Goal: Task Accomplishment & Management: Manage account settings

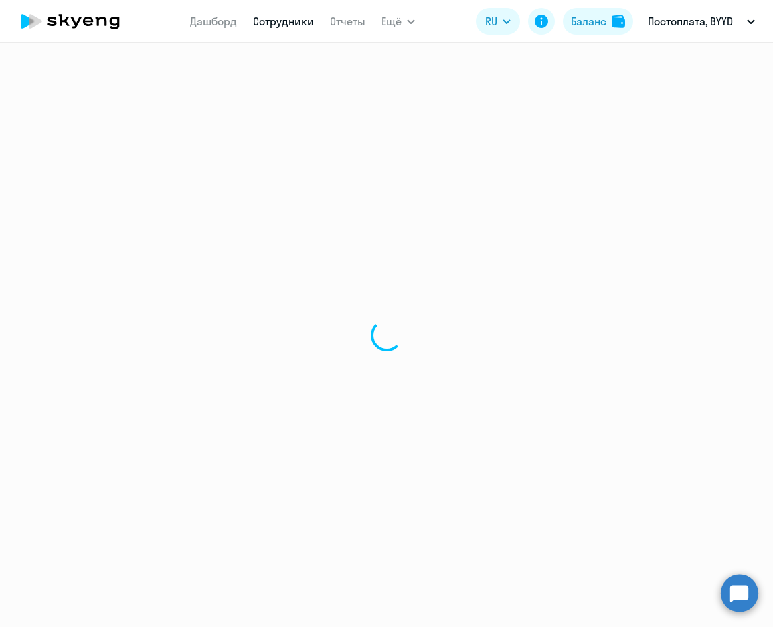
select select "30"
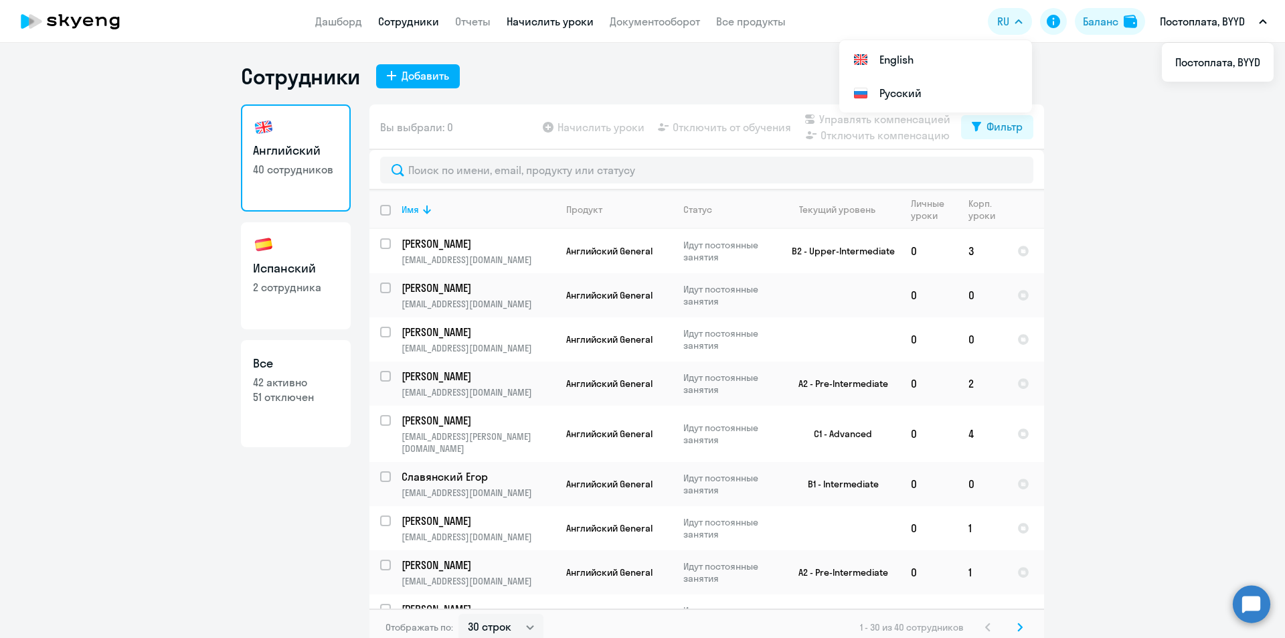
click at [527, 25] on link "Начислить уроки" at bounding box center [550, 21] width 87 height 13
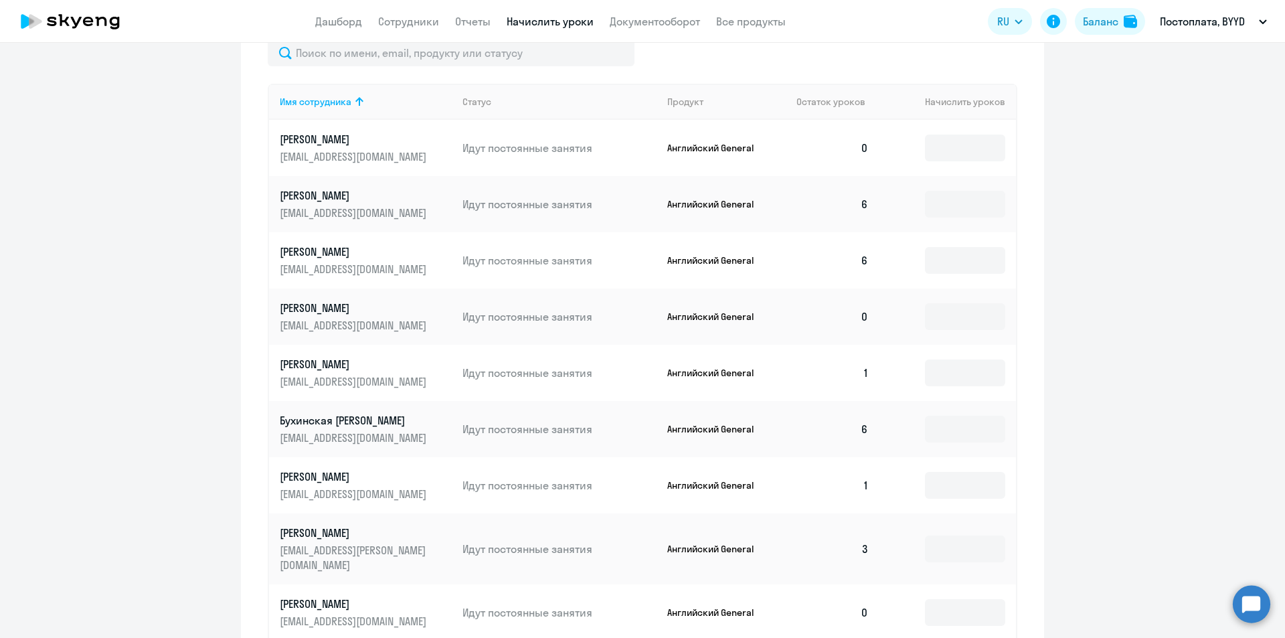
scroll to position [744, 0]
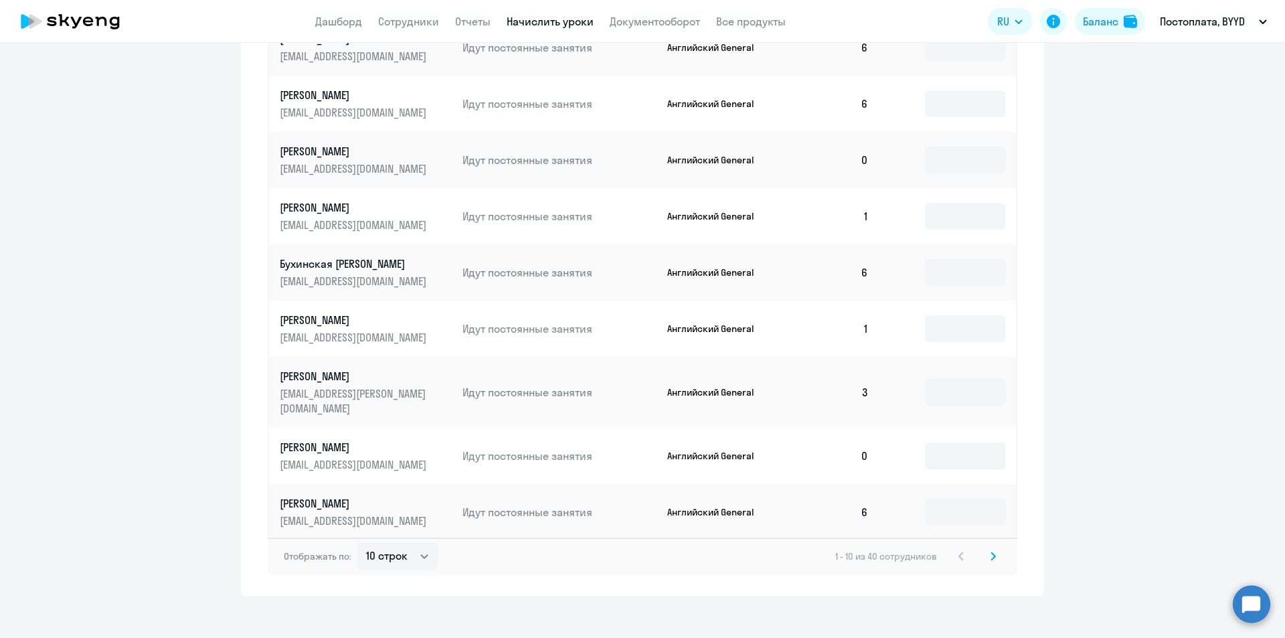
click at [388, 557] on div "Отображать по: 10 строк 30 строк 50 строк 1 - 10 из 40 сотрудников" at bounding box center [643, 555] width 750 height 37
click at [388, 549] on select "10 строк 30 строк 50 строк" at bounding box center [397, 556] width 81 height 27
select select "50"
click at [357, 543] on select "10 строк 30 строк 50 строк" at bounding box center [397, 556] width 81 height 27
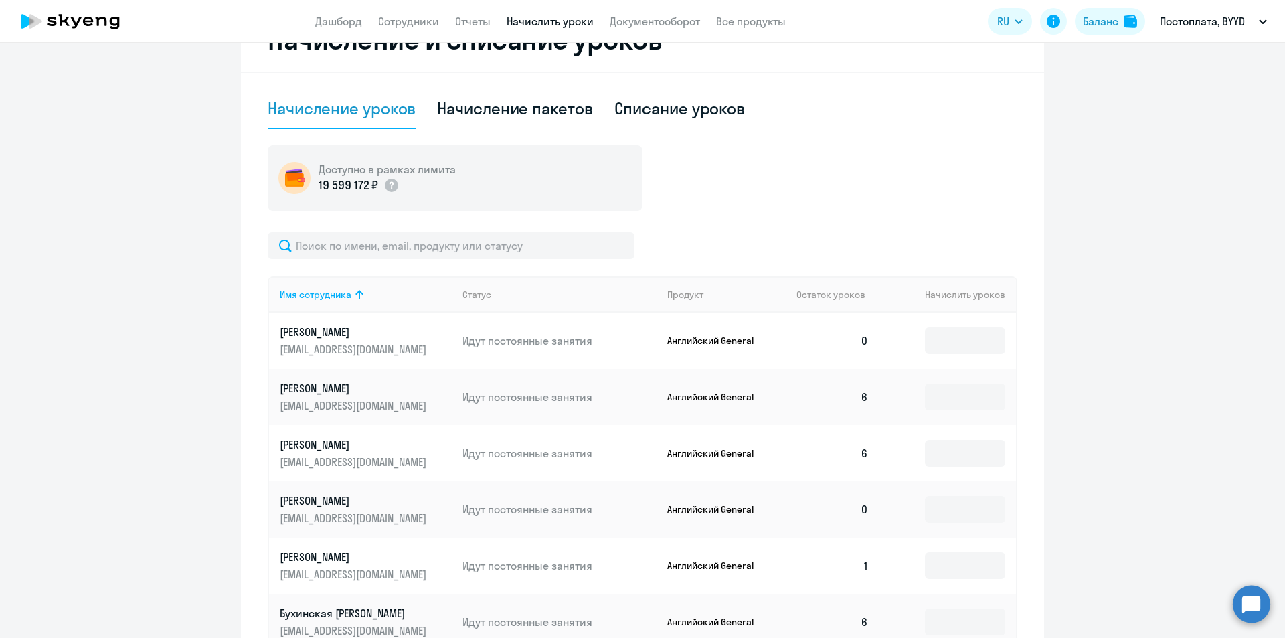
scroll to position [402, 0]
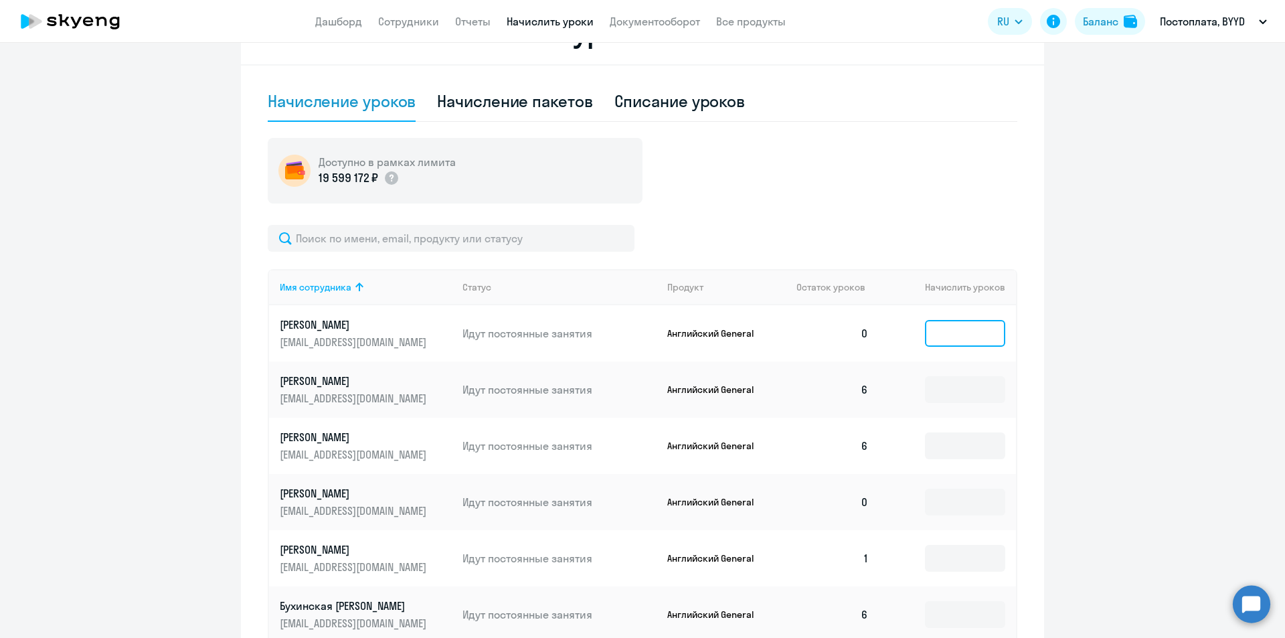
click at [772, 338] on input at bounding box center [965, 333] width 80 height 27
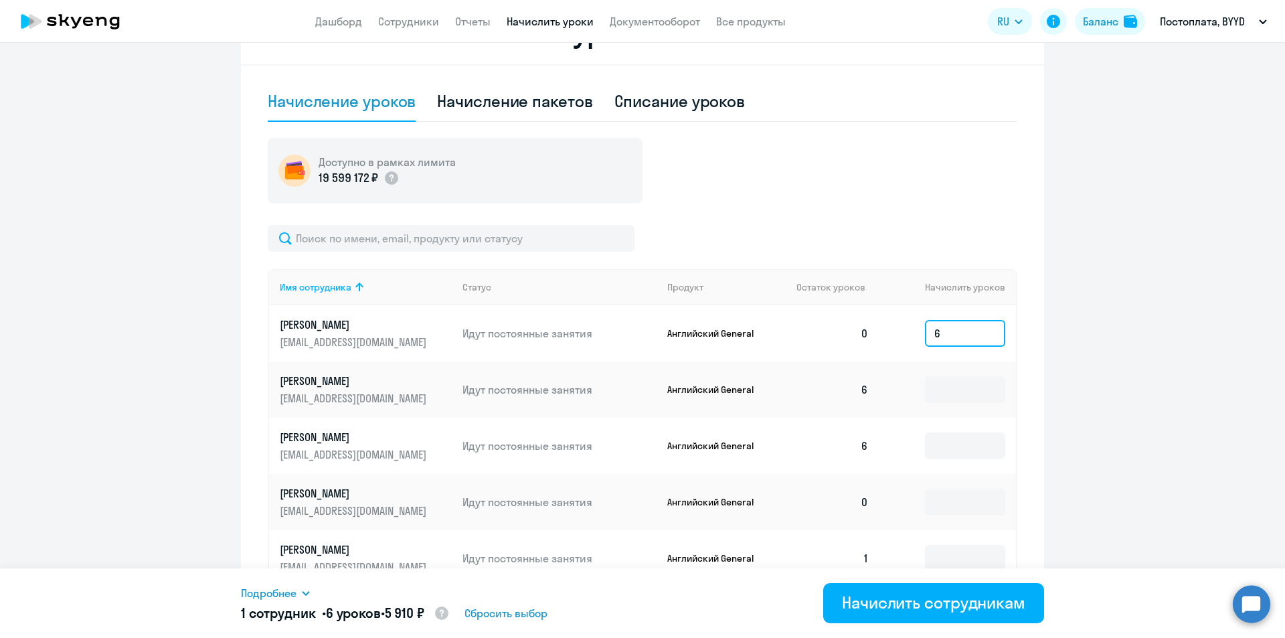
type input "6"
click at [772, 491] on input at bounding box center [965, 502] width 80 height 27
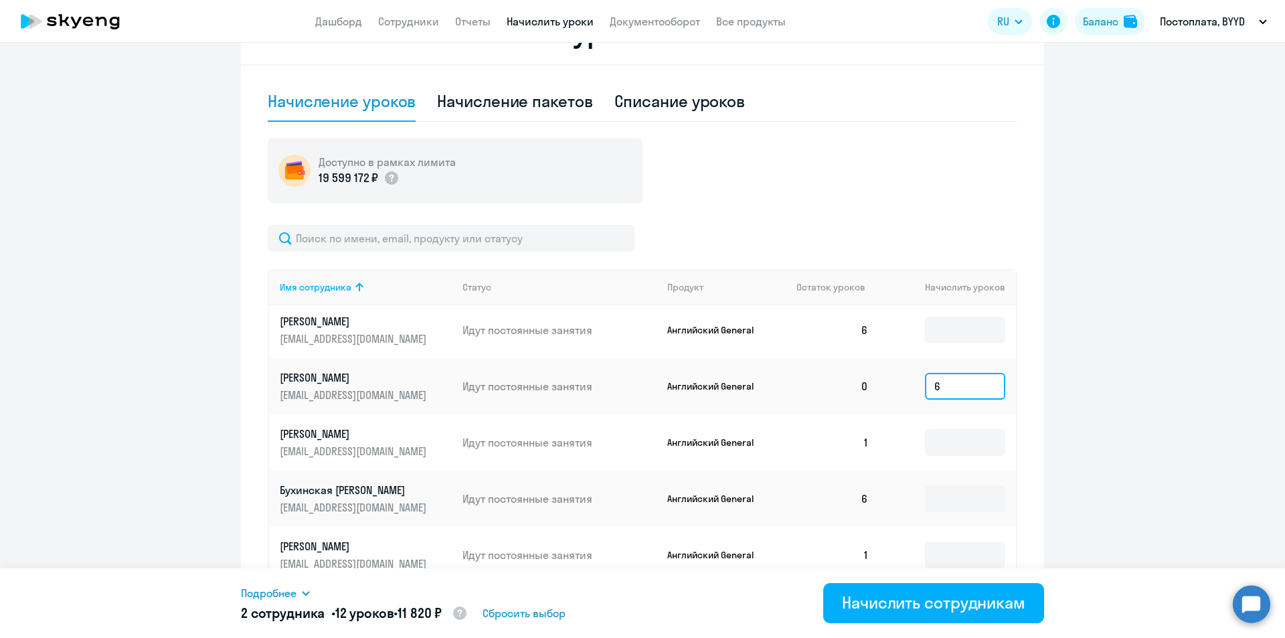
scroll to position [134, 0]
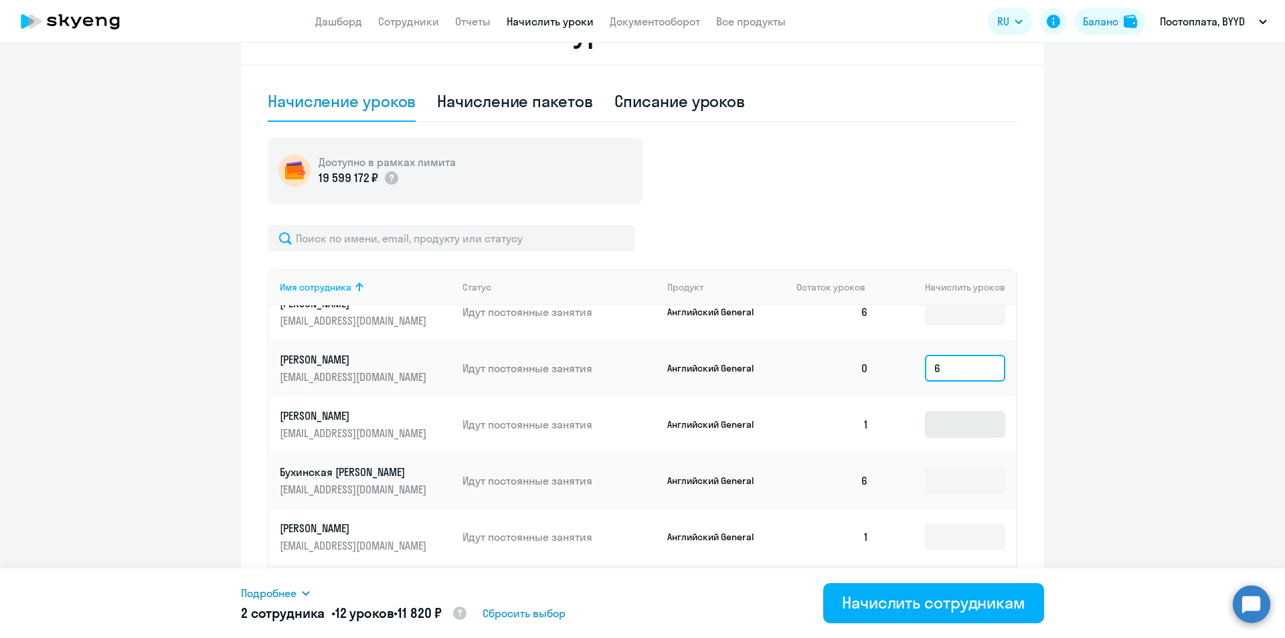
type input "6"
click at [772, 434] on input at bounding box center [965, 424] width 80 height 27
type input "5"
click at [772, 483] on input at bounding box center [965, 480] width 80 height 27
click at [772, 517] on td at bounding box center [947, 537] width 137 height 56
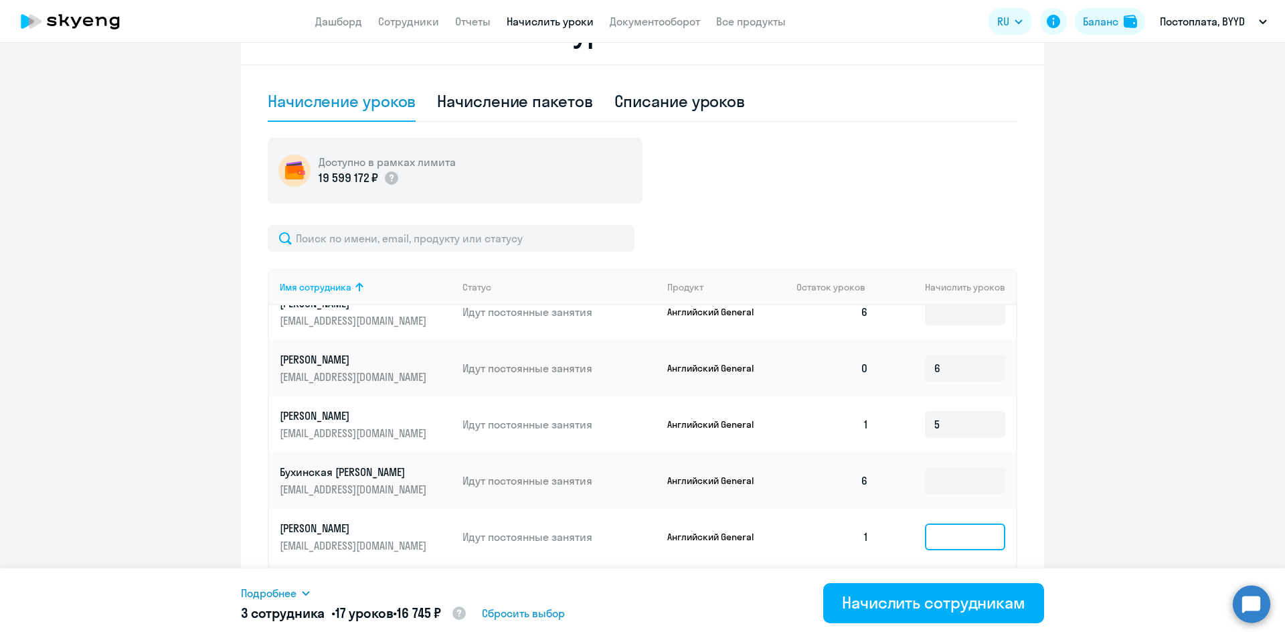
click at [772, 533] on input at bounding box center [965, 536] width 80 height 27
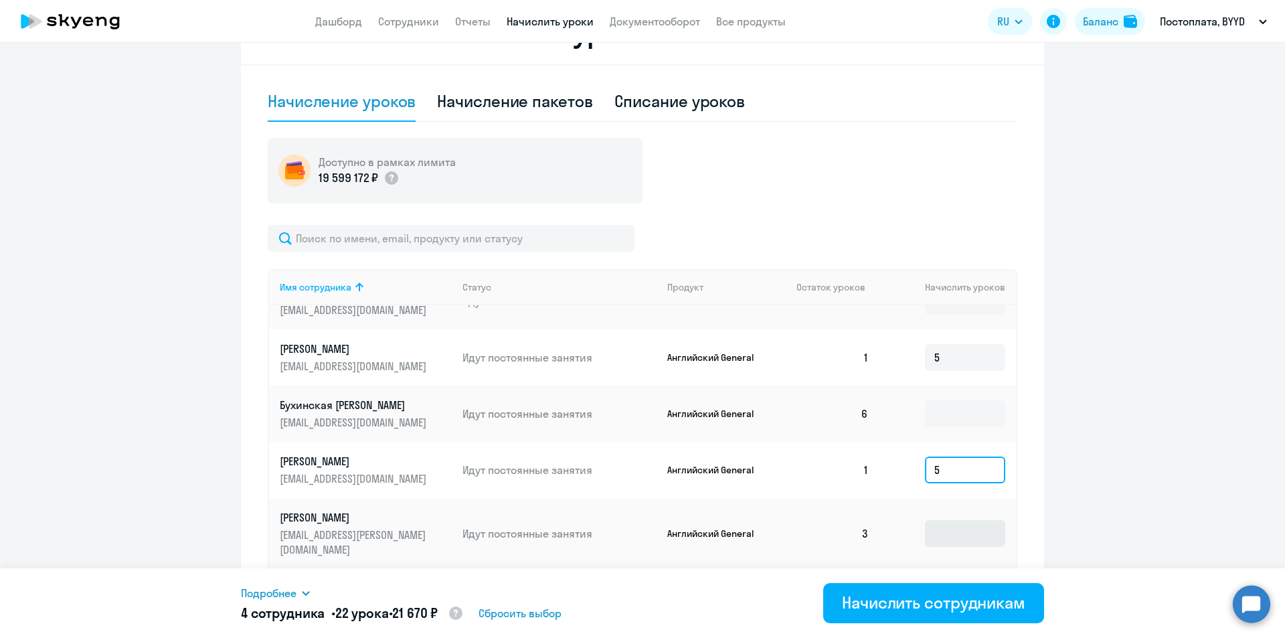
type input "5"
click at [772, 522] on input at bounding box center [965, 533] width 80 height 27
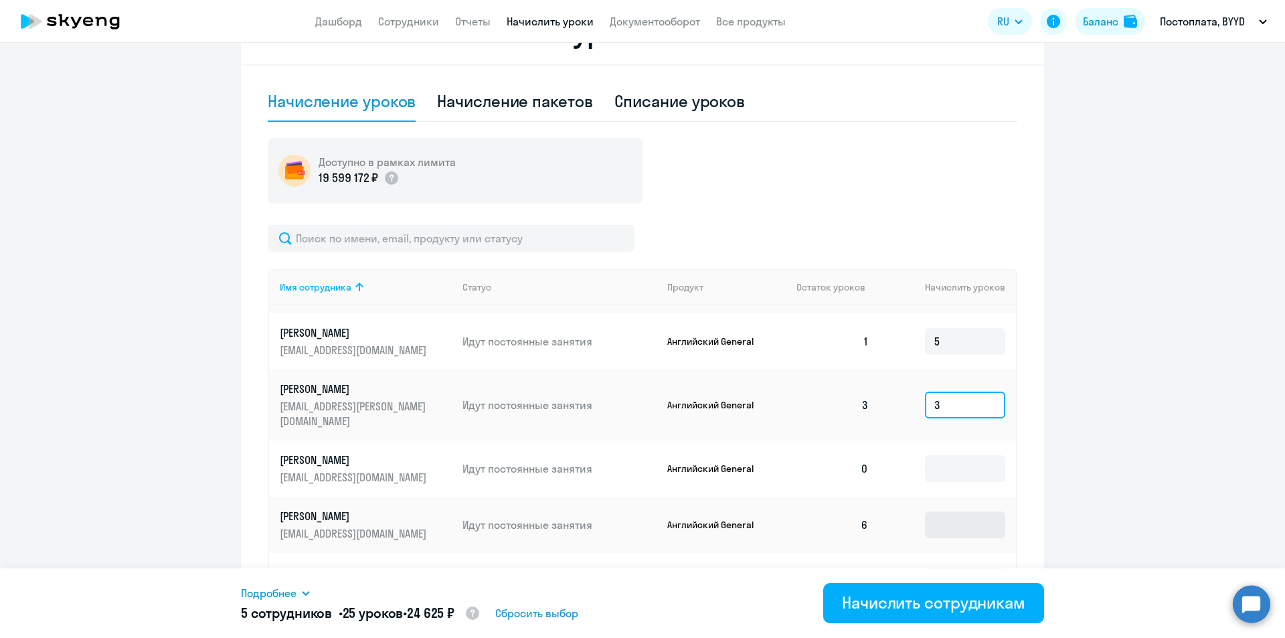
scroll to position [335, 0]
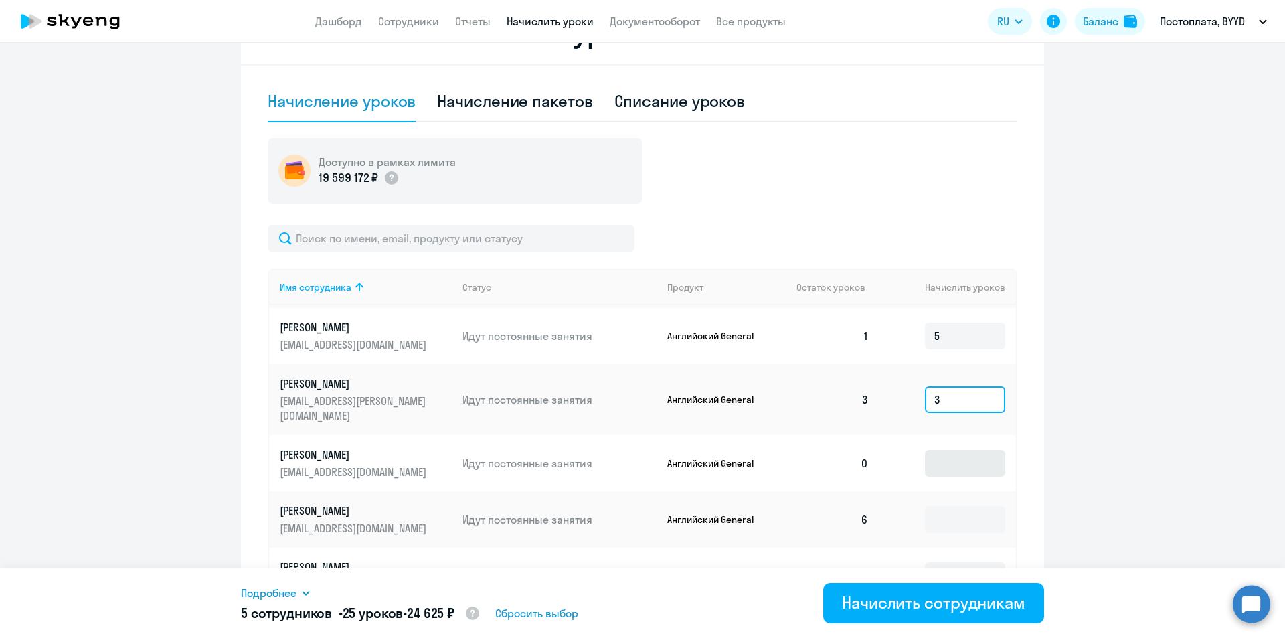
type input "3"
click at [772, 458] on input at bounding box center [965, 463] width 80 height 27
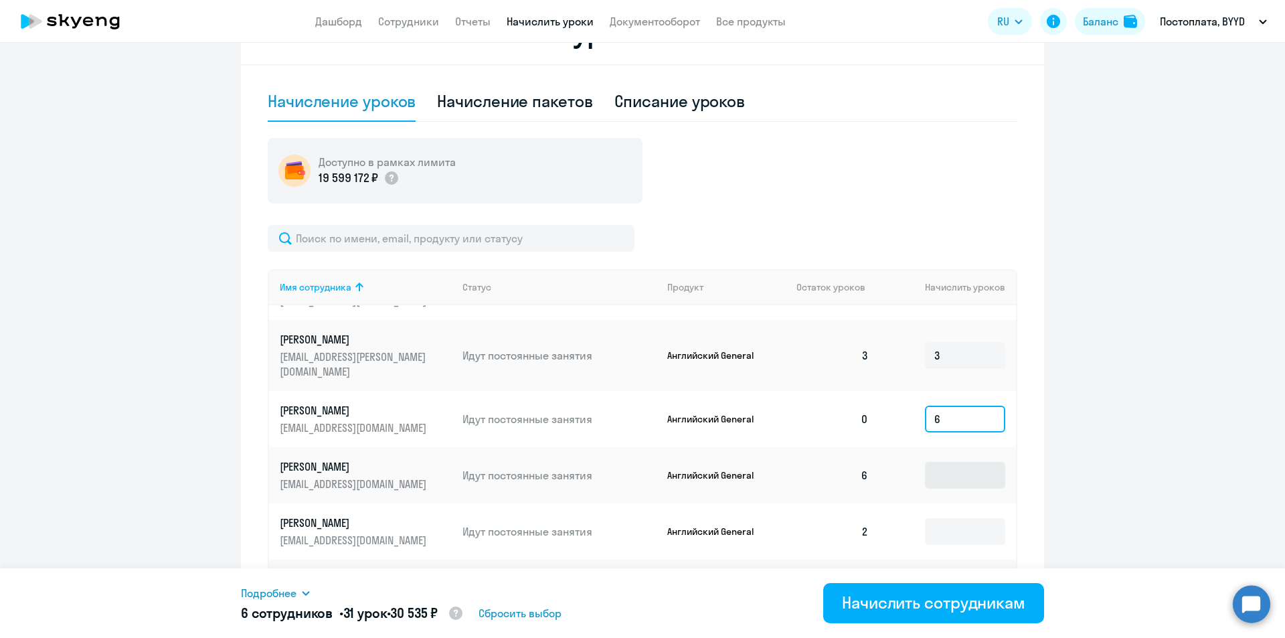
scroll to position [402, 0]
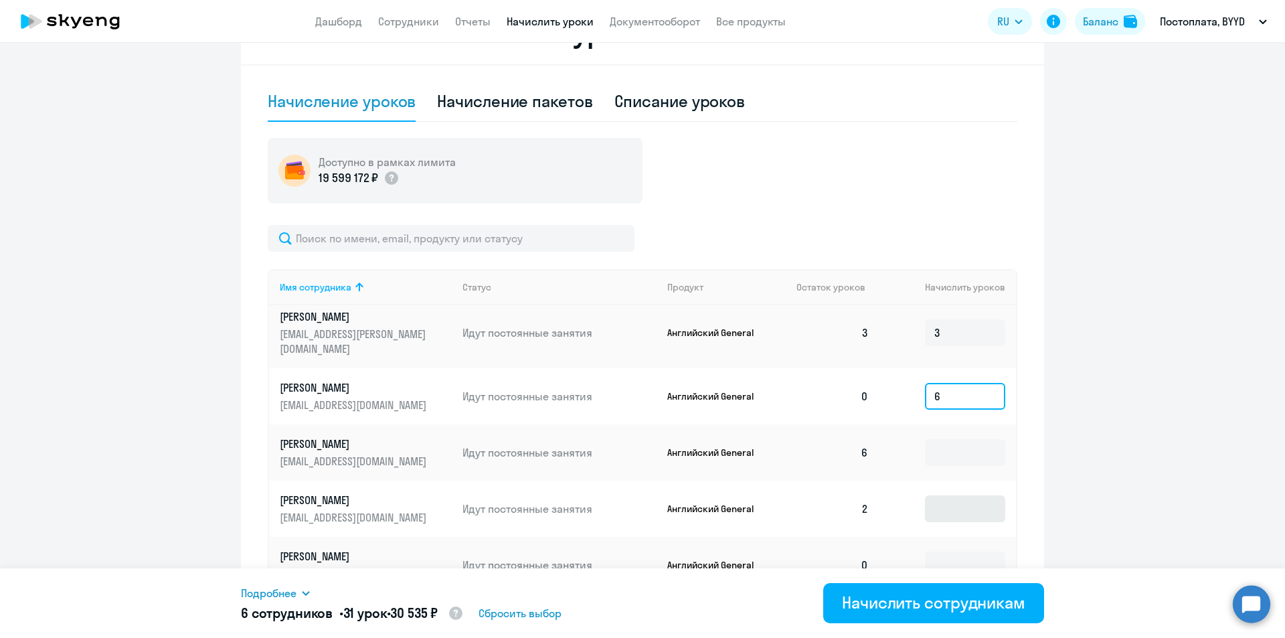
type input "6"
click at [772, 499] on input at bounding box center [965, 508] width 80 height 27
type input "4"
click at [772, 551] on input at bounding box center [965, 564] width 80 height 27
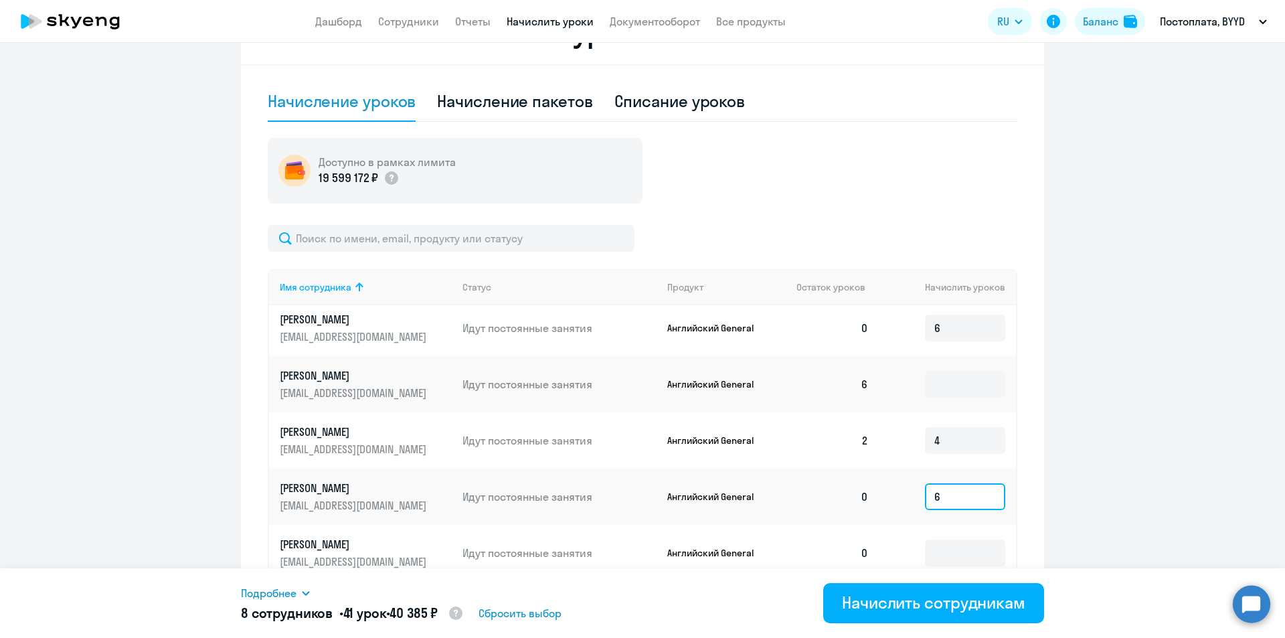
scroll to position [535, 0]
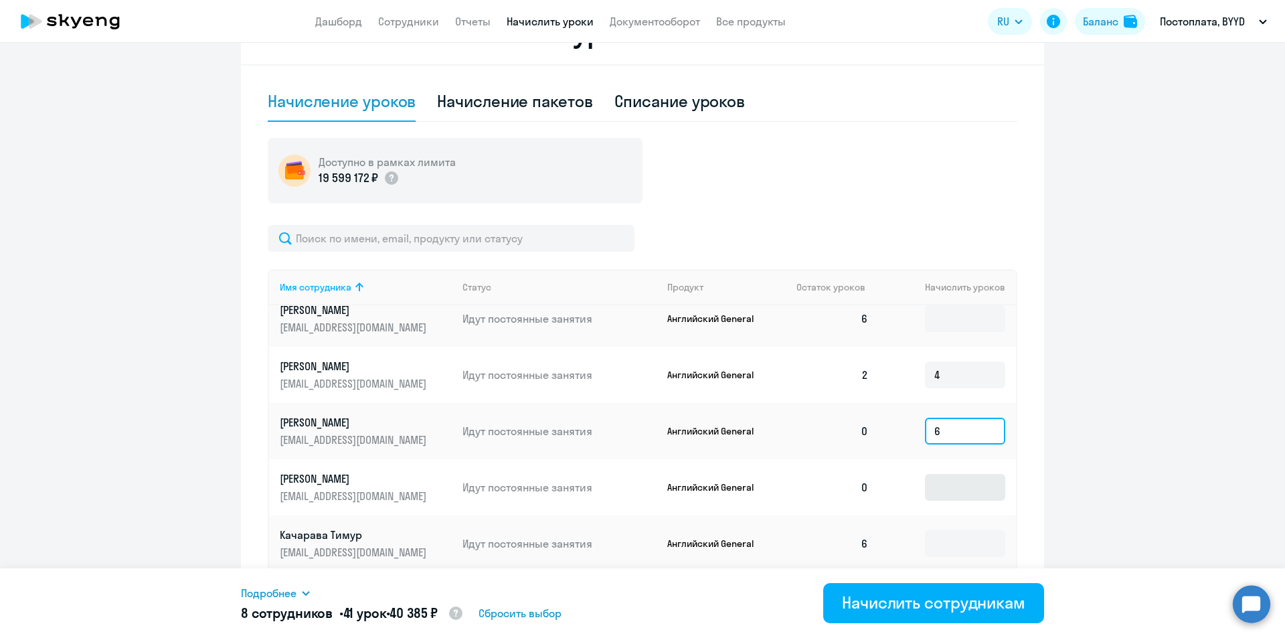
type input "6"
click at [772, 474] on input at bounding box center [965, 487] width 80 height 27
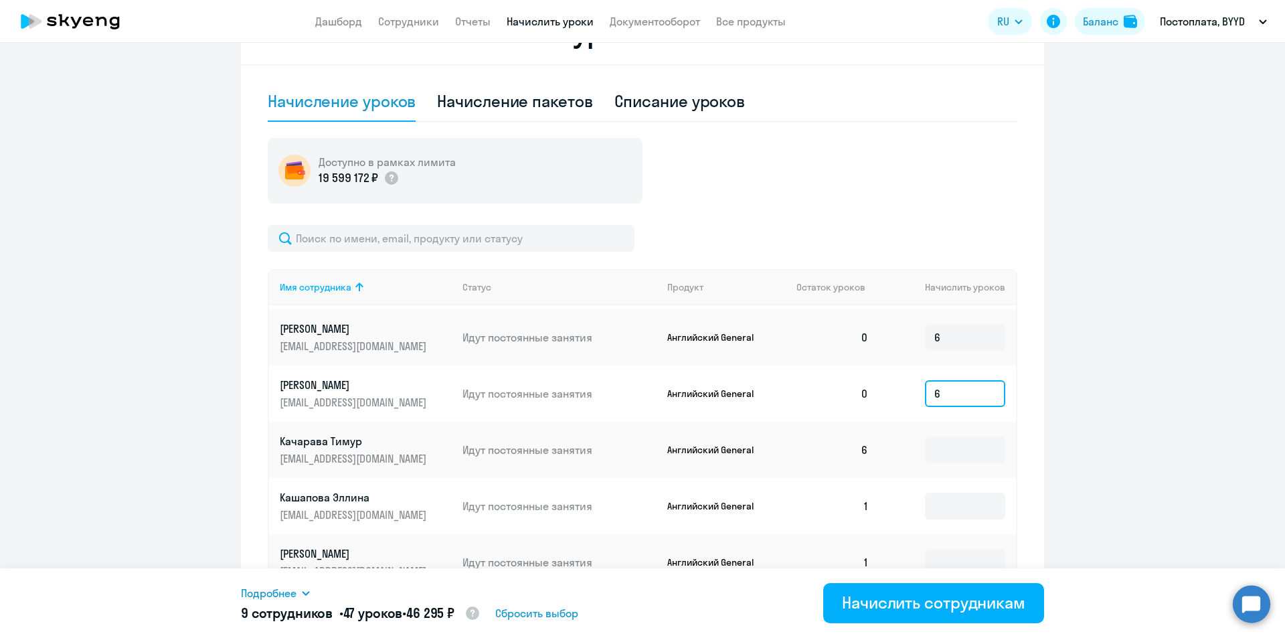
scroll to position [669, 0]
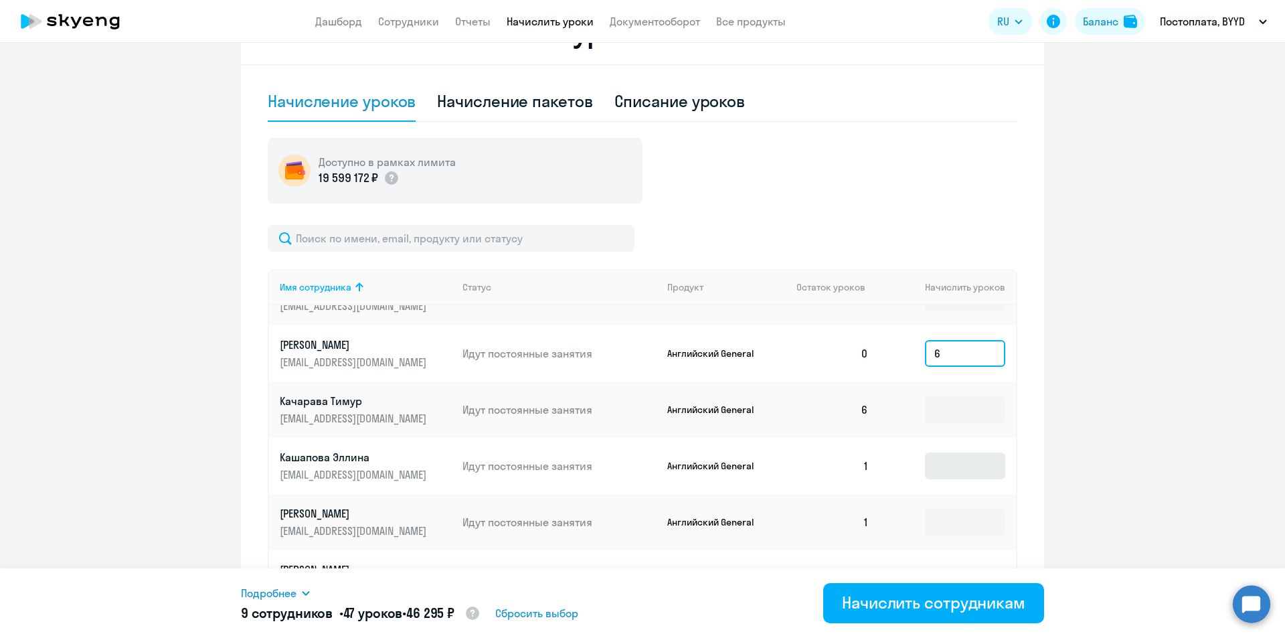
type input "6"
click at [772, 456] on input at bounding box center [965, 465] width 80 height 27
type input "5"
click at [772, 509] on input at bounding box center [965, 522] width 80 height 27
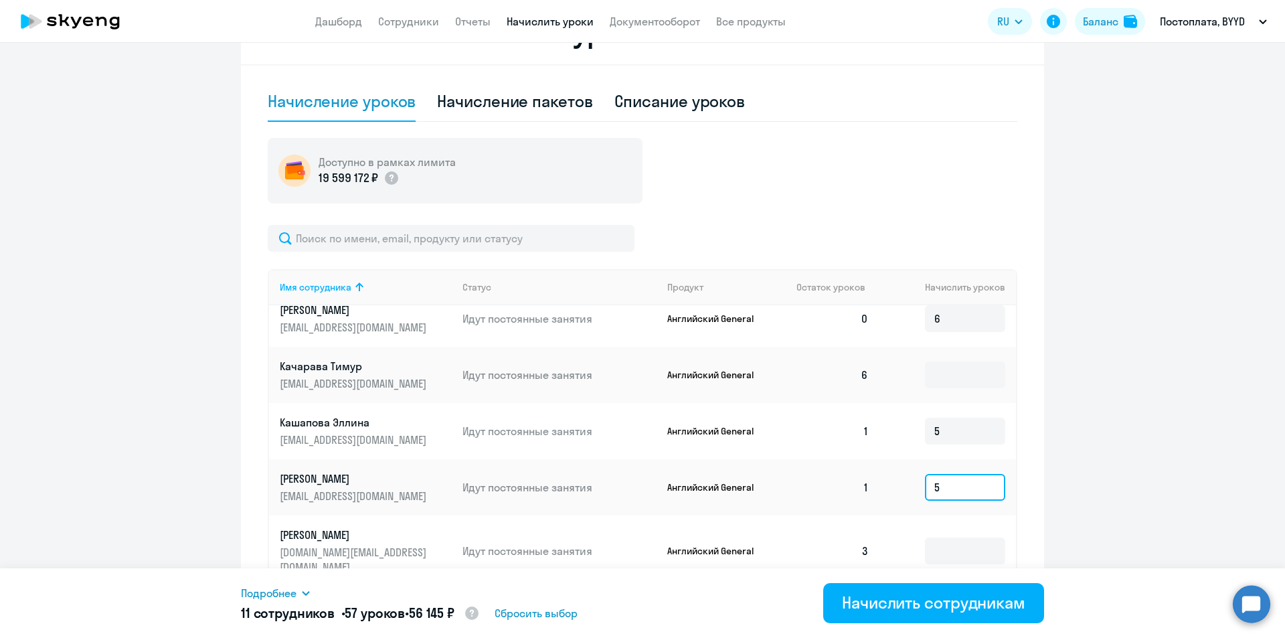
scroll to position [736, 0]
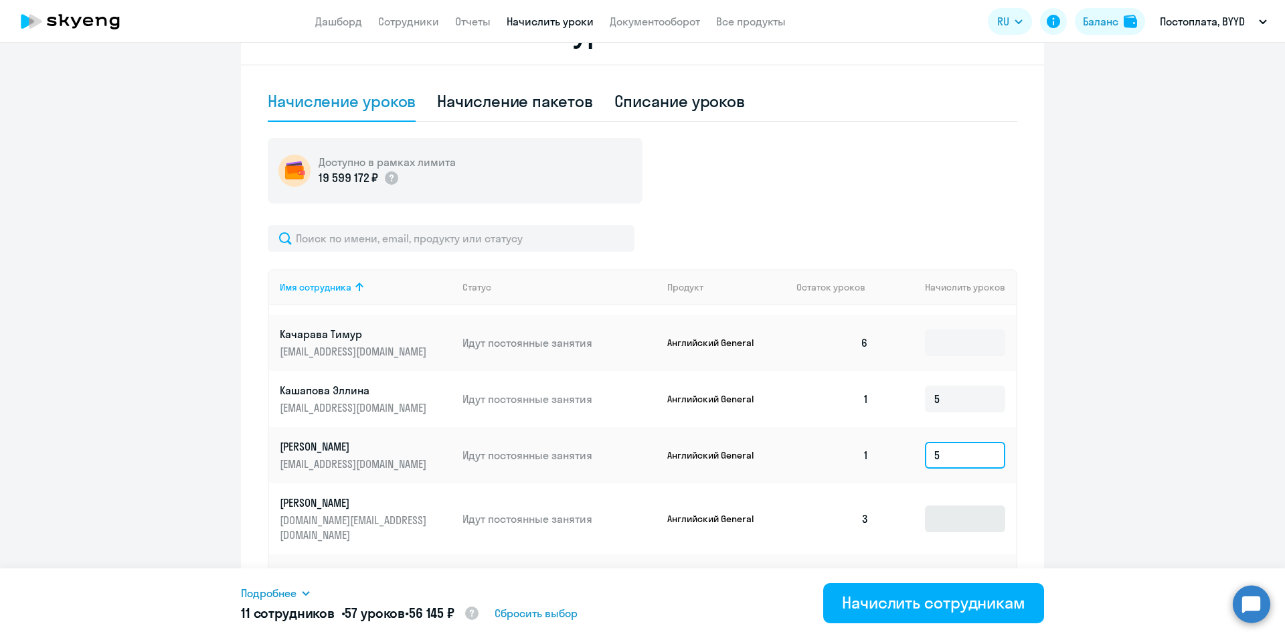
type input "5"
click at [772, 505] on input at bounding box center [965, 518] width 80 height 27
type input "3"
drag, startPoint x: 942, startPoint y: 537, endPoint x: 936, endPoint y: 551, distance: 15.0
click at [772, 554] on td at bounding box center [947, 582] width 137 height 56
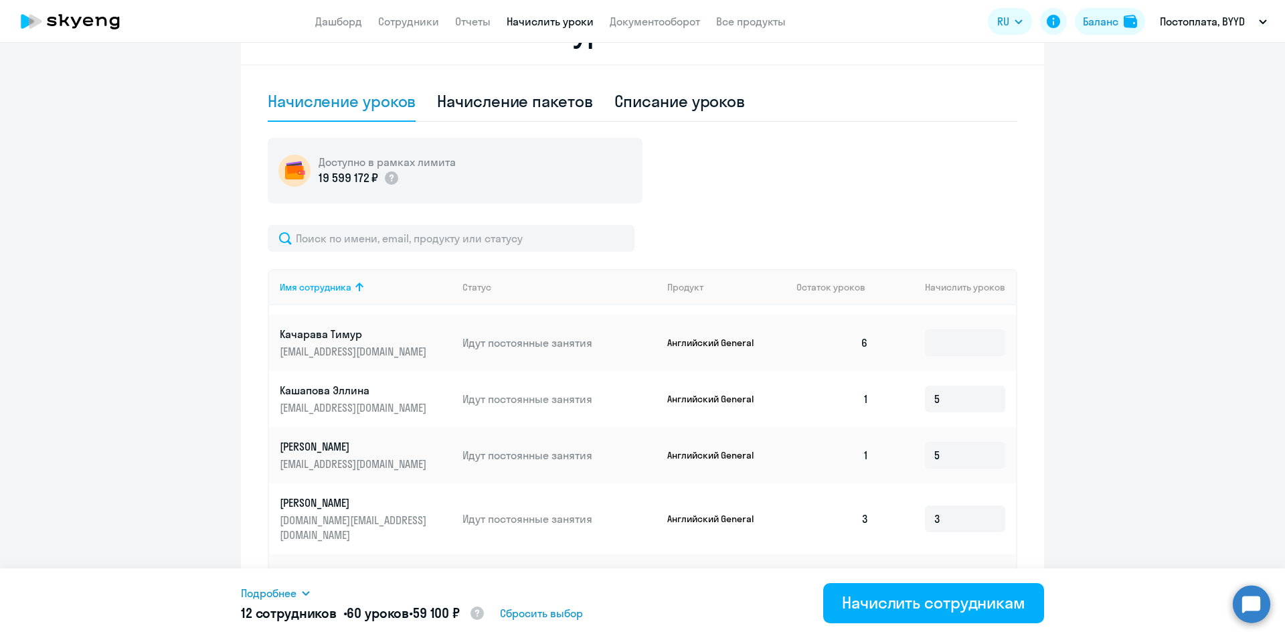
scroll to position [803, 0]
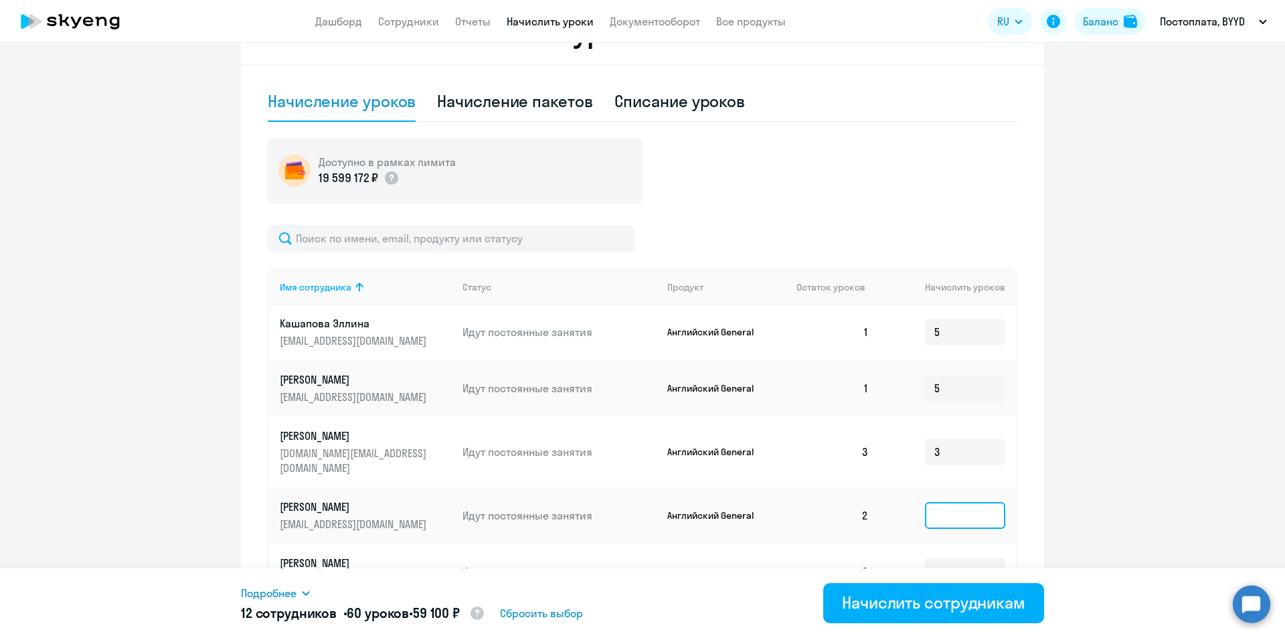
click at [772, 502] on input at bounding box center [965, 515] width 80 height 27
type input "4"
click at [772, 558] on input at bounding box center [965, 571] width 80 height 27
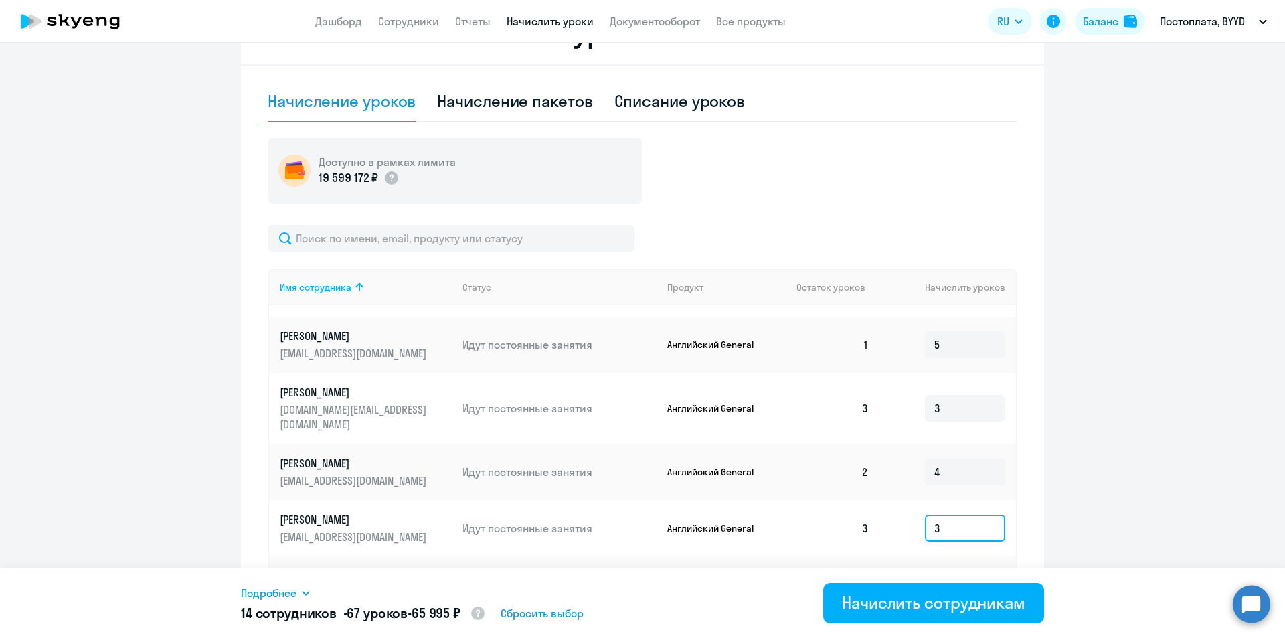
scroll to position [870, 0]
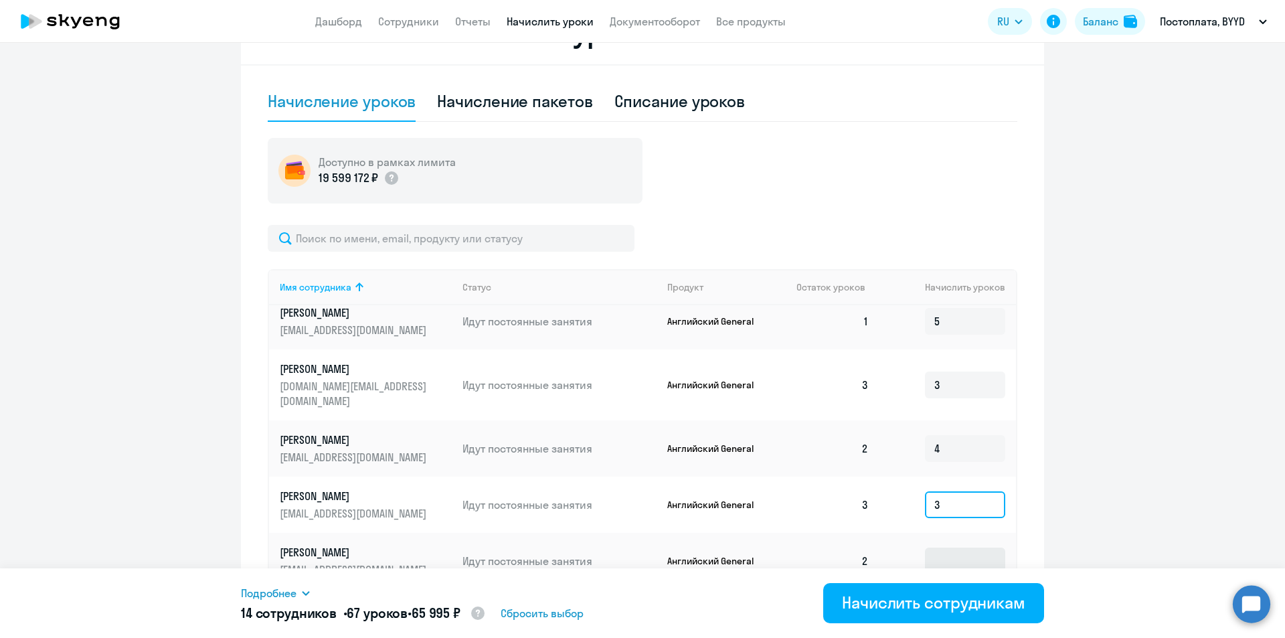
type input "3"
click at [772, 547] on input at bounding box center [965, 560] width 80 height 27
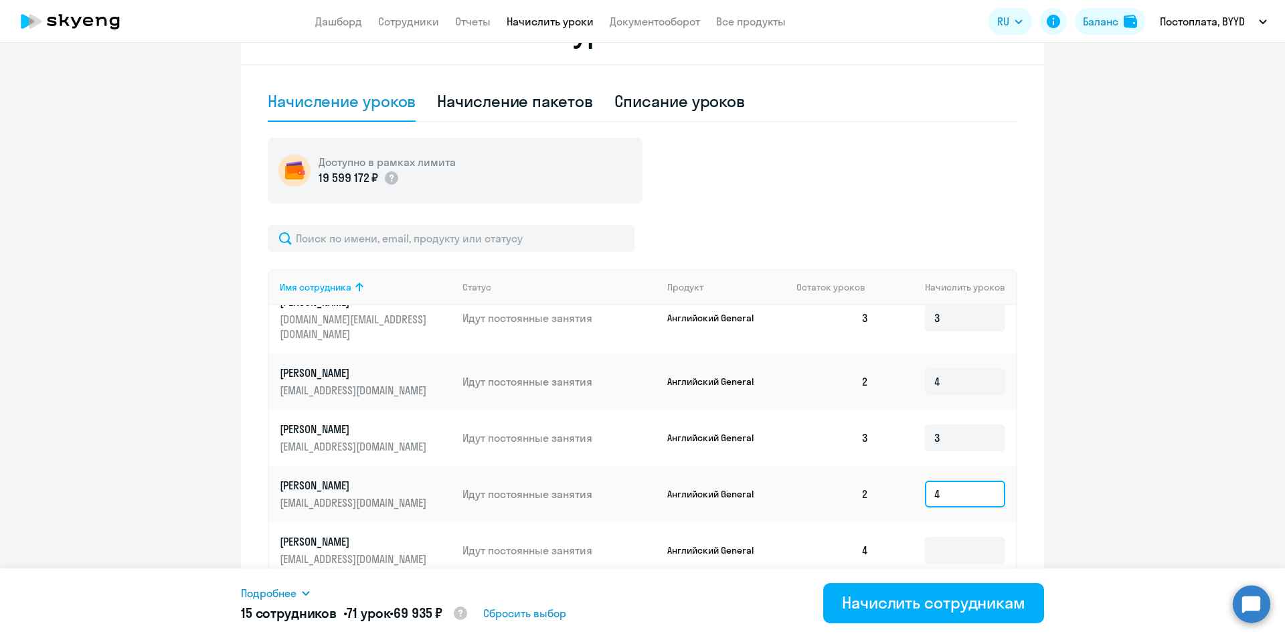
type input "4"
click at [772, 537] on input at bounding box center [965, 550] width 80 height 27
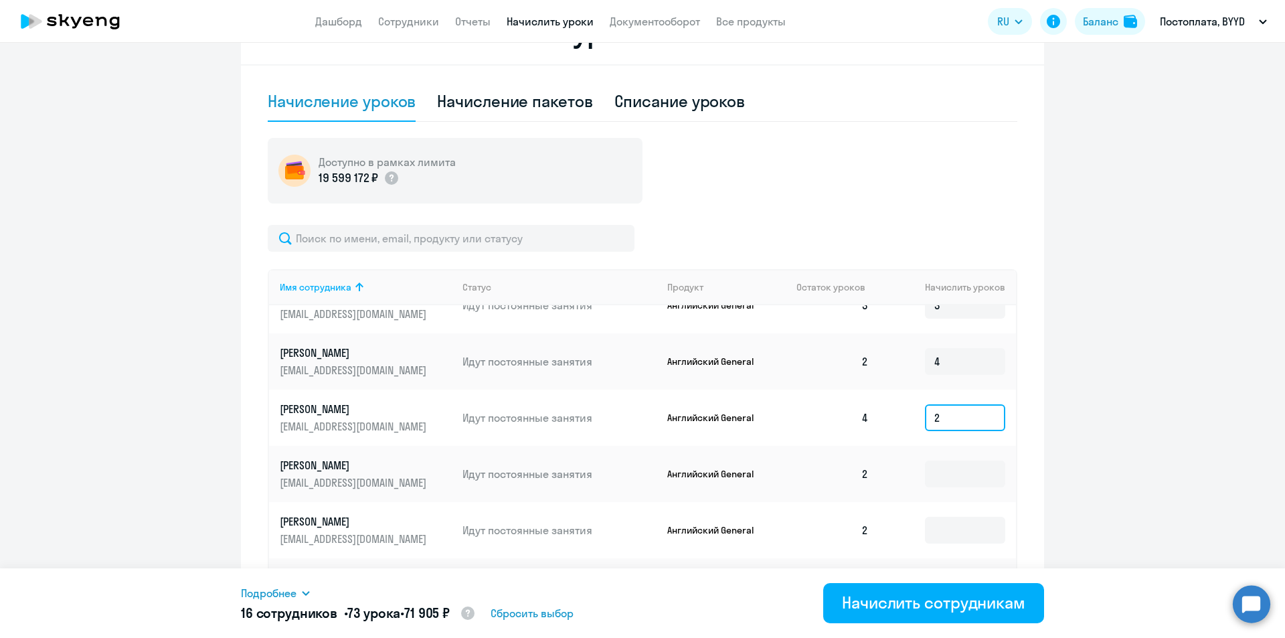
scroll to position [1071, 0]
type input "2"
click at [772, 459] on input at bounding box center [965, 472] width 80 height 27
type input "4"
click at [772, 515] on input at bounding box center [965, 528] width 80 height 27
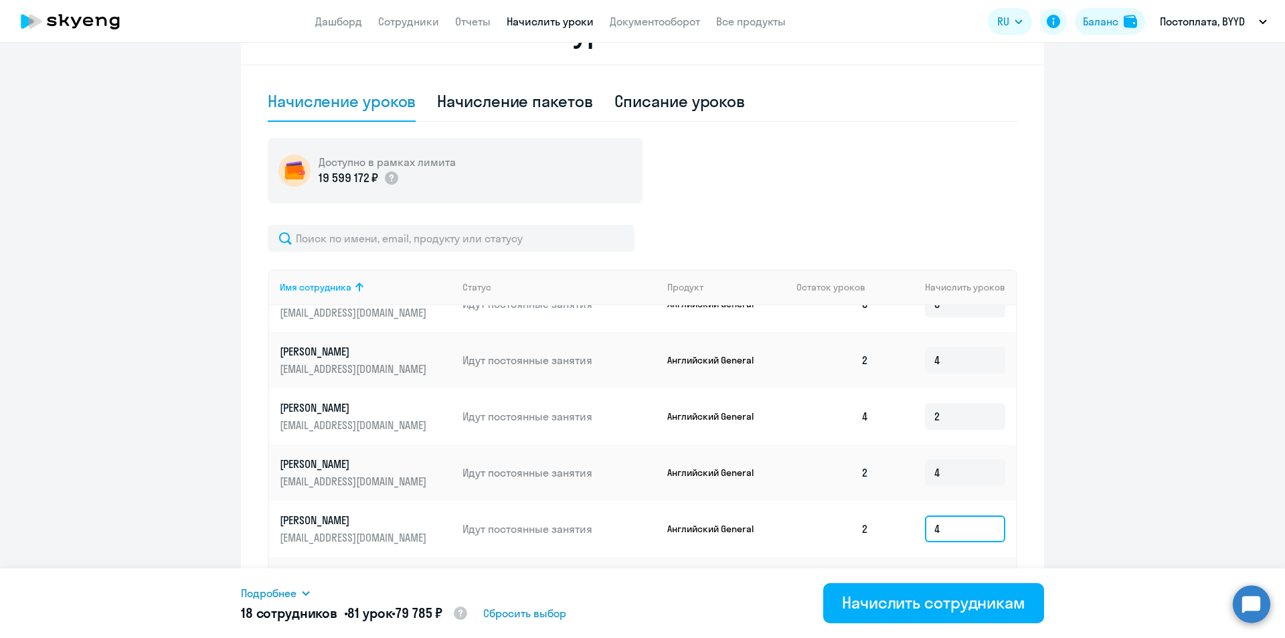
type input "4"
click at [772, 572] on input at bounding box center [965, 585] width 80 height 27
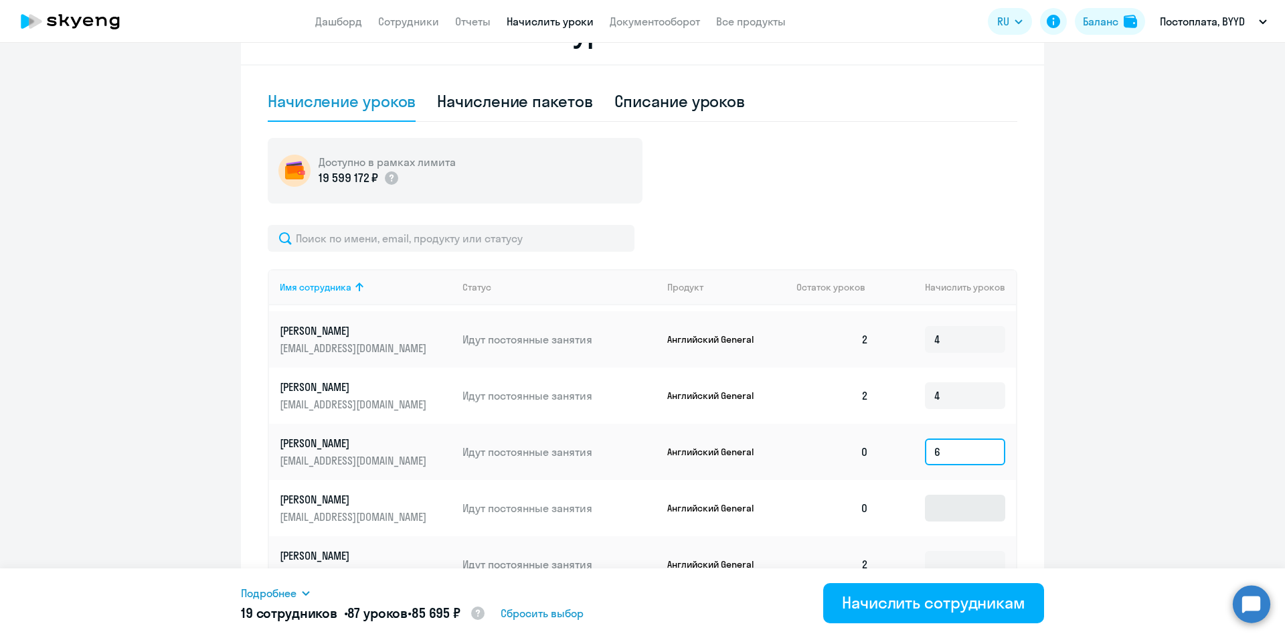
scroll to position [1205, 0]
type input "6"
click at [772, 494] on input at bounding box center [965, 507] width 80 height 27
type input "6"
click at [772, 550] on input at bounding box center [965, 563] width 80 height 27
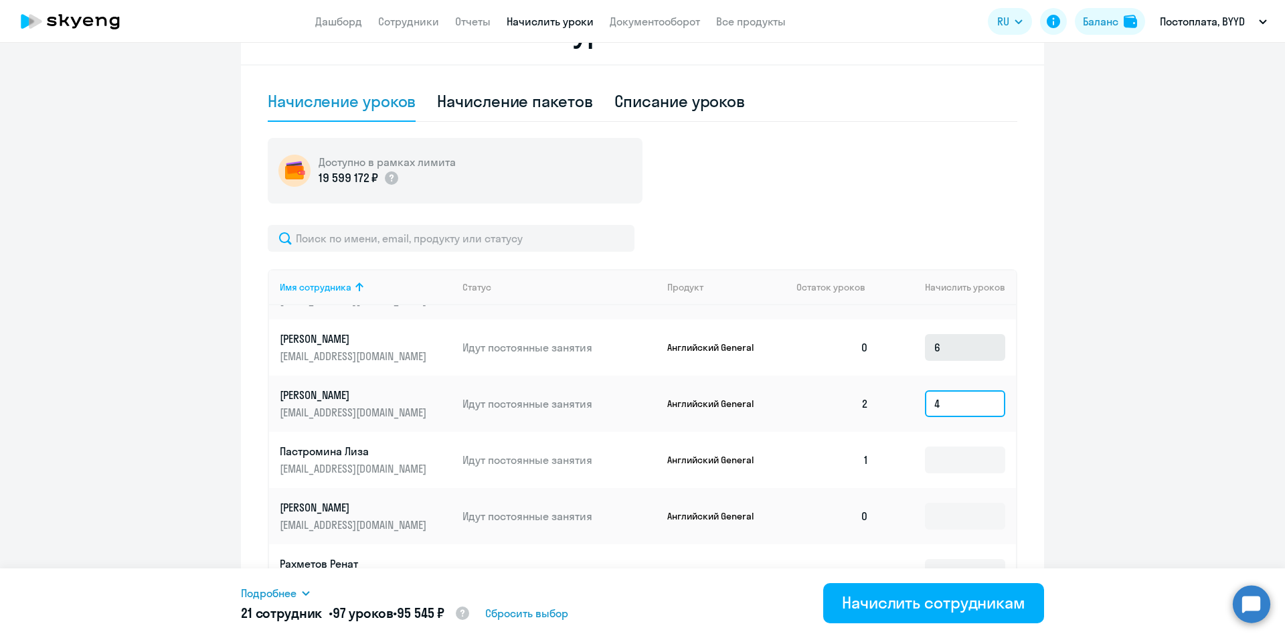
scroll to position [1405, 0]
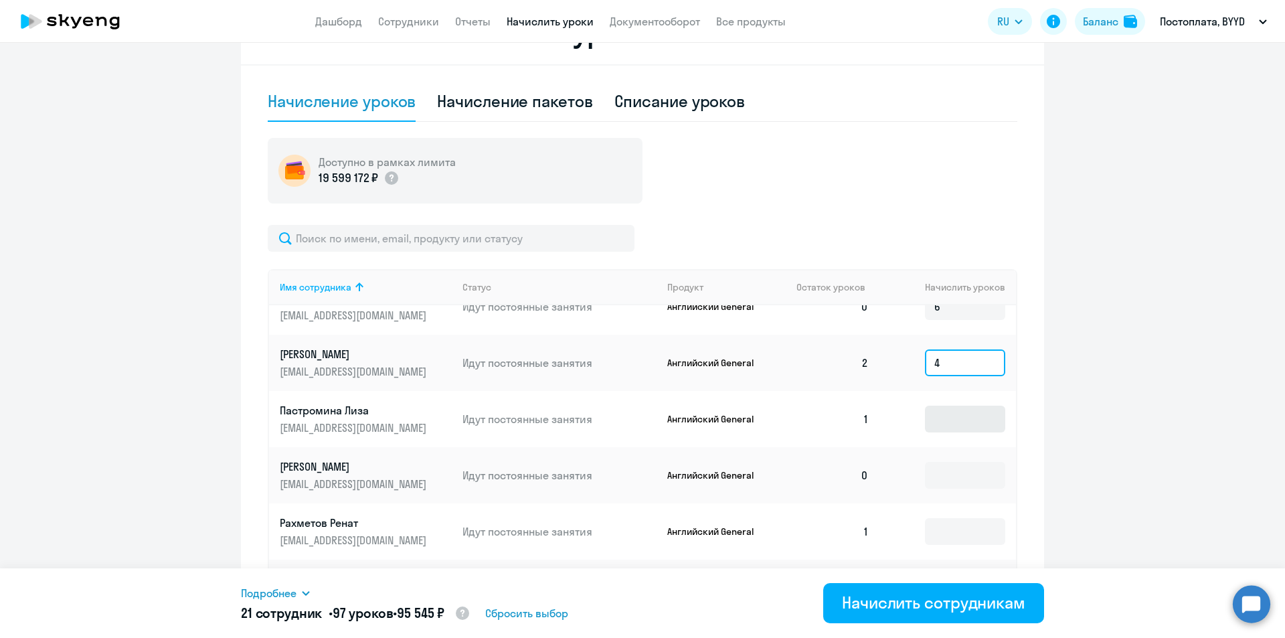
type input "4"
click at [772, 406] on input at bounding box center [965, 419] width 80 height 27
type input "5"
click at [772, 462] on input at bounding box center [965, 475] width 80 height 27
type input "6"
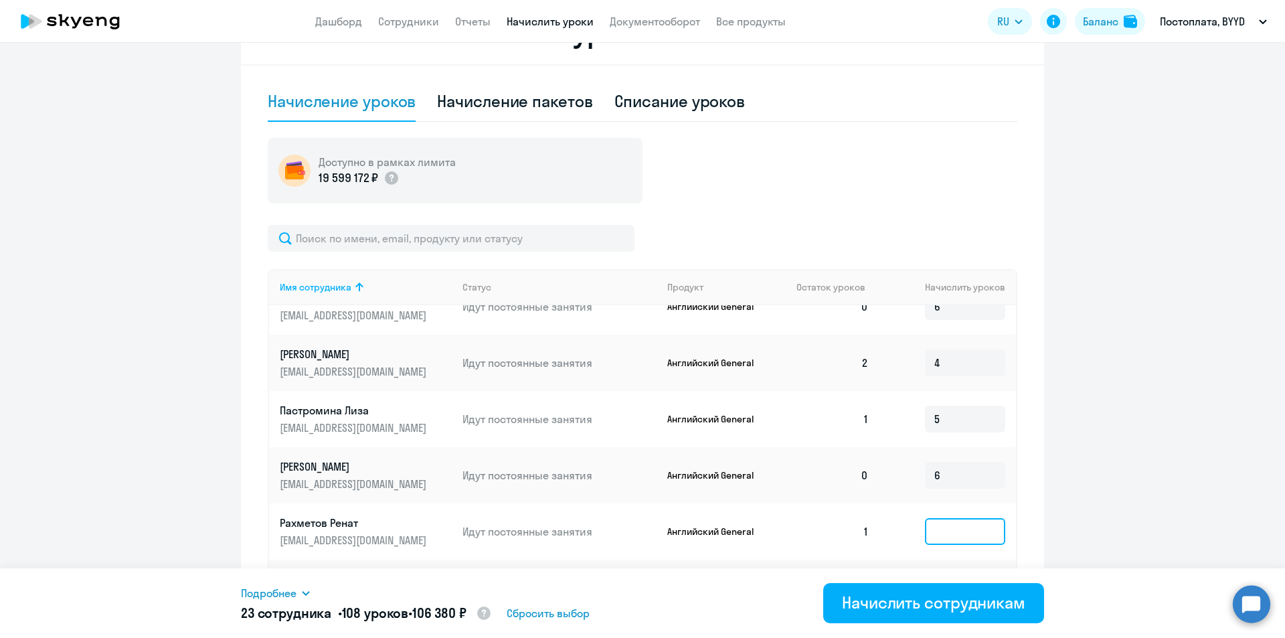
click at [772, 518] on input at bounding box center [965, 531] width 80 height 27
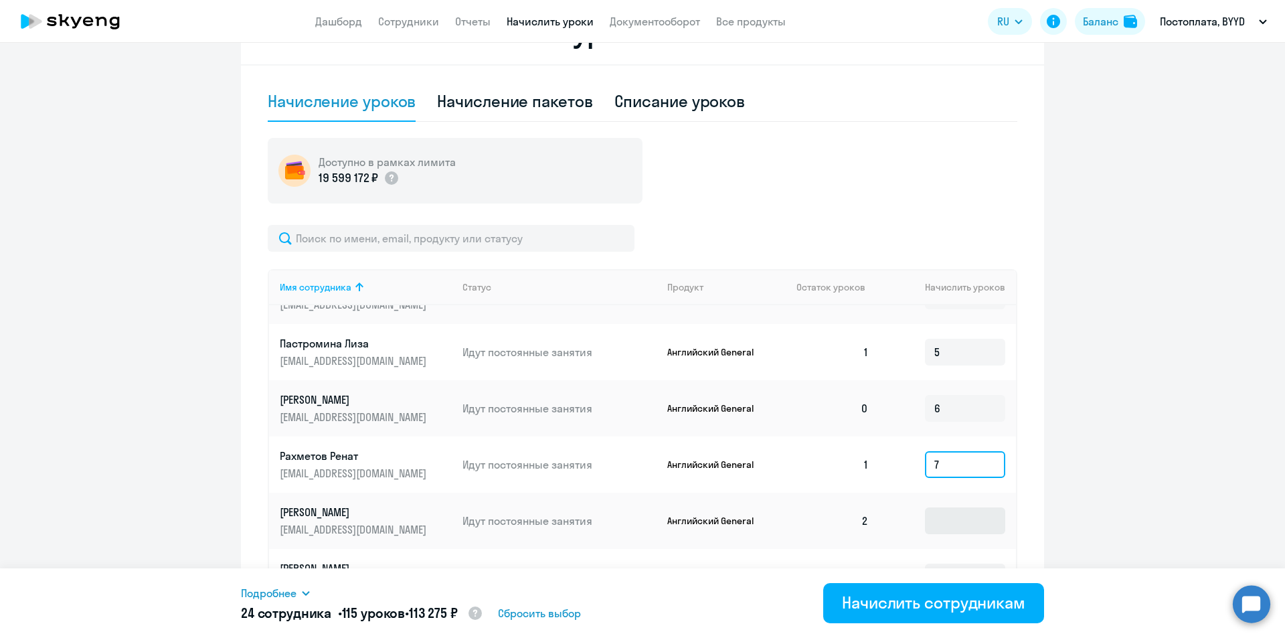
type input "7"
click at [772, 507] on input at bounding box center [965, 520] width 80 height 27
type input "4"
click at [772, 564] on input at bounding box center [965, 577] width 80 height 27
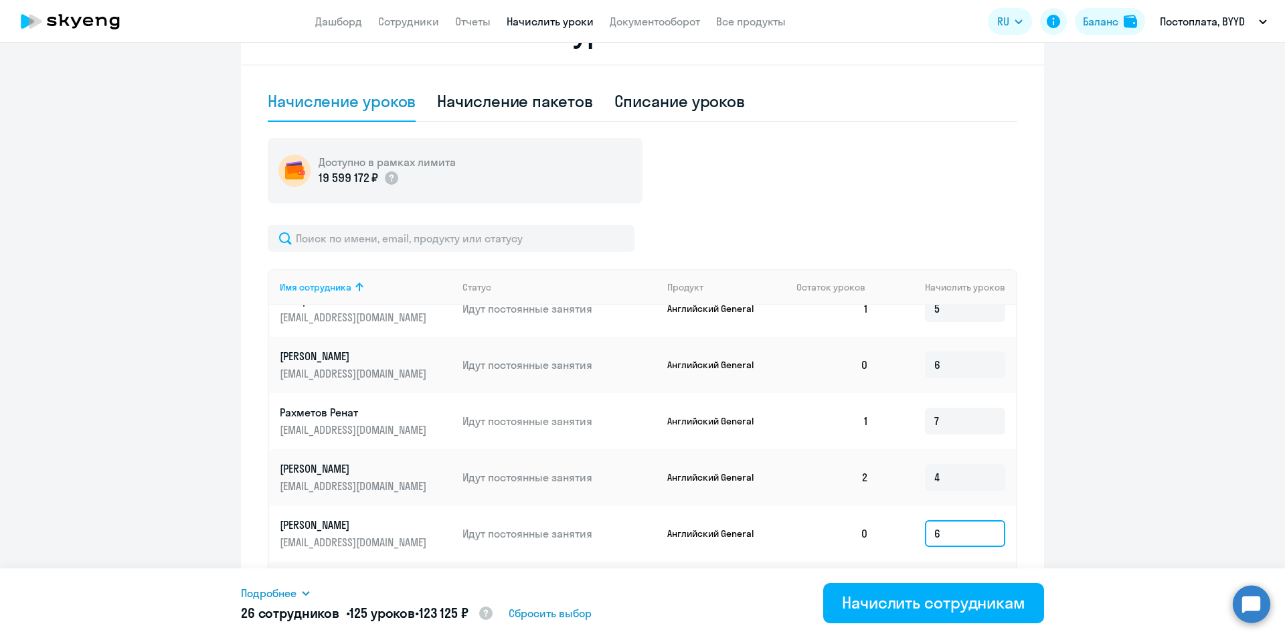
scroll to position [1539, 0]
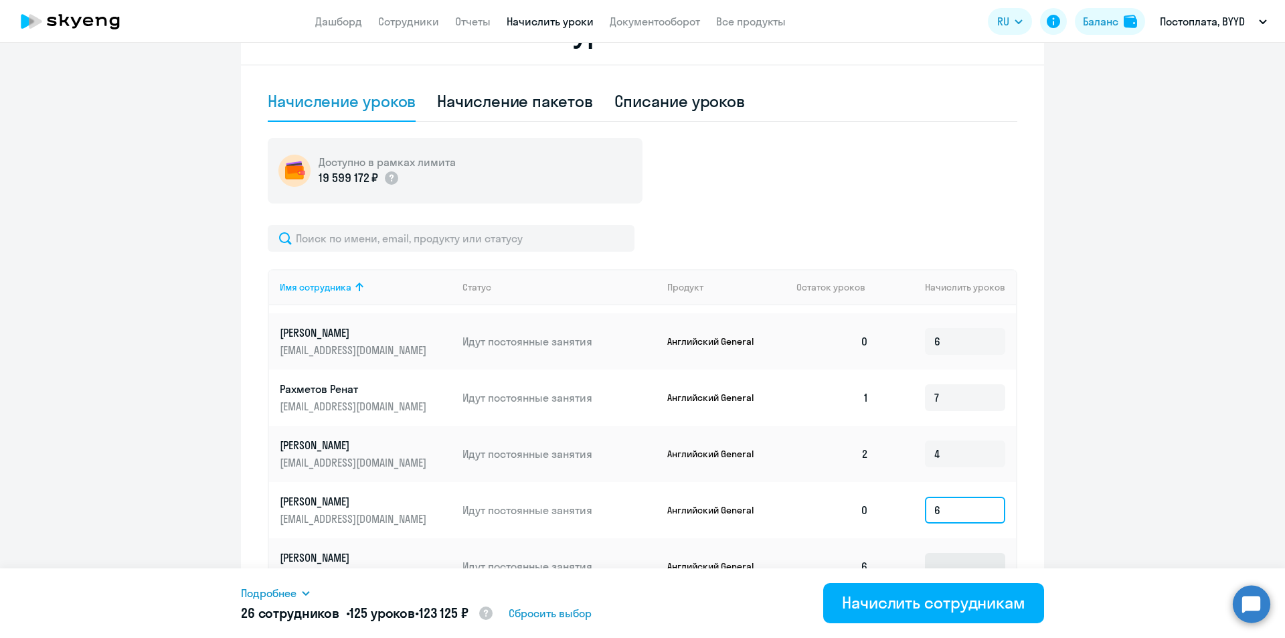
type input "6"
click at [772, 553] on input at bounding box center [965, 566] width 80 height 27
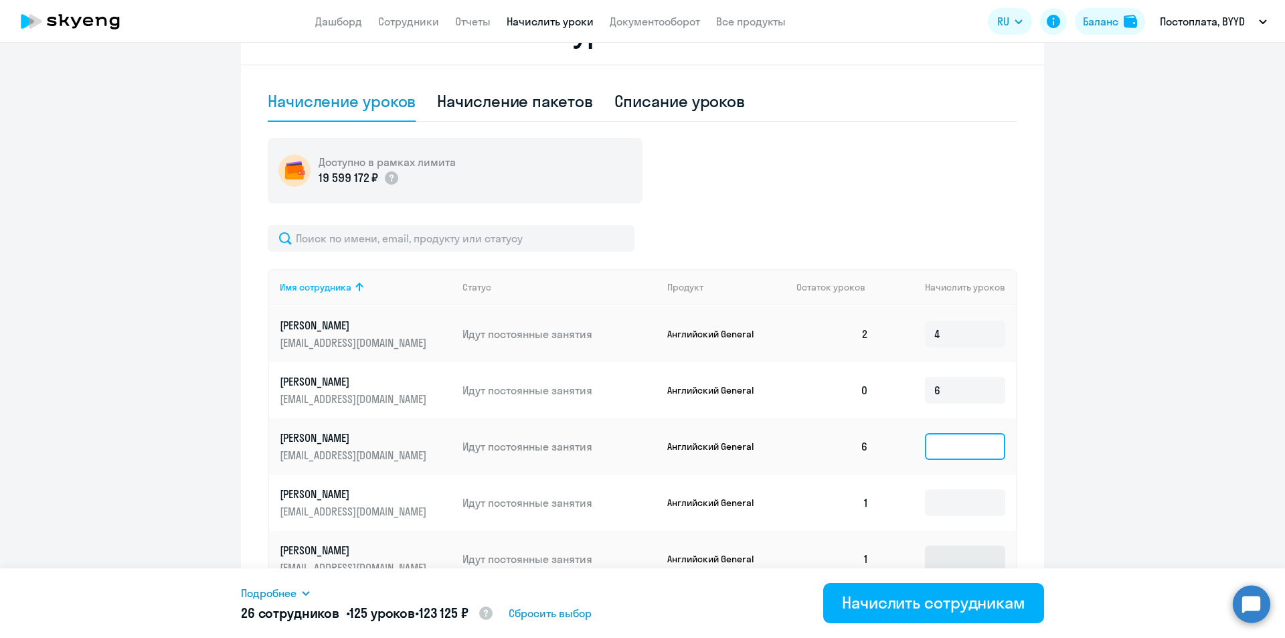
scroll to position [1673, 0]
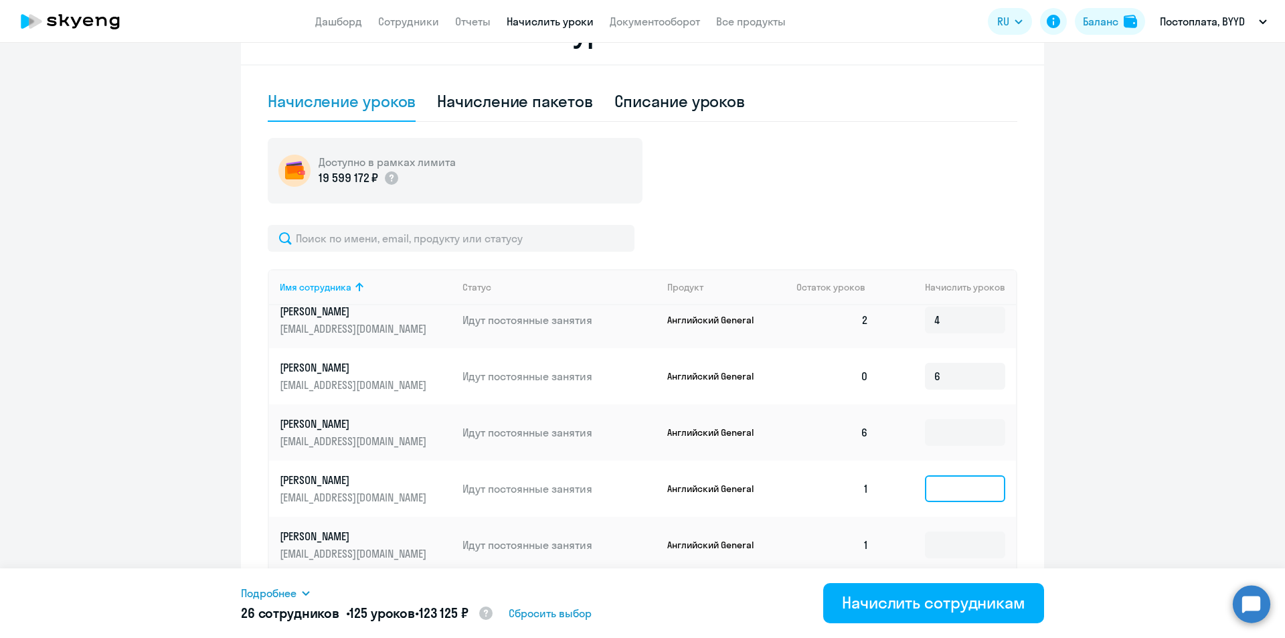
click at [772, 475] on input at bounding box center [965, 488] width 80 height 27
type input "5"
click at [772, 531] on input at bounding box center [965, 544] width 80 height 27
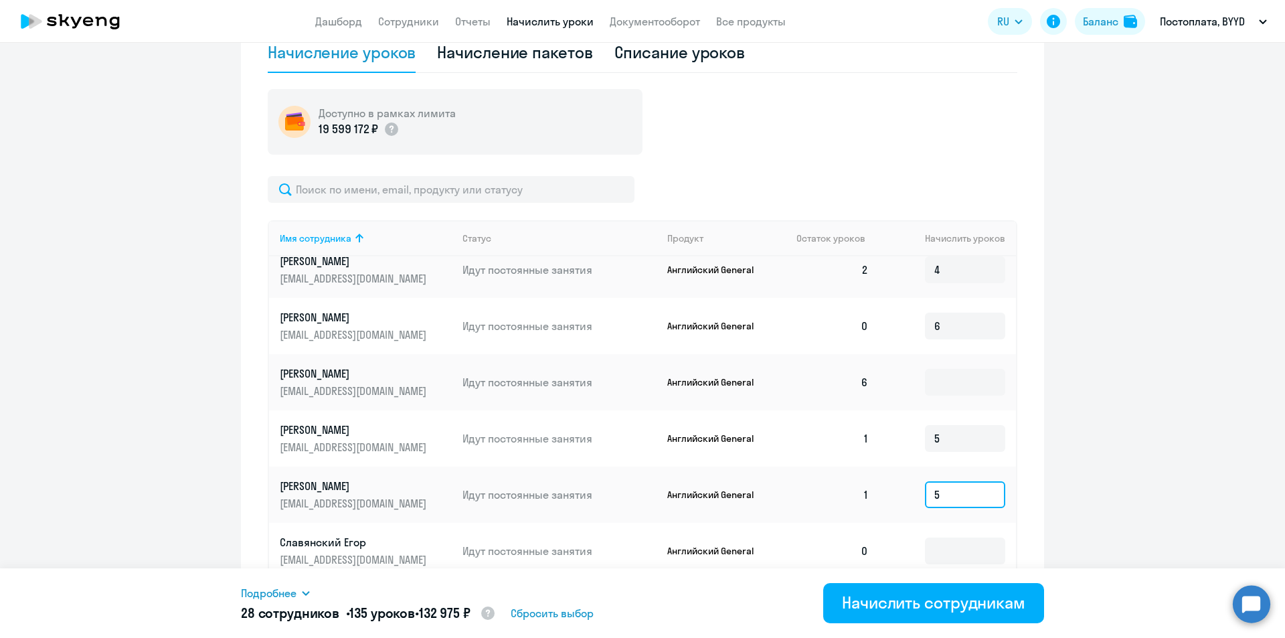
scroll to position [602, 0]
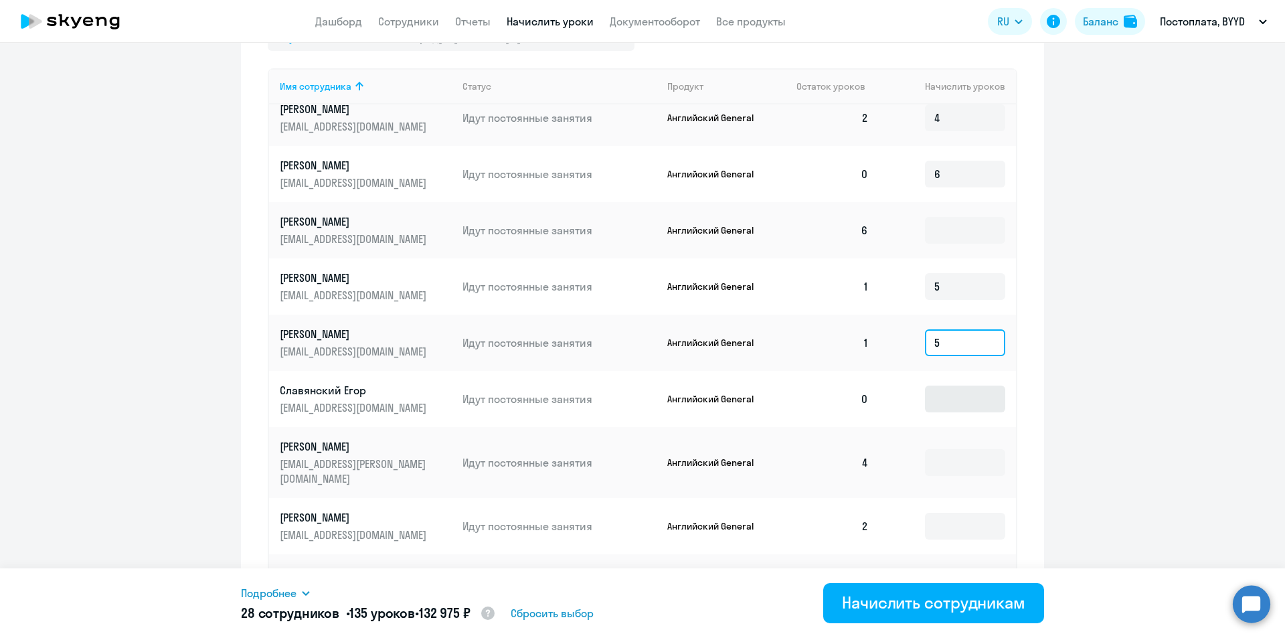
type input "5"
click at [772, 385] on input at bounding box center [965, 398] width 80 height 27
type input "6"
click at [772, 449] on input at bounding box center [965, 462] width 80 height 27
type input "2"
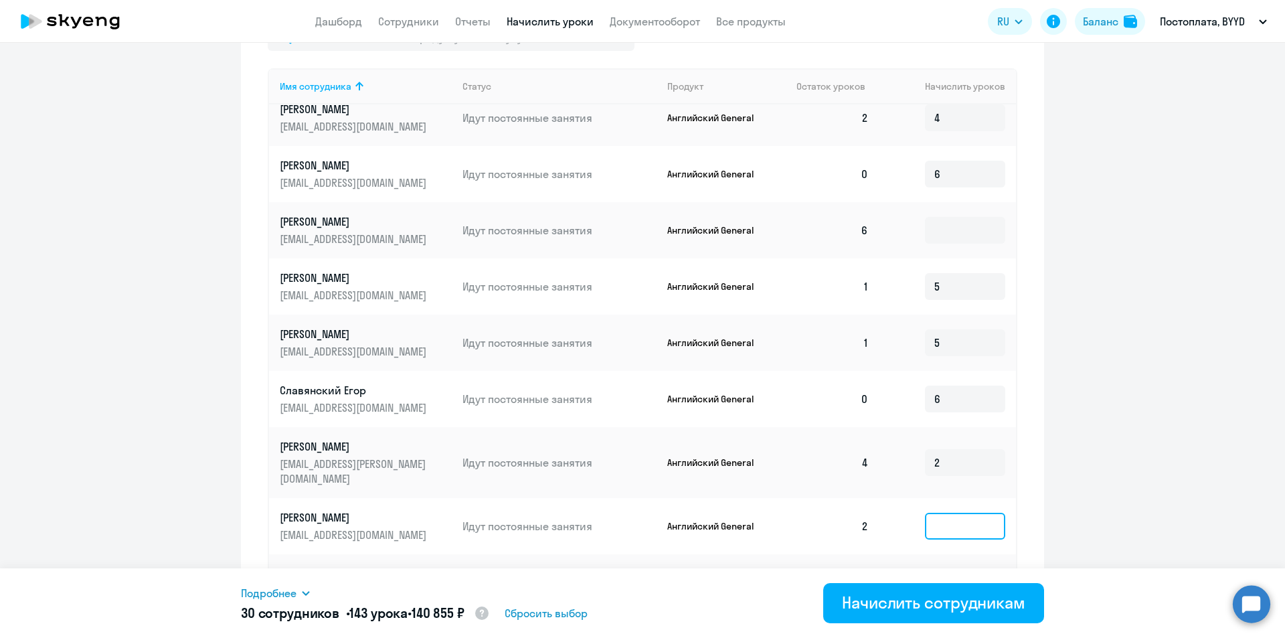
click at [772, 513] on input at bounding box center [965, 526] width 80 height 27
type input "4"
click at [772, 569] on input at bounding box center [965, 582] width 80 height 27
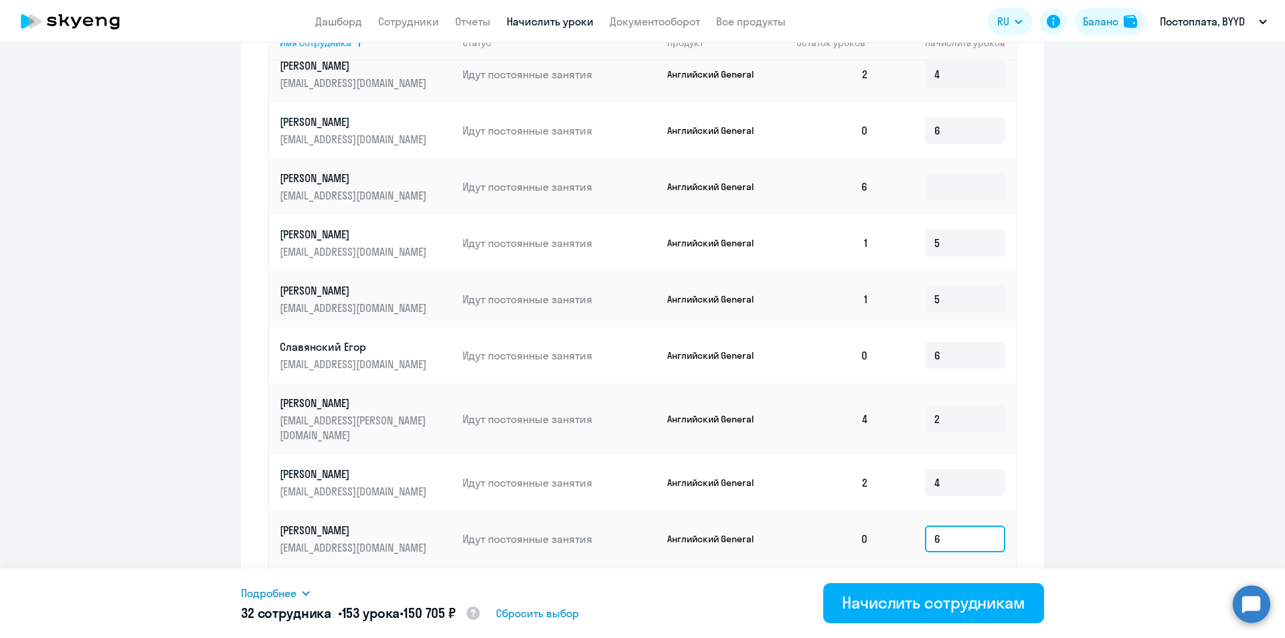
scroll to position [669, 0]
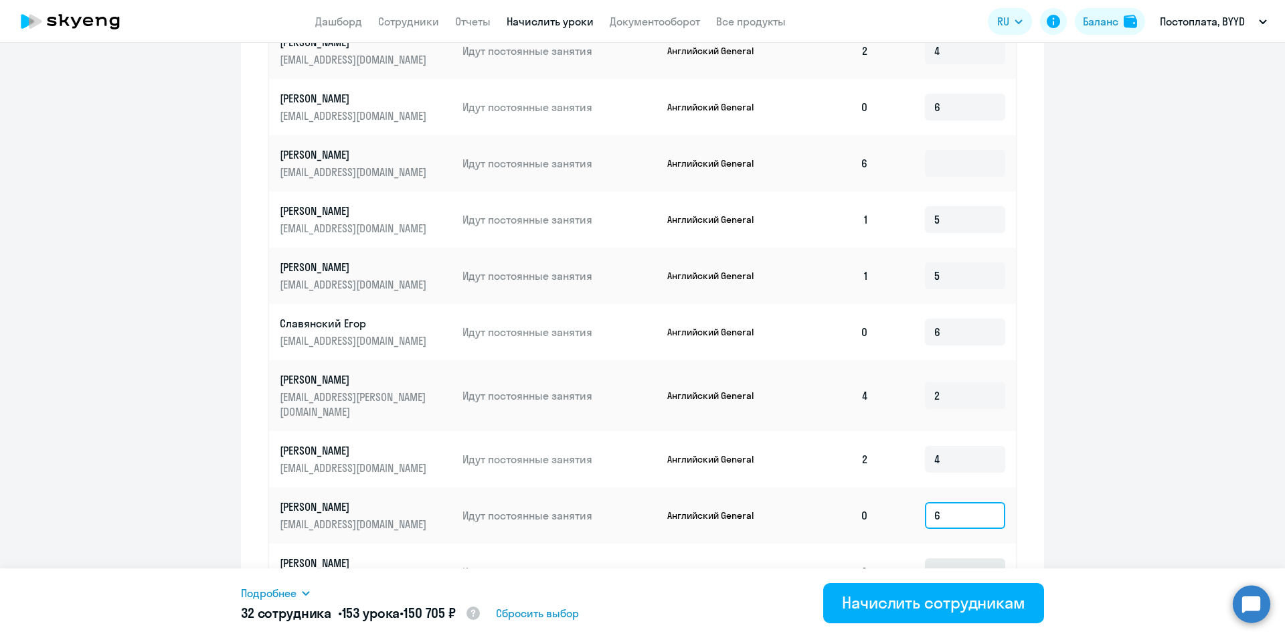
type input "6"
click at [772, 558] on input at bounding box center [965, 571] width 80 height 27
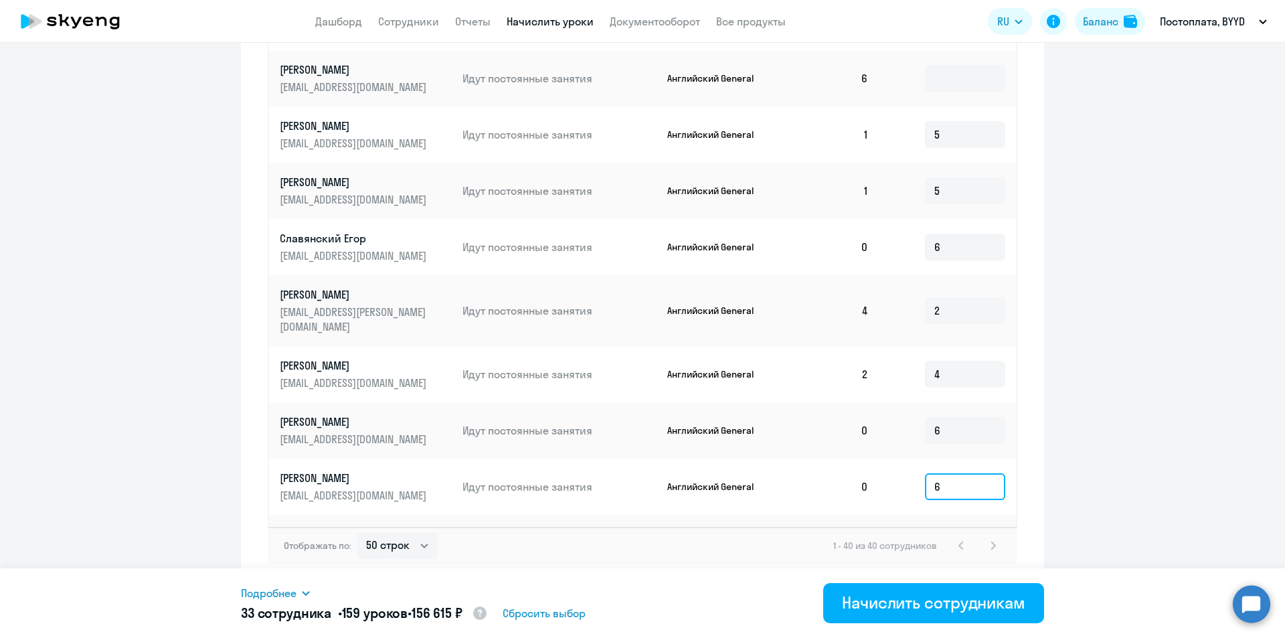
scroll to position [756, 0]
type input "6"
click at [772, 528] on input at bounding box center [965, 541] width 80 height 27
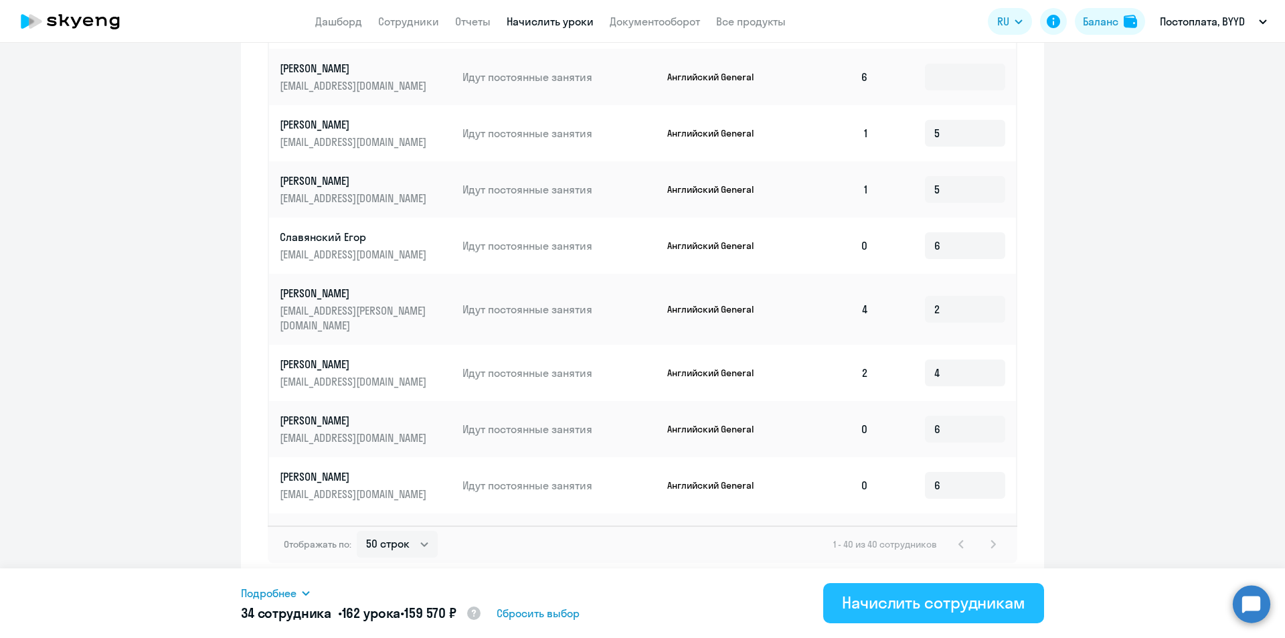
type input "3"
click at [772, 604] on div "Начислить сотрудникам" at bounding box center [933, 602] width 183 height 21
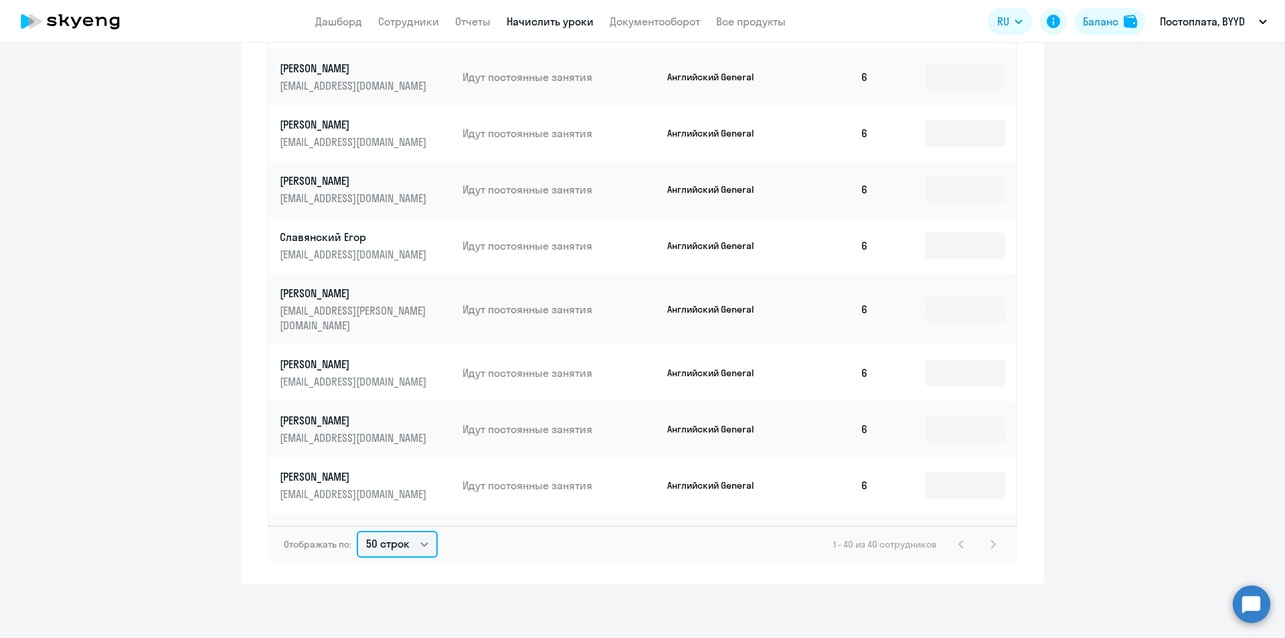
drag, startPoint x: 417, startPoint y: 547, endPoint x: 429, endPoint y: 527, distance: 24.0
click at [418, 542] on select "10 строк 30 строк 50 строк" at bounding box center [397, 544] width 81 height 27
click at [357, 531] on select "10 строк 30 строк 50 строк" at bounding box center [397, 544] width 81 height 27
click at [394, 548] on select "10 строк 30 строк 50 строк" at bounding box center [397, 544] width 81 height 27
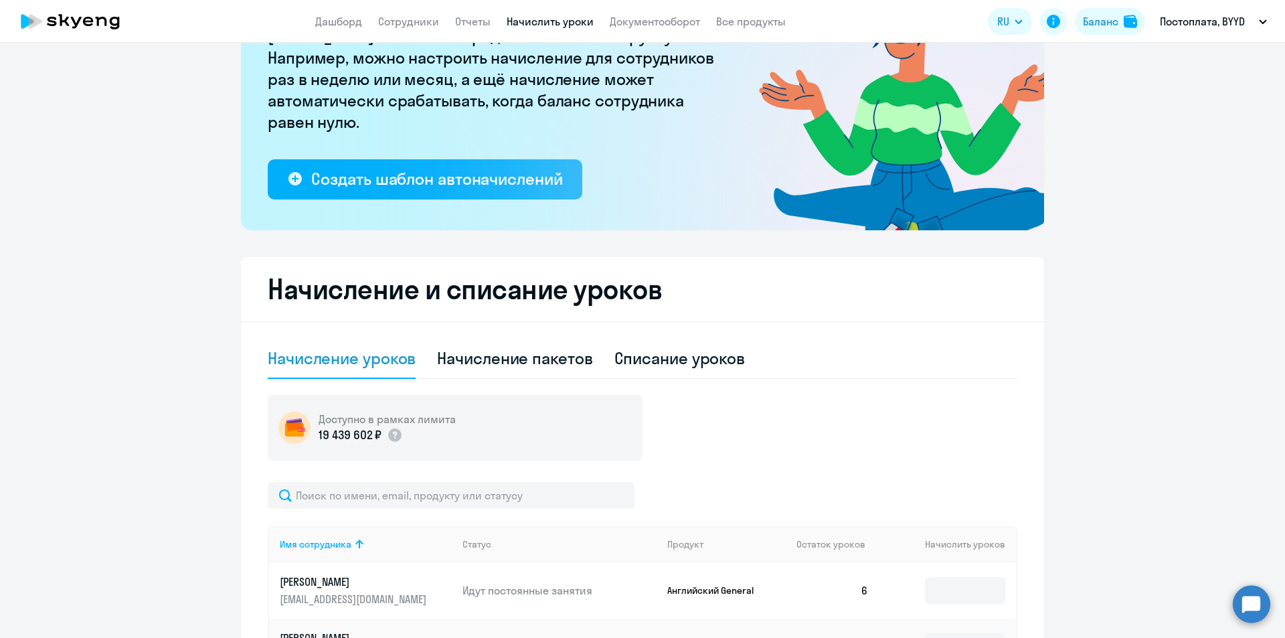
scroll to position [0, 0]
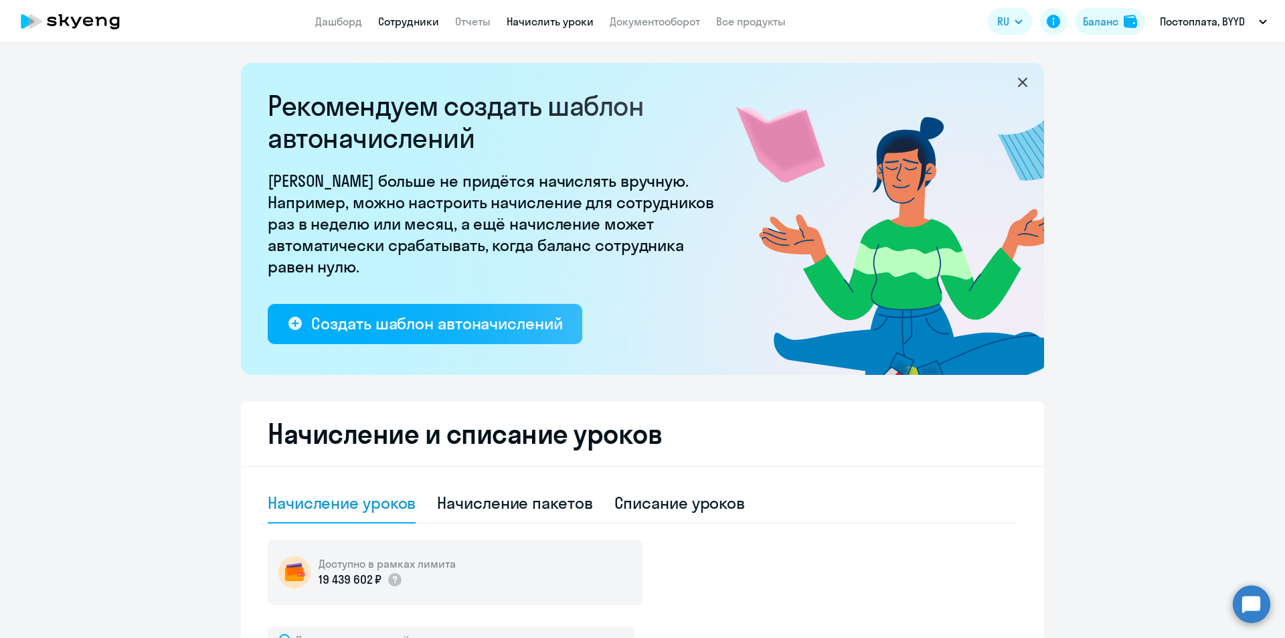
click at [424, 18] on link "Сотрудники" at bounding box center [408, 21] width 61 height 13
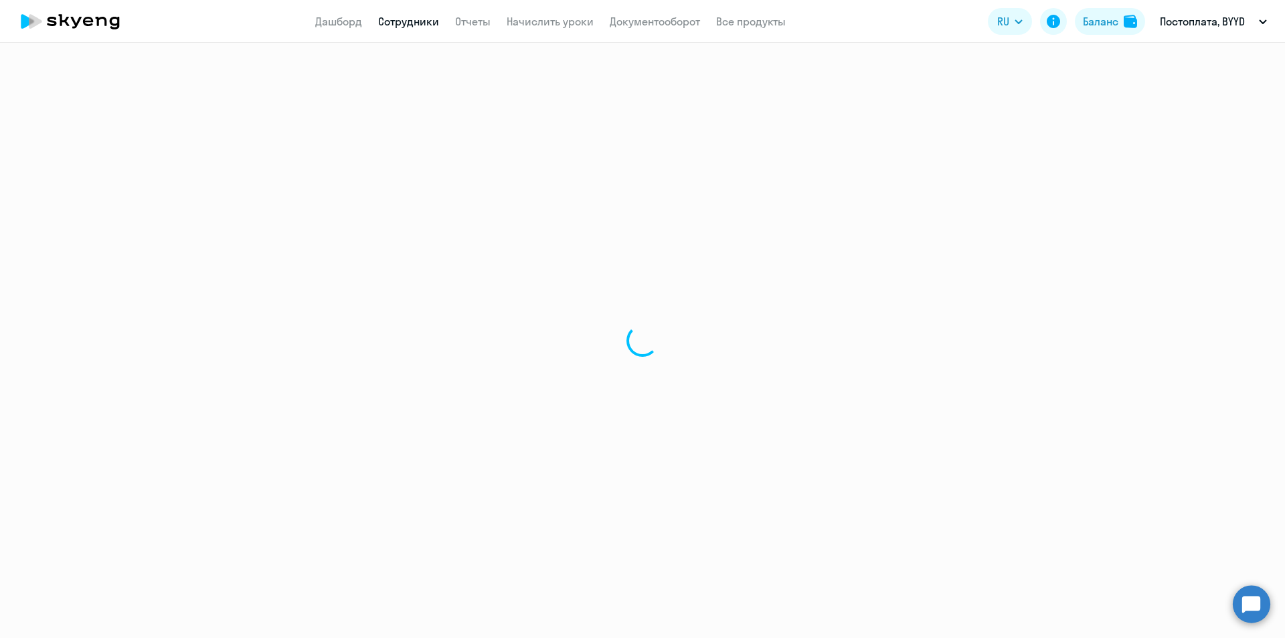
select select "30"
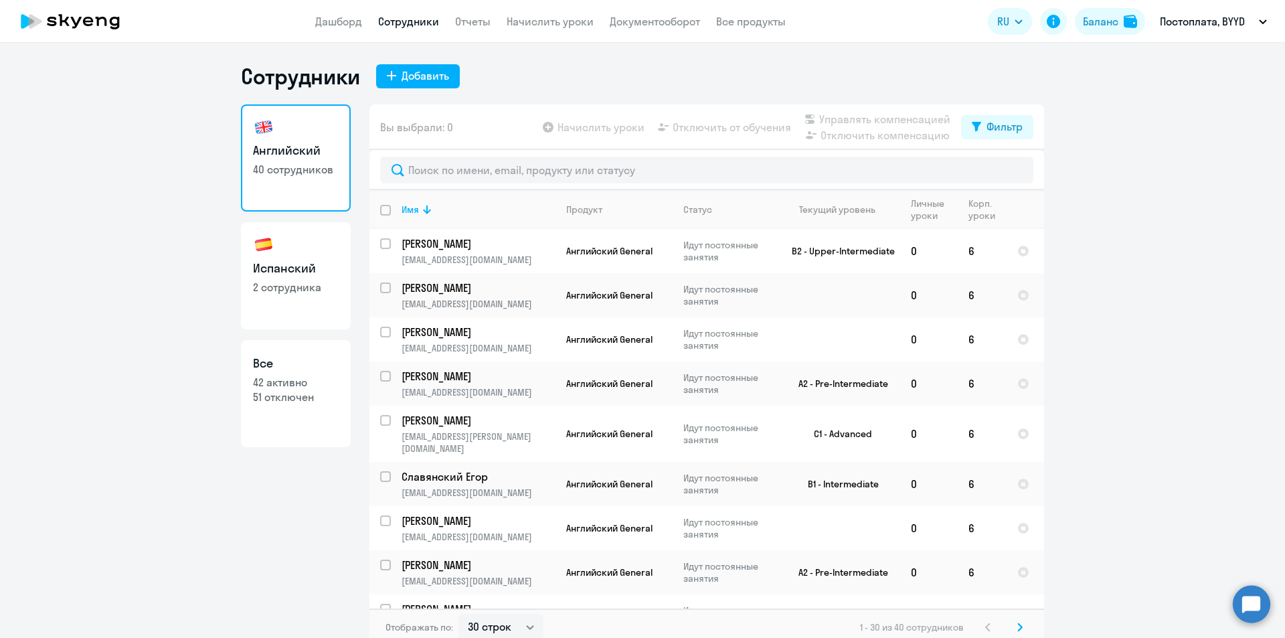
drag, startPoint x: 285, startPoint y: 280, endPoint x: 291, endPoint y: 267, distance: 14.7
click at [286, 280] on p "2 сотрудника" at bounding box center [296, 287] width 86 height 15
select select "30"
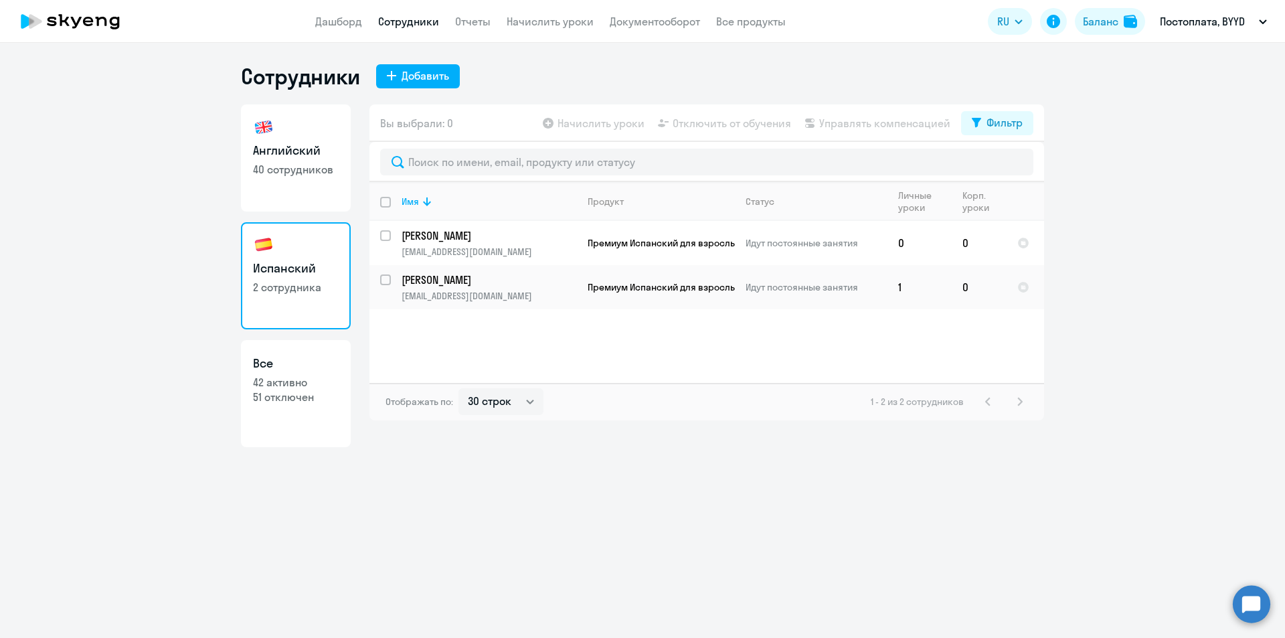
click at [596, 120] on app-table-action-button "Начислить уроки" at bounding box center [592, 123] width 104 height 16
drag, startPoint x: 386, startPoint y: 236, endPoint x: 383, endPoint y: 256, distance: 19.6
click at [385, 236] on input "select row 42220030" at bounding box center [393, 243] width 27 height 27
checkbox input "true"
click at [388, 277] on input "select row 42220024" at bounding box center [393, 287] width 27 height 27
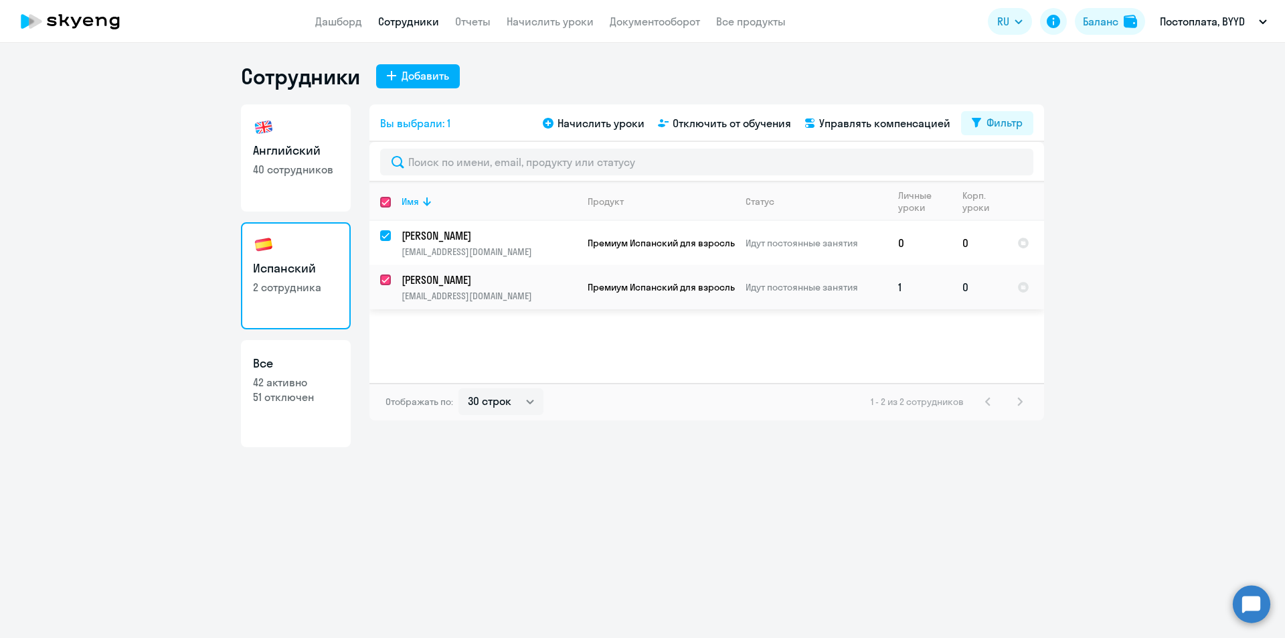
checkbox input "true"
click at [564, 120] on span "Начислить уроки" at bounding box center [600, 123] width 87 height 16
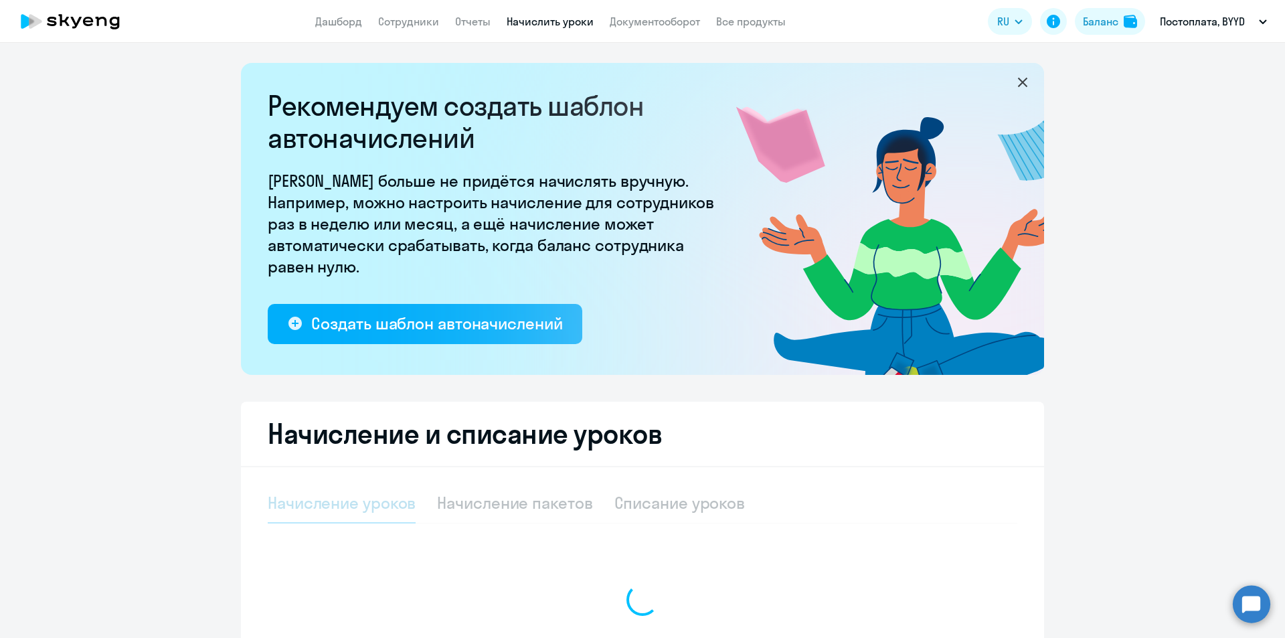
select select "10"
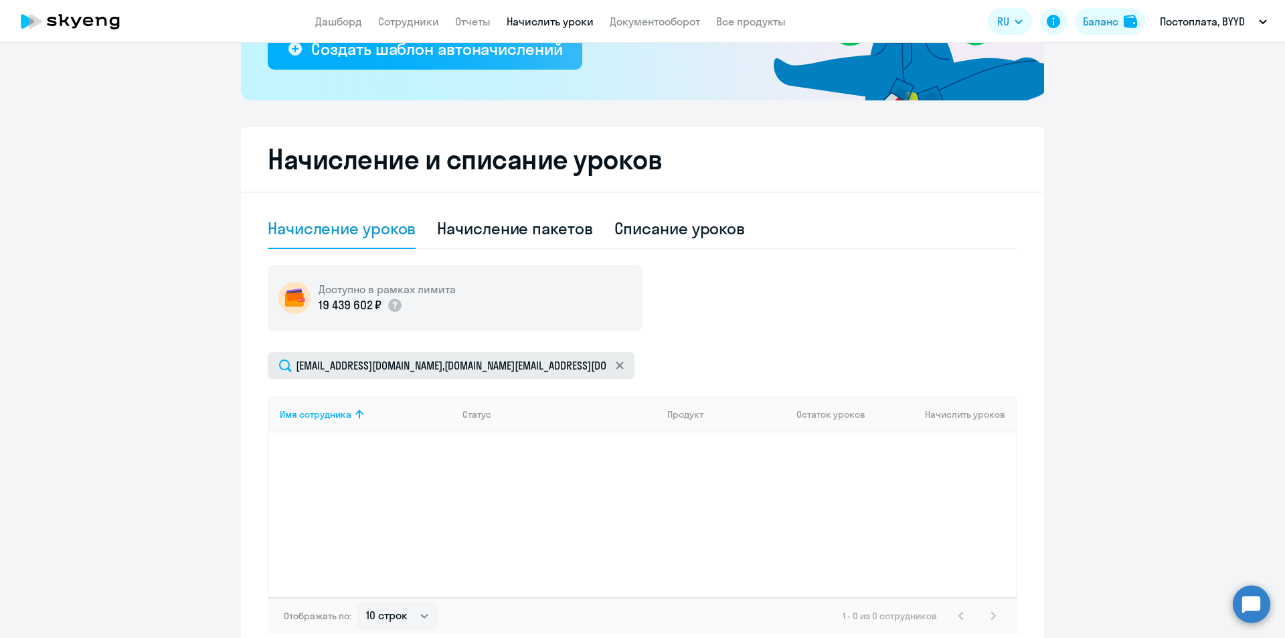
scroll to position [346, 0]
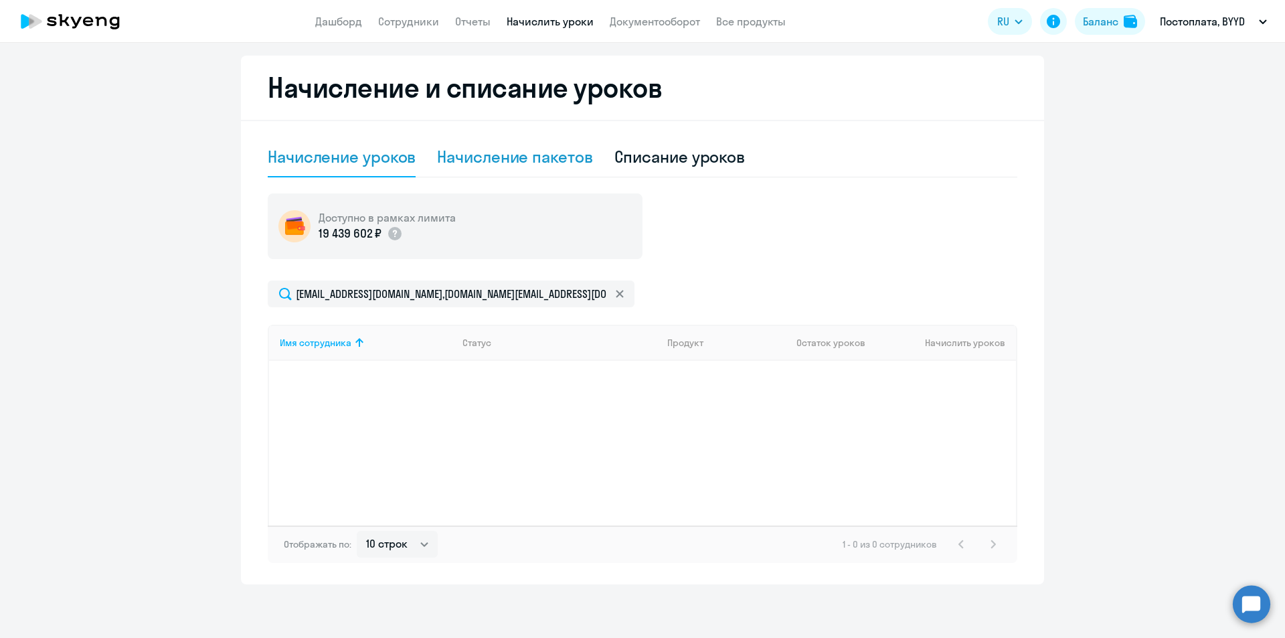
click at [541, 159] on div "Начисление пакетов" at bounding box center [514, 156] width 155 height 21
select select "10"
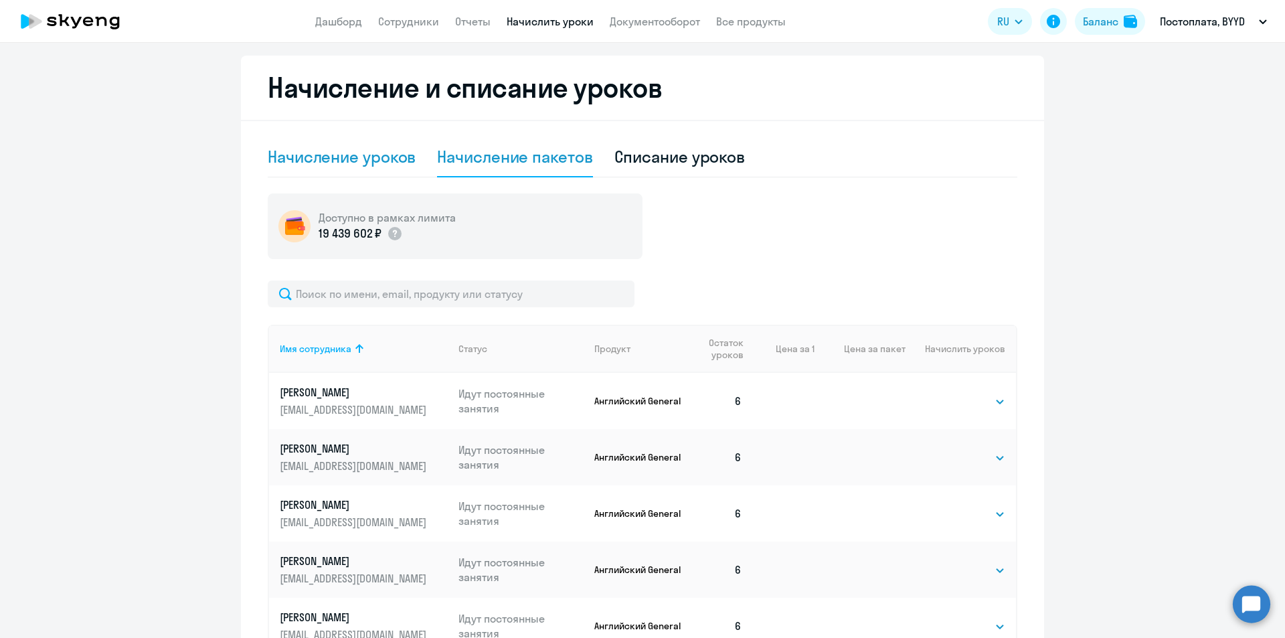
click at [373, 168] on div "Начисление уроков" at bounding box center [342, 157] width 148 height 40
select select "10"
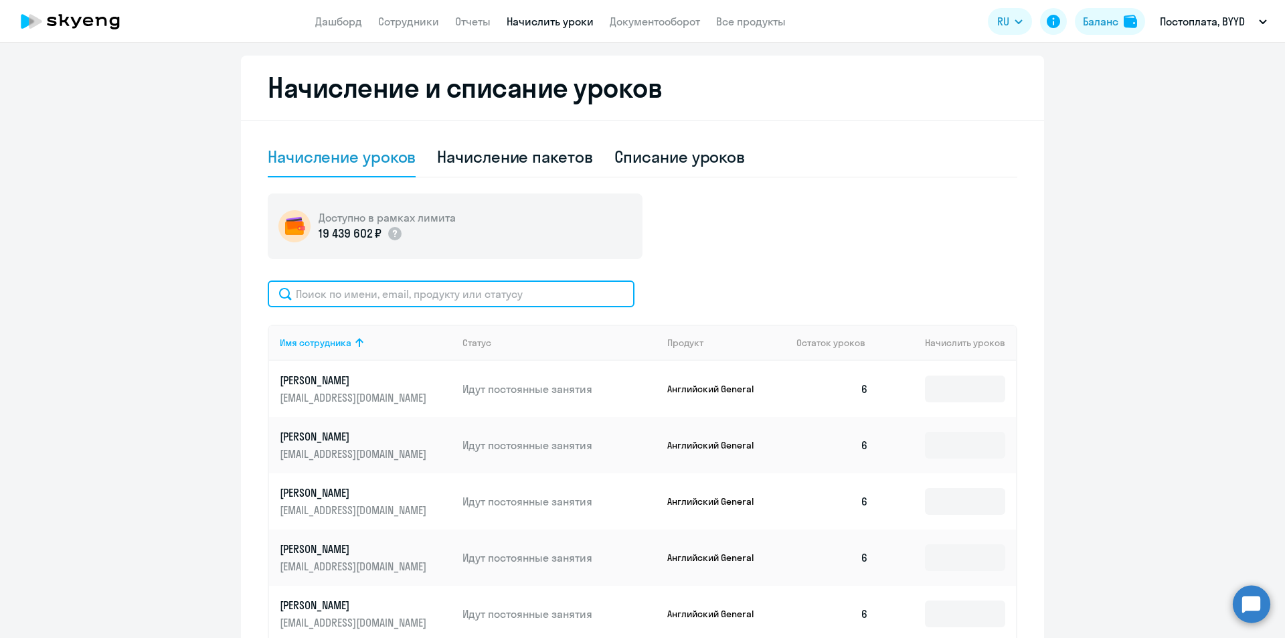
click at [378, 285] on input "text" at bounding box center [451, 293] width 367 height 27
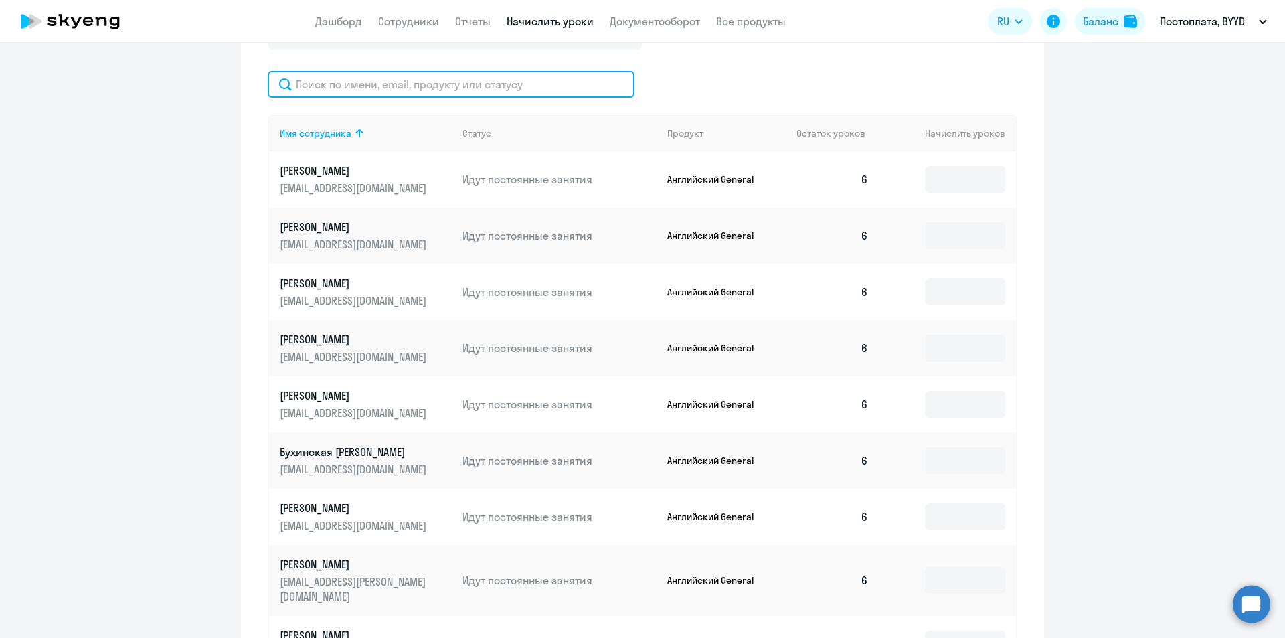
scroll to position [409, 0]
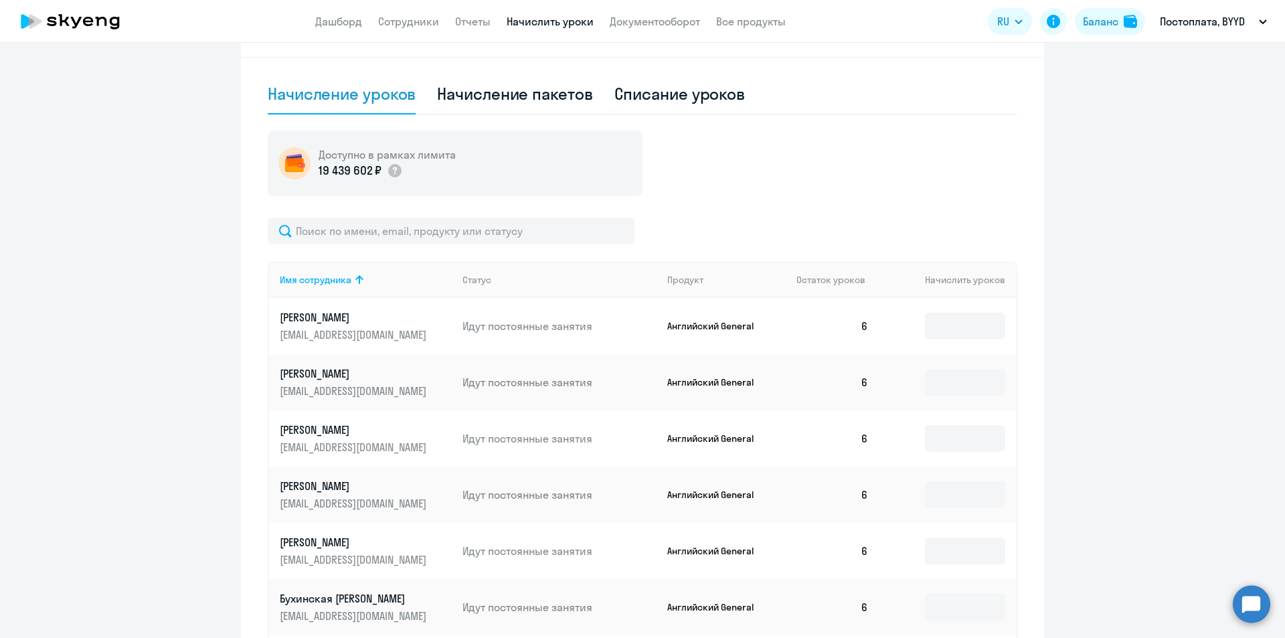
select select "30"
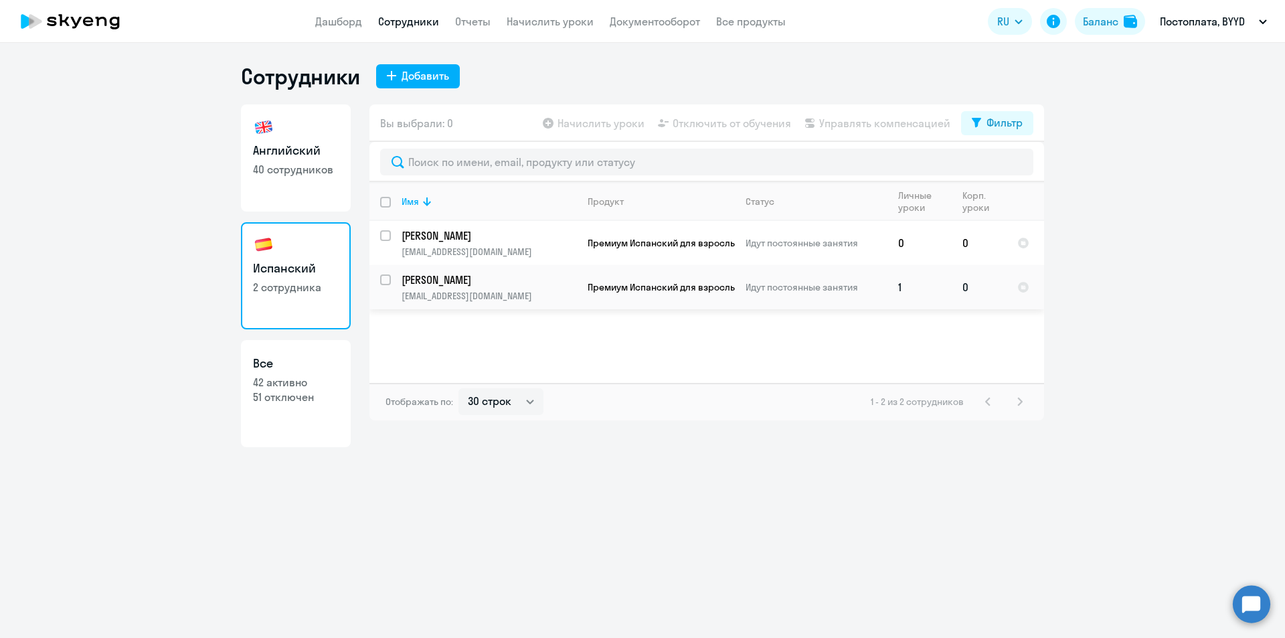
click at [485, 288] on link "[PERSON_NAME] [EMAIL_ADDRESS][DOMAIN_NAME]" at bounding box center [489, 286] width 175 height 29
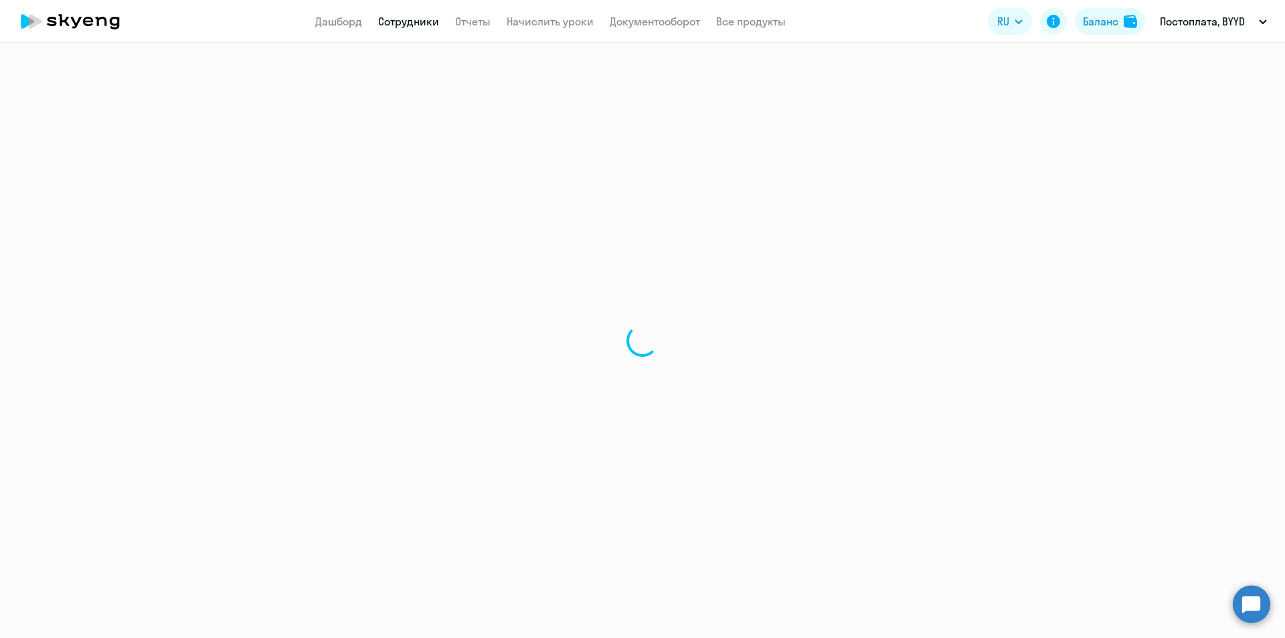
select select "spanish"
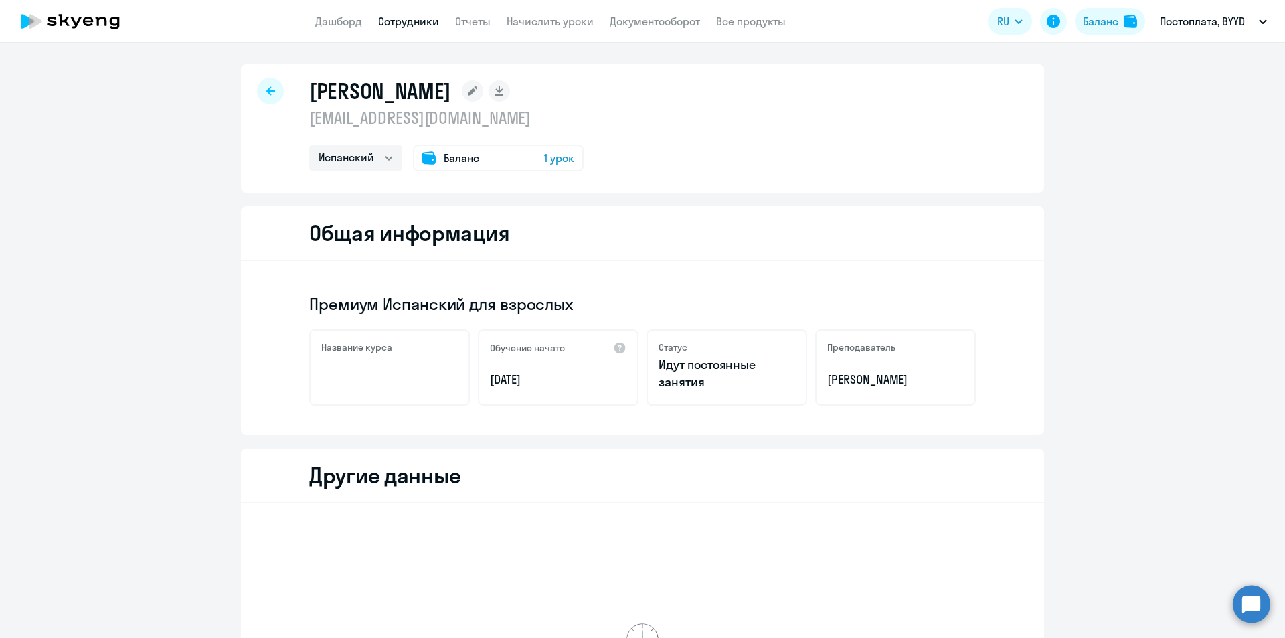
click at [489, 156] on div "Баланс 1 урок" at bounding box center [498, 158] width 171 height 27
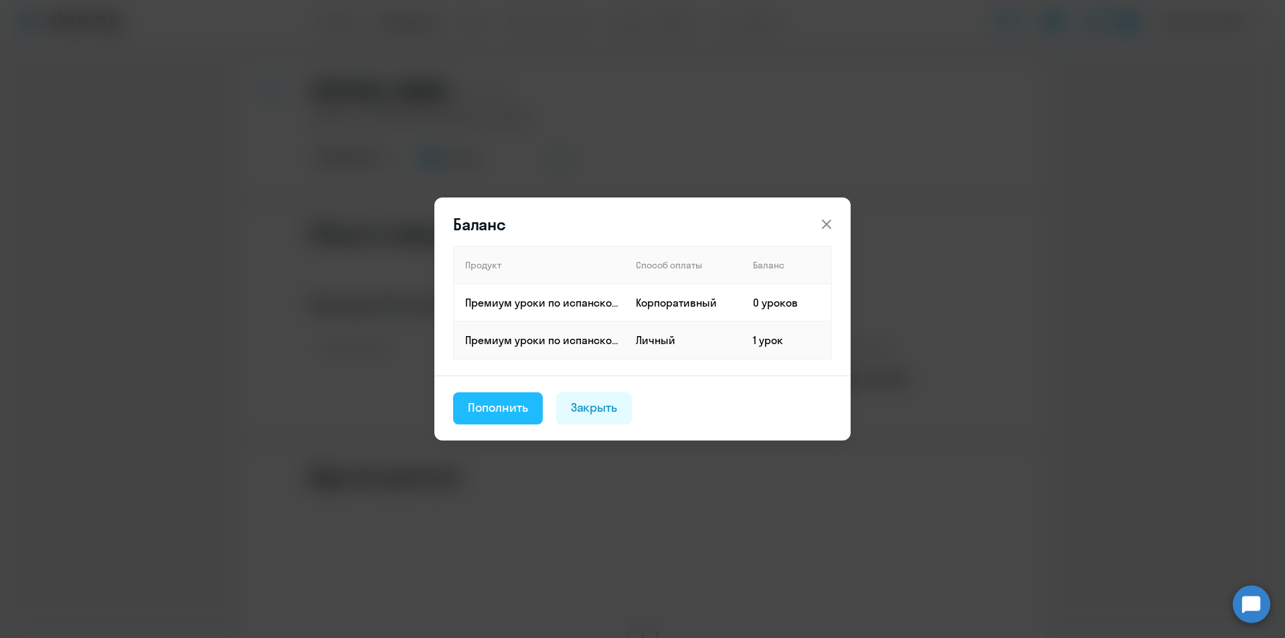
click at [491, 412] on div "Пополнить" at bounding box center [498, 407] width 60 height 17
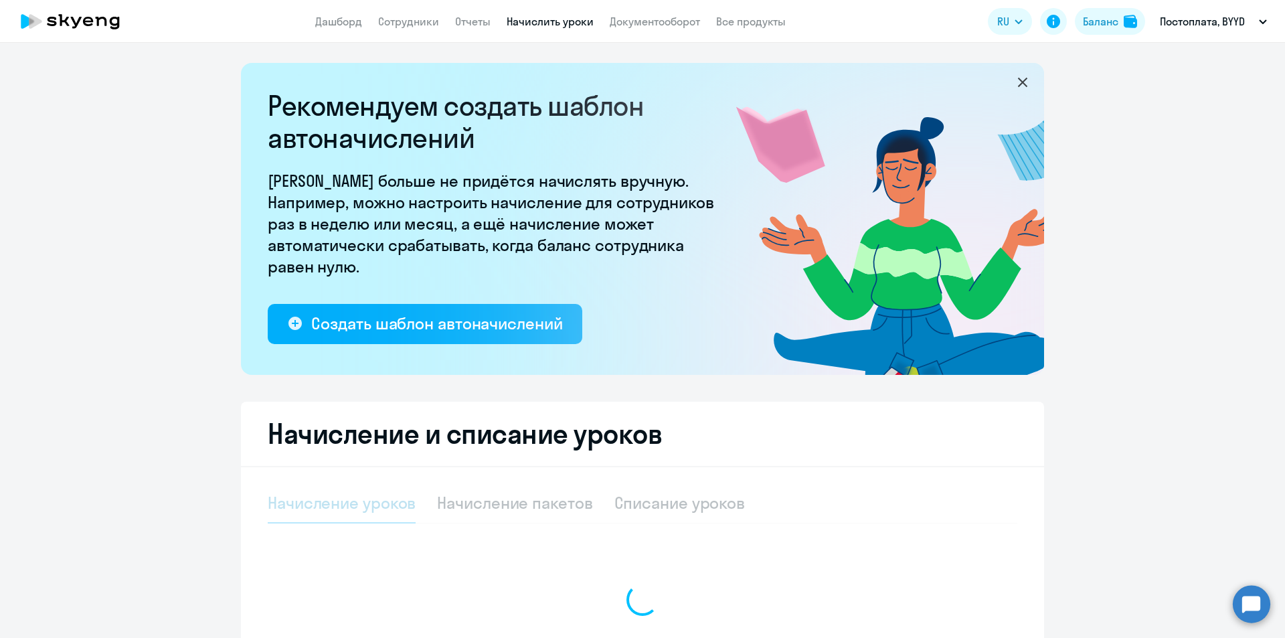
select select "10"
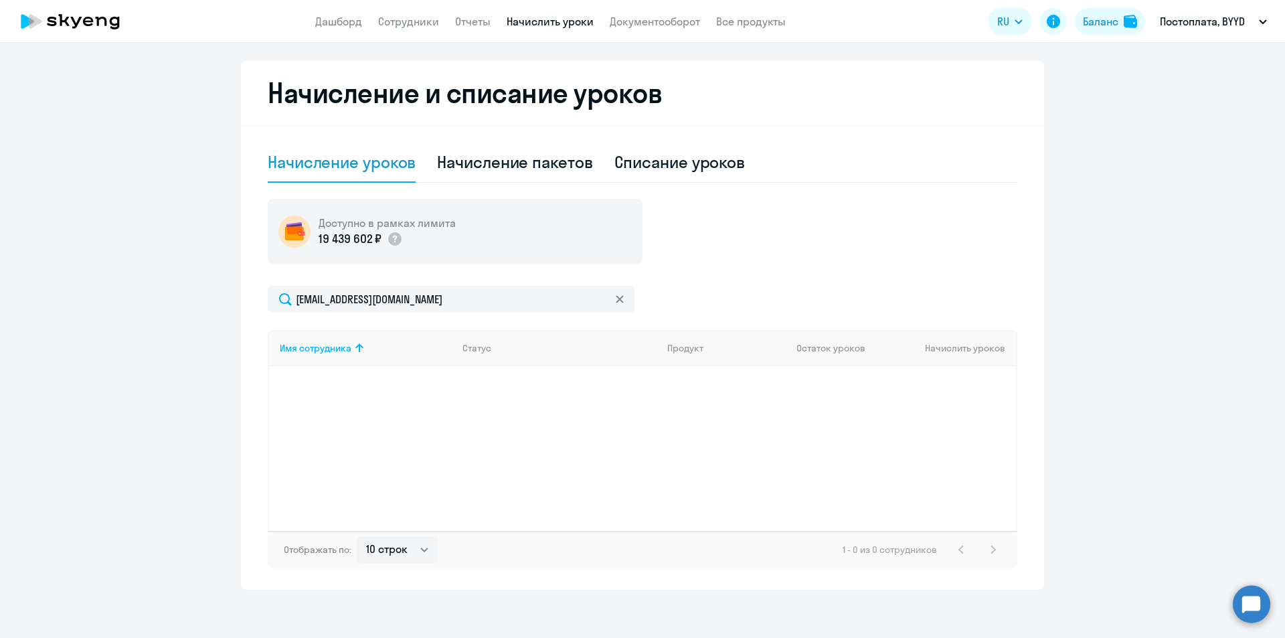
scroll to position [346, 0]
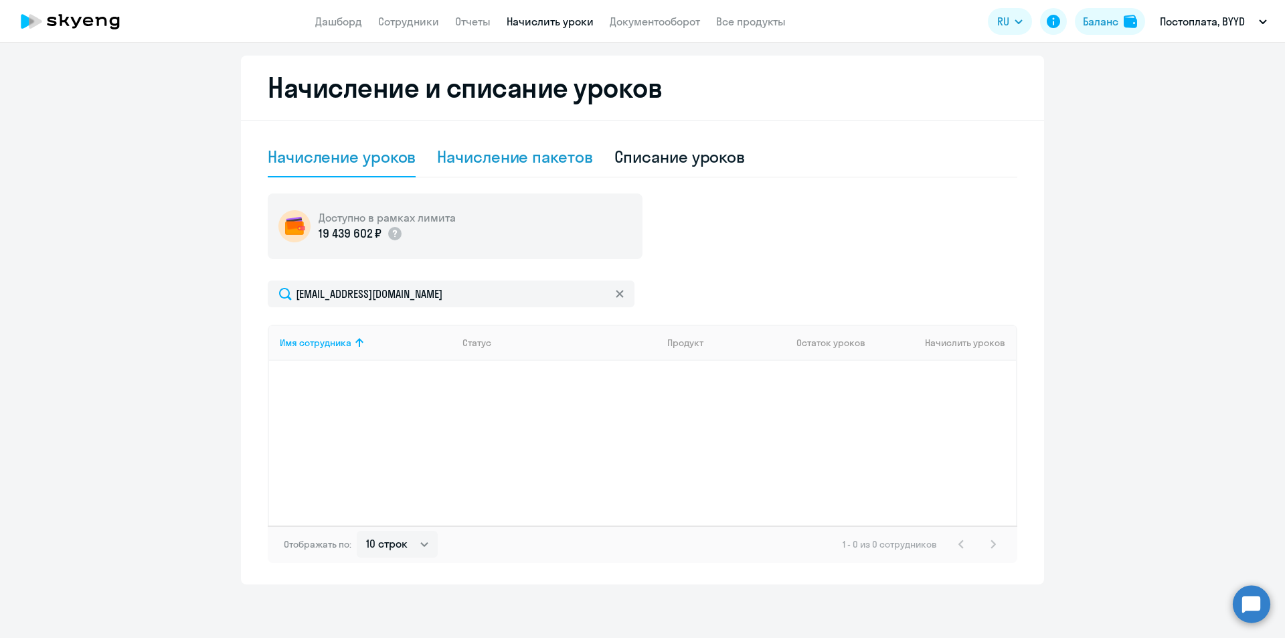
click at [490, 161] on div "Начисление пакетов" at bounding box center [514, 156] width 155 height 21
select select "10"
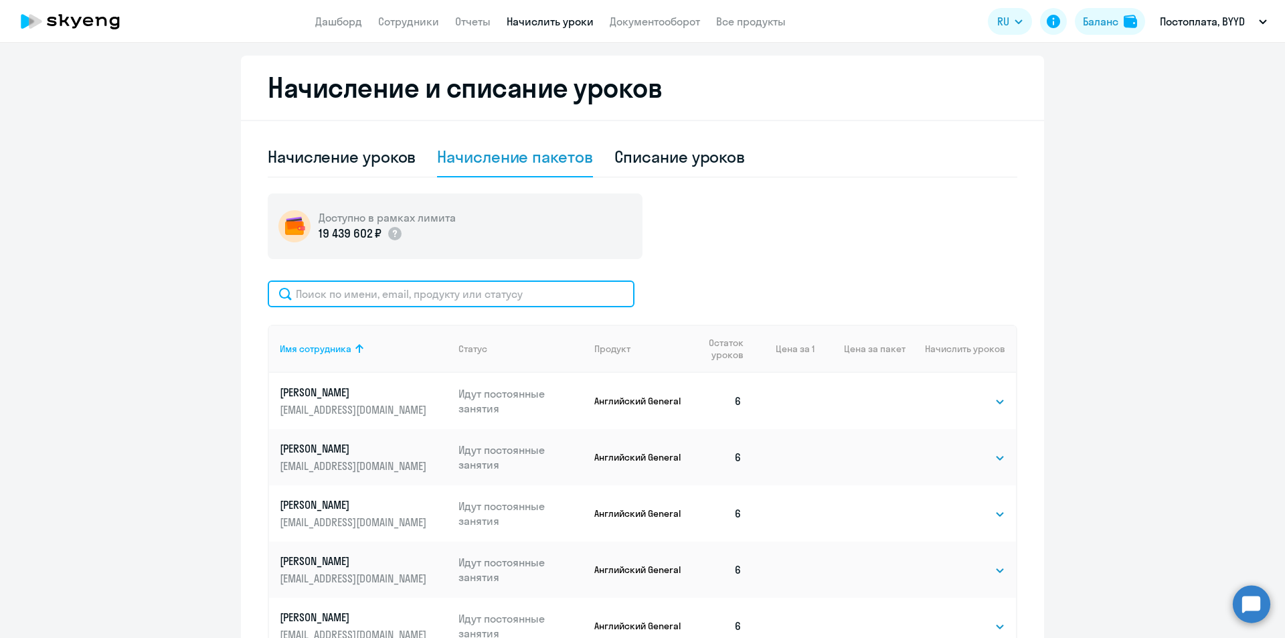
click at [347, 298] on input "text" at bounding box center [451, 293] width 367 height 27
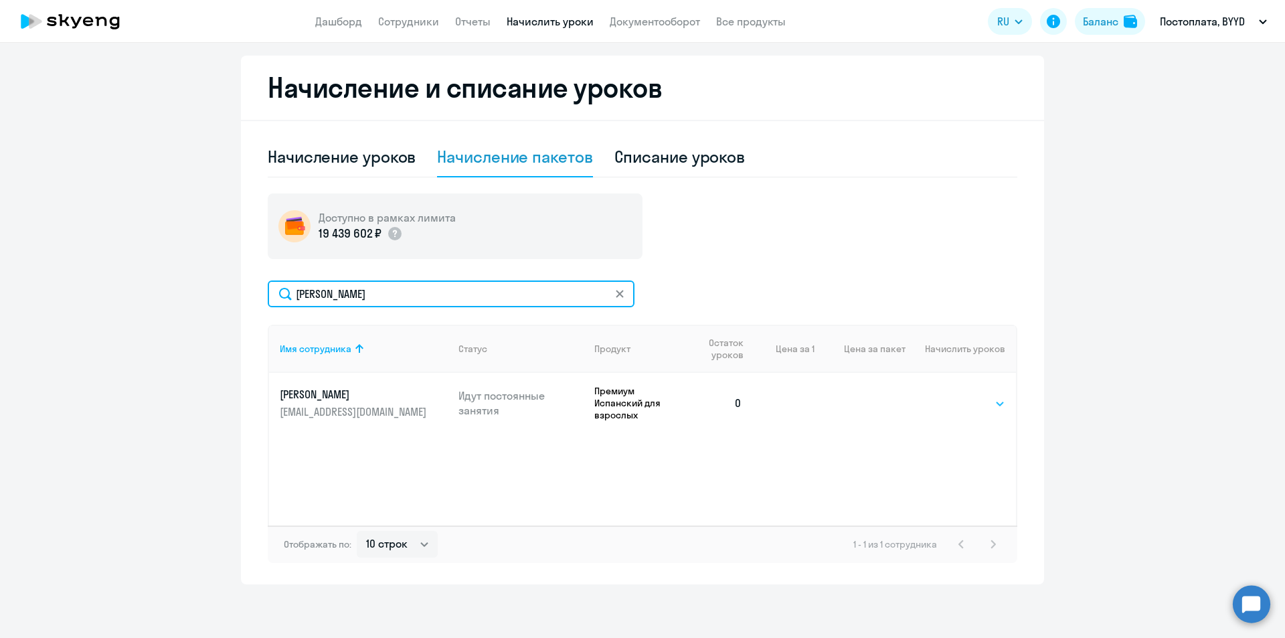
type input "[PERSON_NAME]"
click at [772, 399] on select "Выбрать 4 8 16 32 64 96 128" at bounding box center [977, 404] width 55 height 16
click at [394, 20] on link "Сотрудники" at bounding box center [408, 21] width 61 height 13
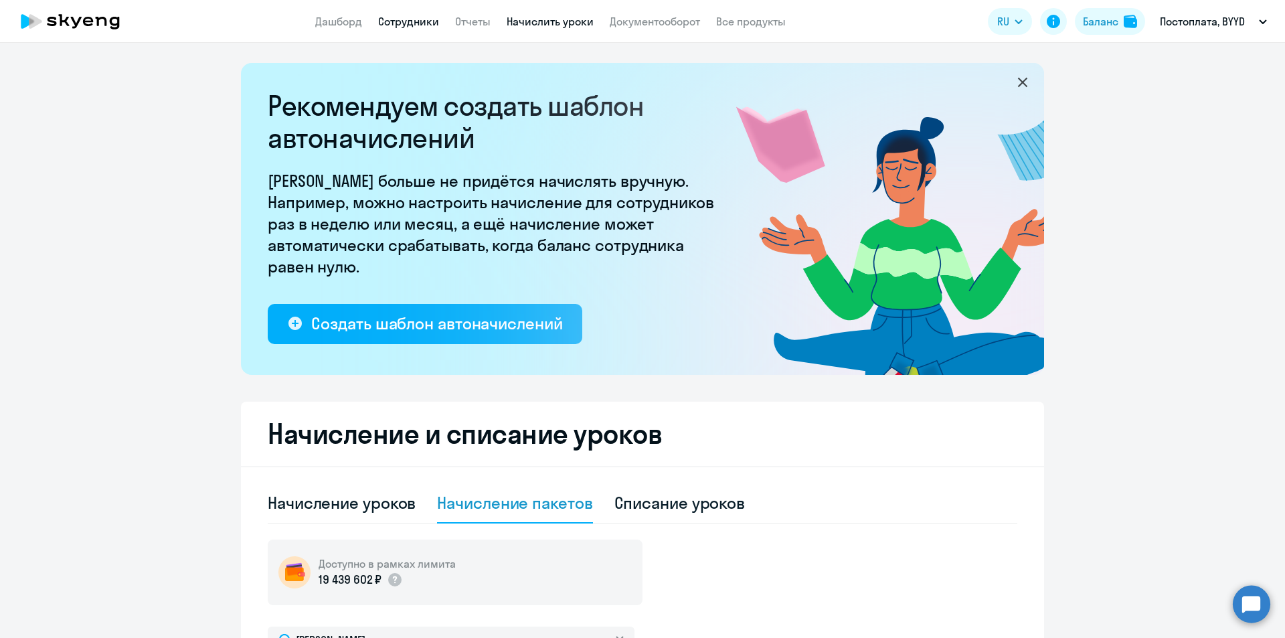
select select "30"
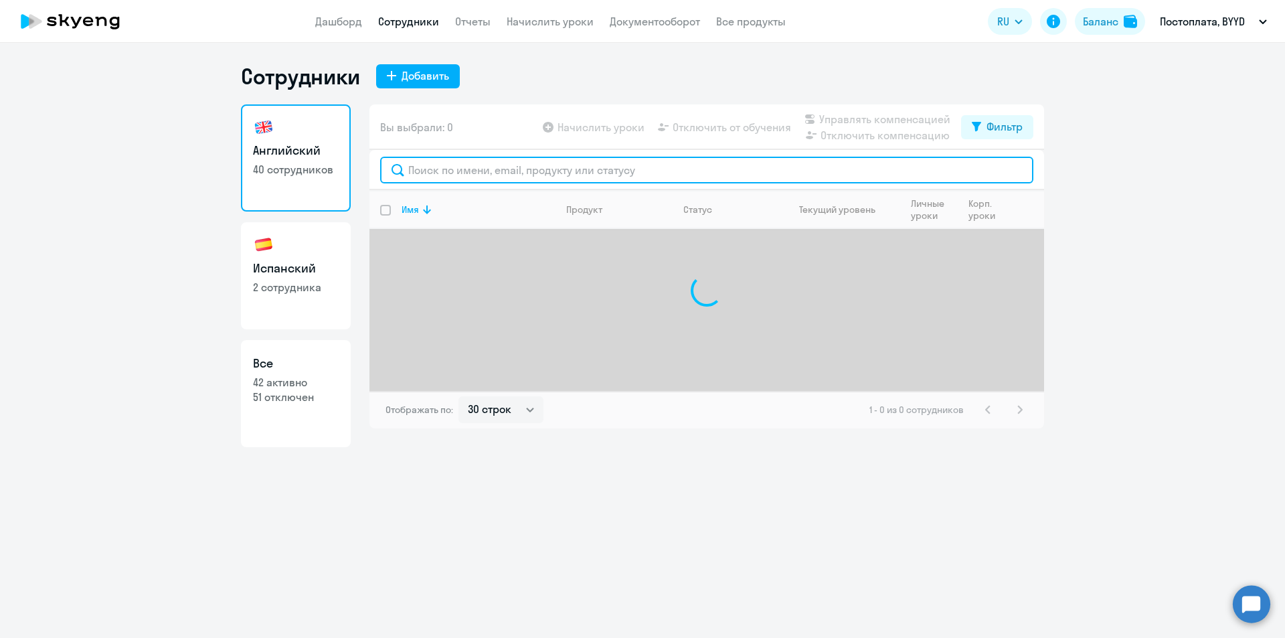
click at [497, 177] on input "text" at bounding box center [706, 170] width 653 height 27
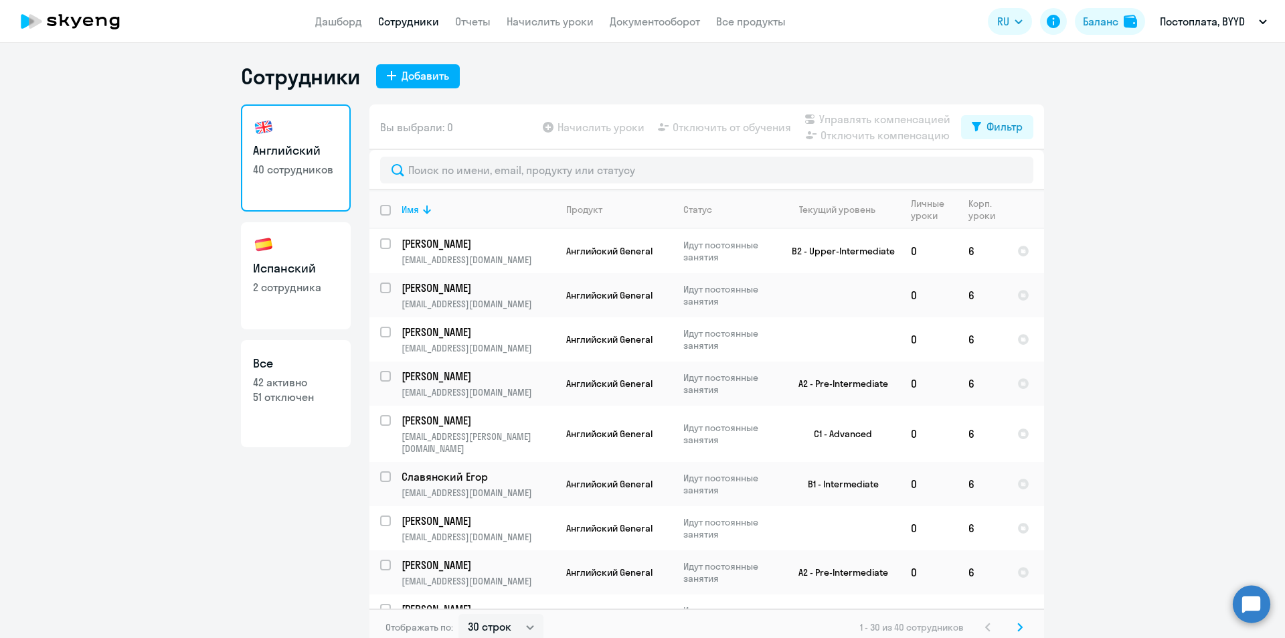
click at [265, 278] on link "Испанский 2 сотрудника" at bounding box center [296, 275] width 110 height 107
select select "30"
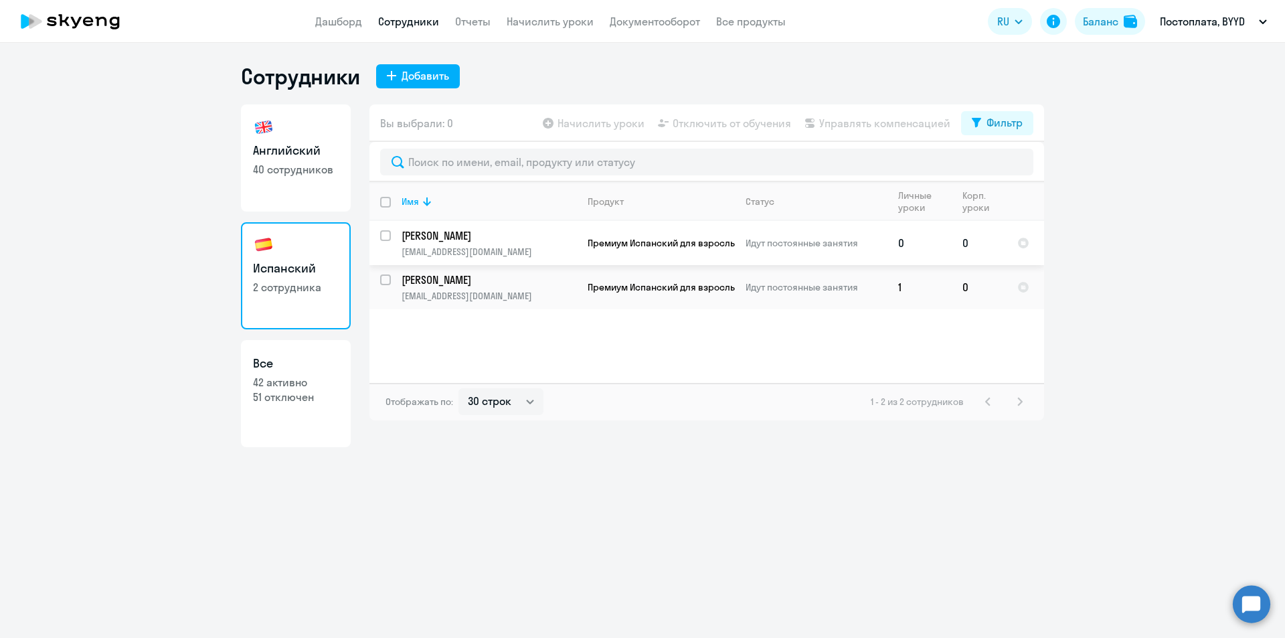
drag, startPoint x: 386, startPoint y: 240, endPoint x: 497, endPoint y: 164, distance: 134.4
click at [388, 238] on input "select row 42220030" at bounding box center [393, 243] width 27 height 27
checkbox input "true"
click at [564, 126] on span "Начислить уроки" at bounding box center [600, 123] width 87 height 16
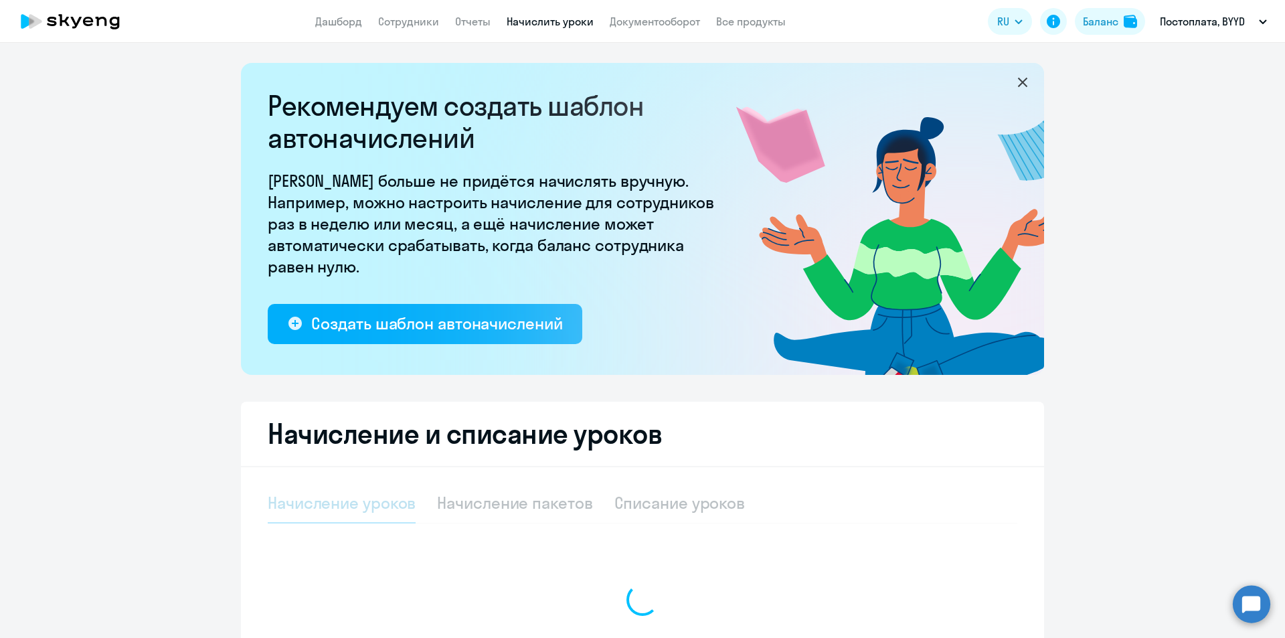
select select "10"
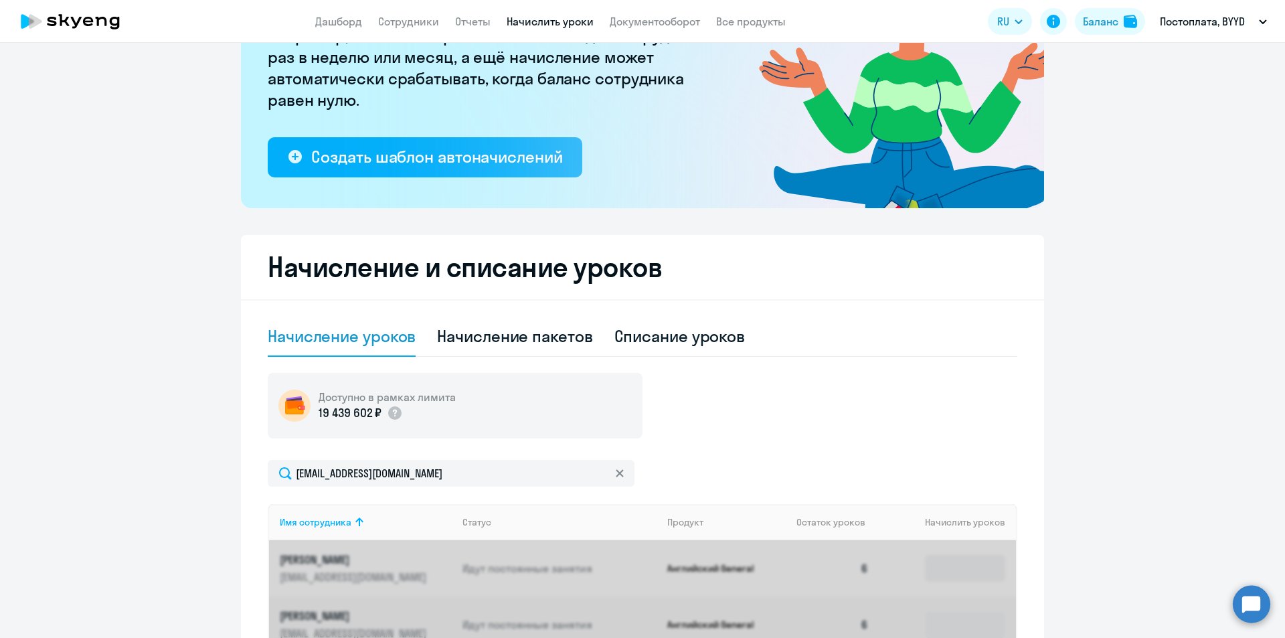
scroll to position [268, 0]
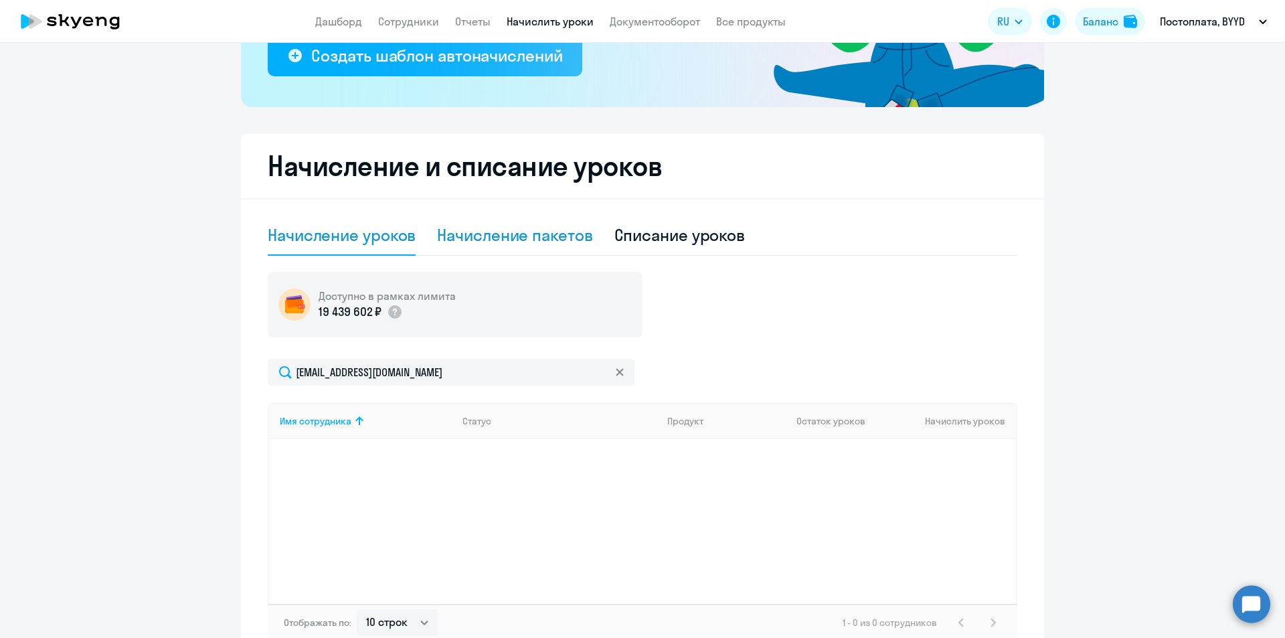
click at [538, 228] on div "Начисление пакетов" at bounding box center [514, 234] width 155 height 21
select select "10"
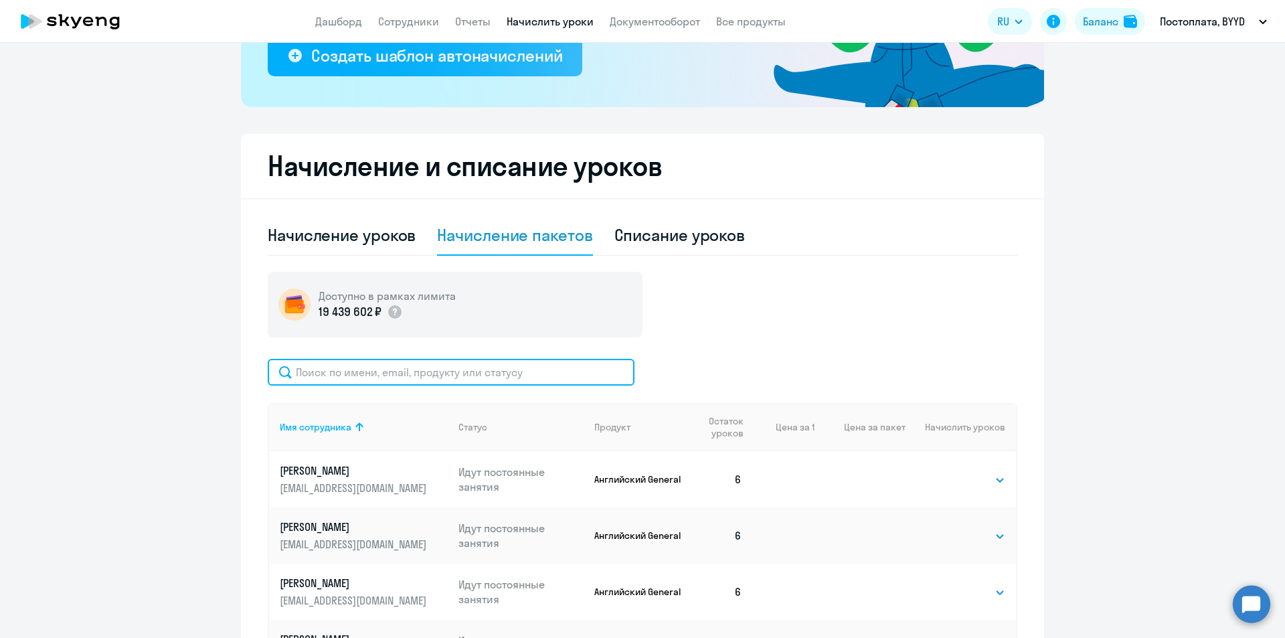
click at [385, 382] on input "text" at bounding box center [451, 372] width 367 height 27
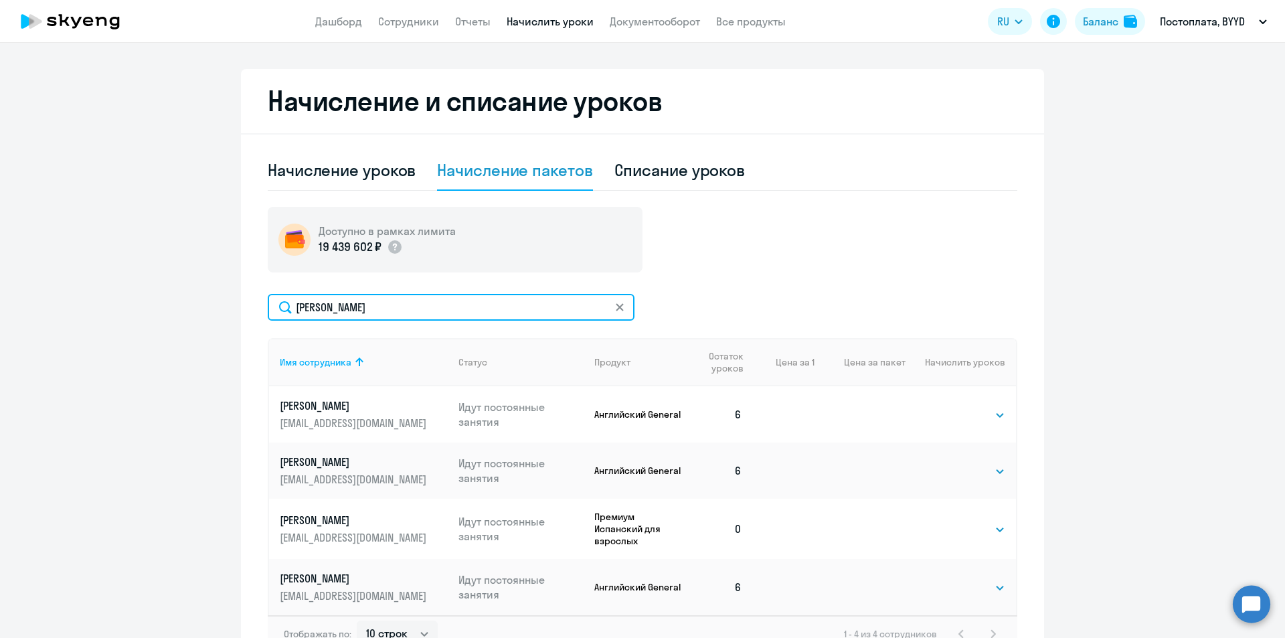
scroll to position [422, 0]
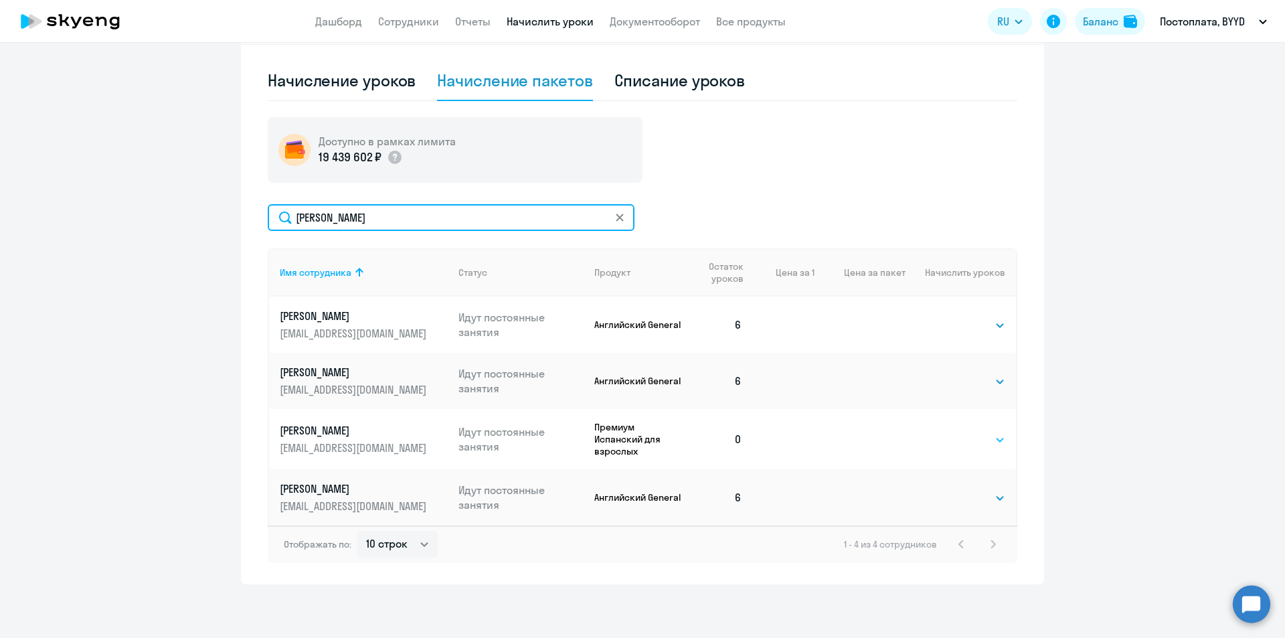
type input "[PERSON_NAME]"
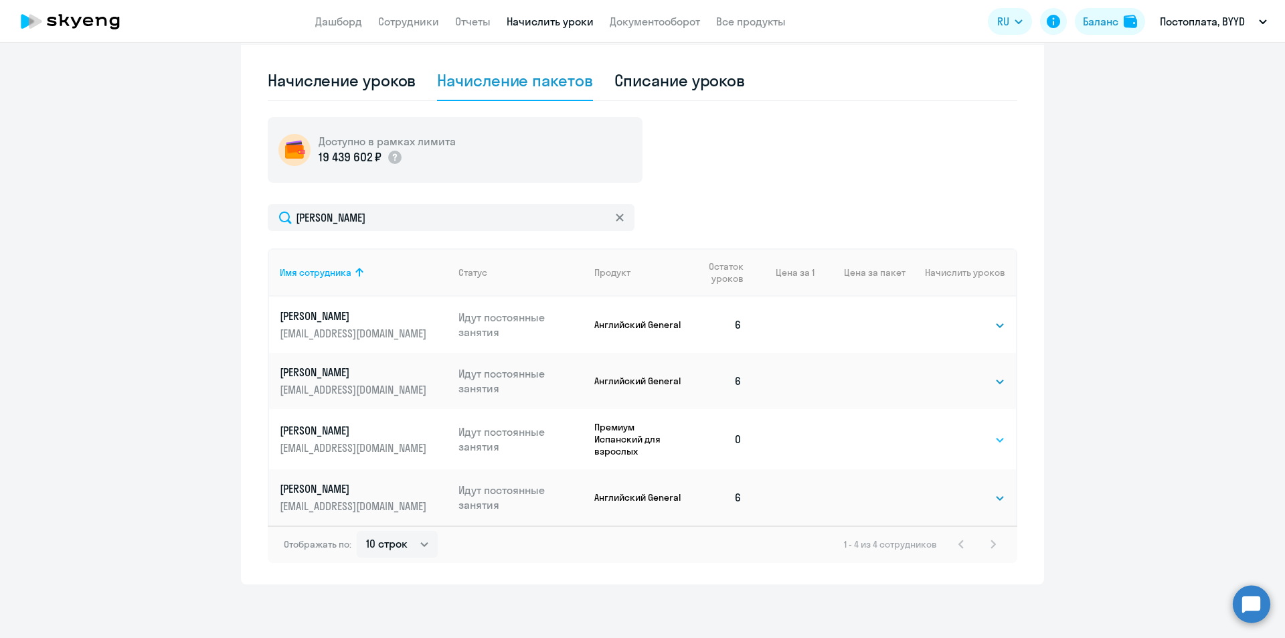
click at [772, 436] on select "Выбрать 4 8 16 32 64 96 128" at bounding box center [977, 440] width 55 height 16
select select "4"
click at [772, 432] on select "Выбрать 4 8 16 32 64 96 128" at bounding box center [977, 440] width 55 height 16
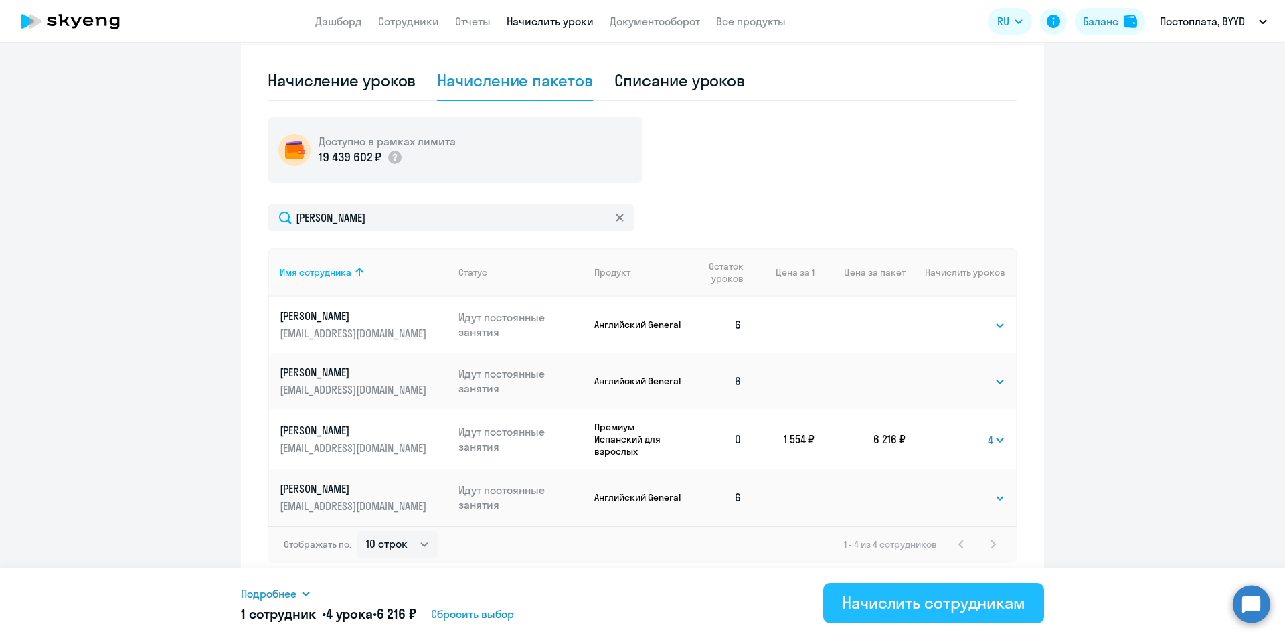
click at [772, 609] on div "Начислить сотрудникам" at bounding box center [933, 602] width 183 height 21
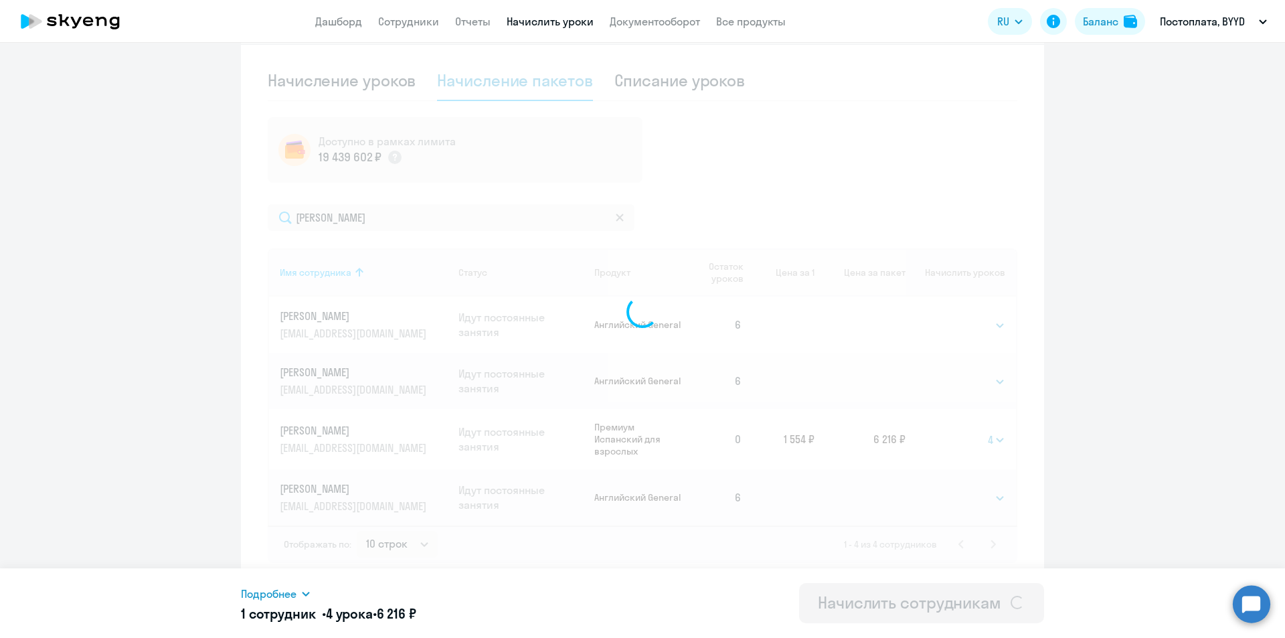
select select
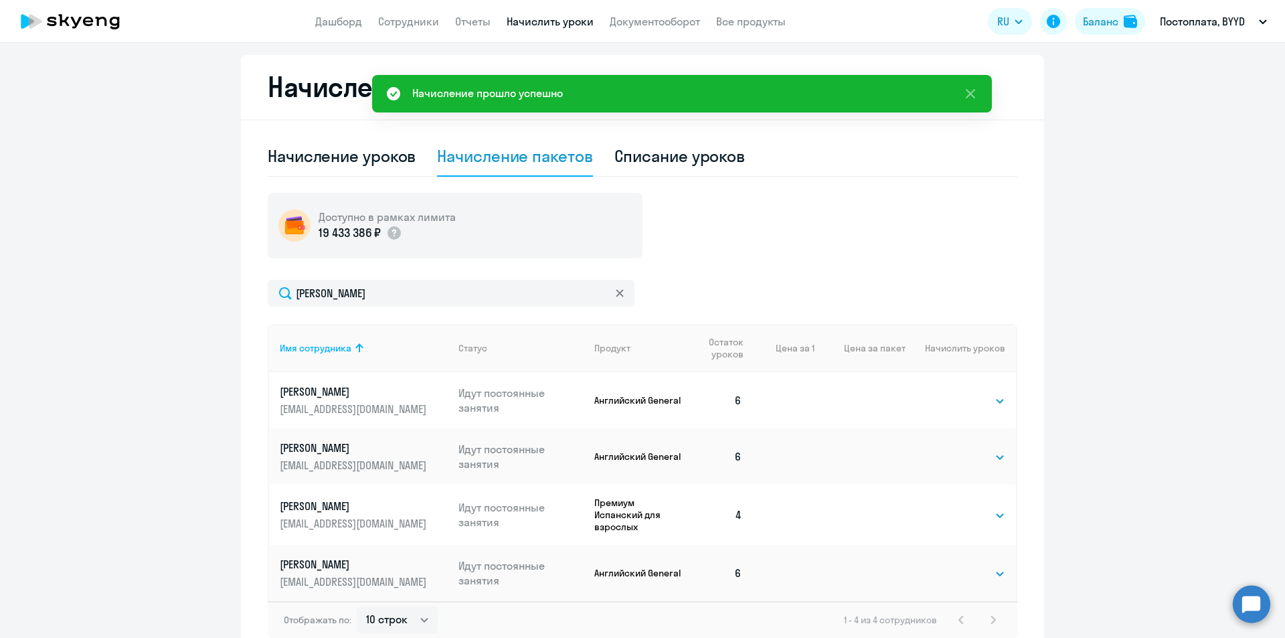
scroll to position [155, 0]
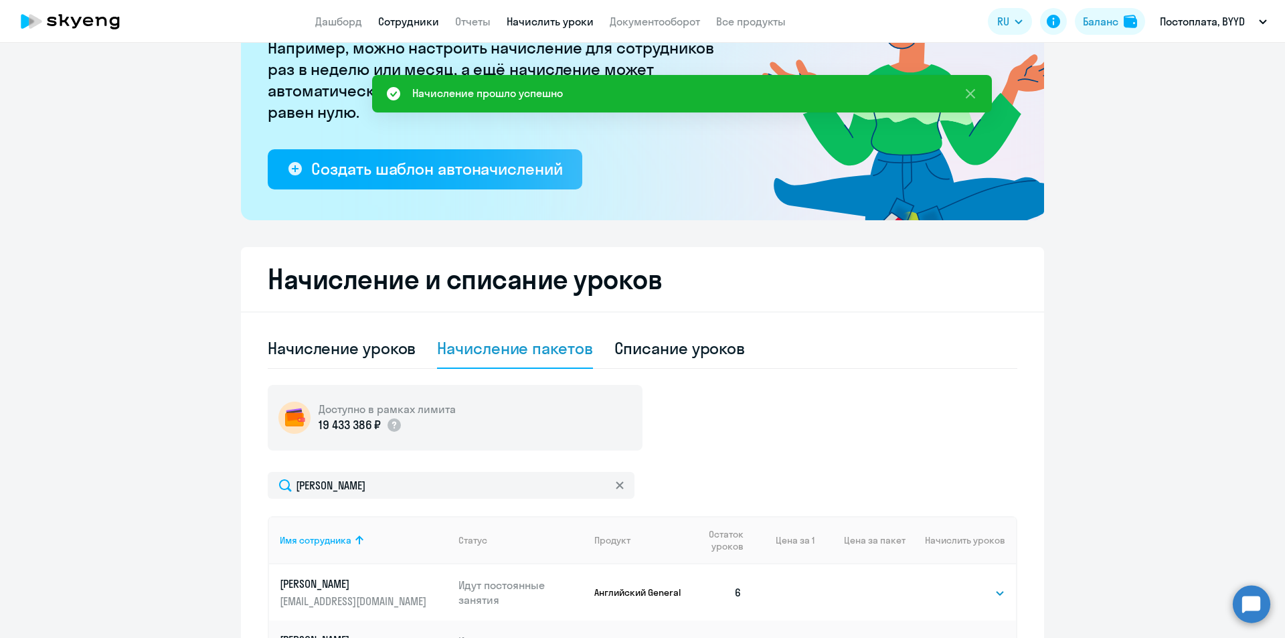
click at [418, 19] on link "Сотрудники" at bounding box center [408, 21] width 61 height 13
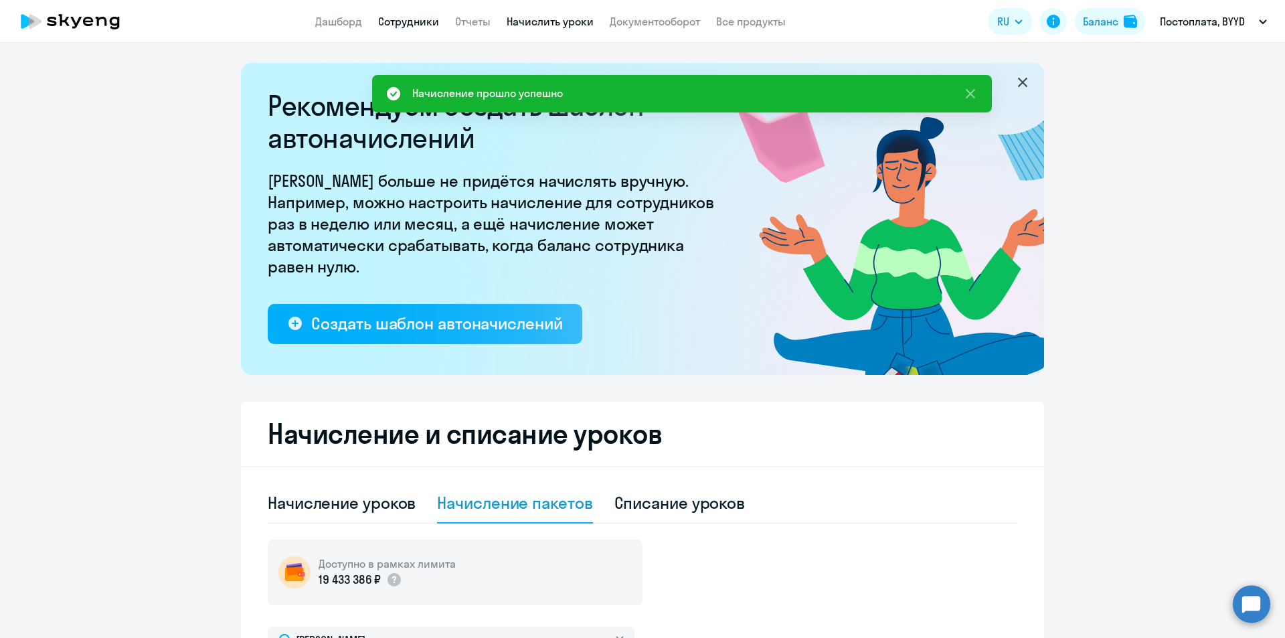
select select "30"
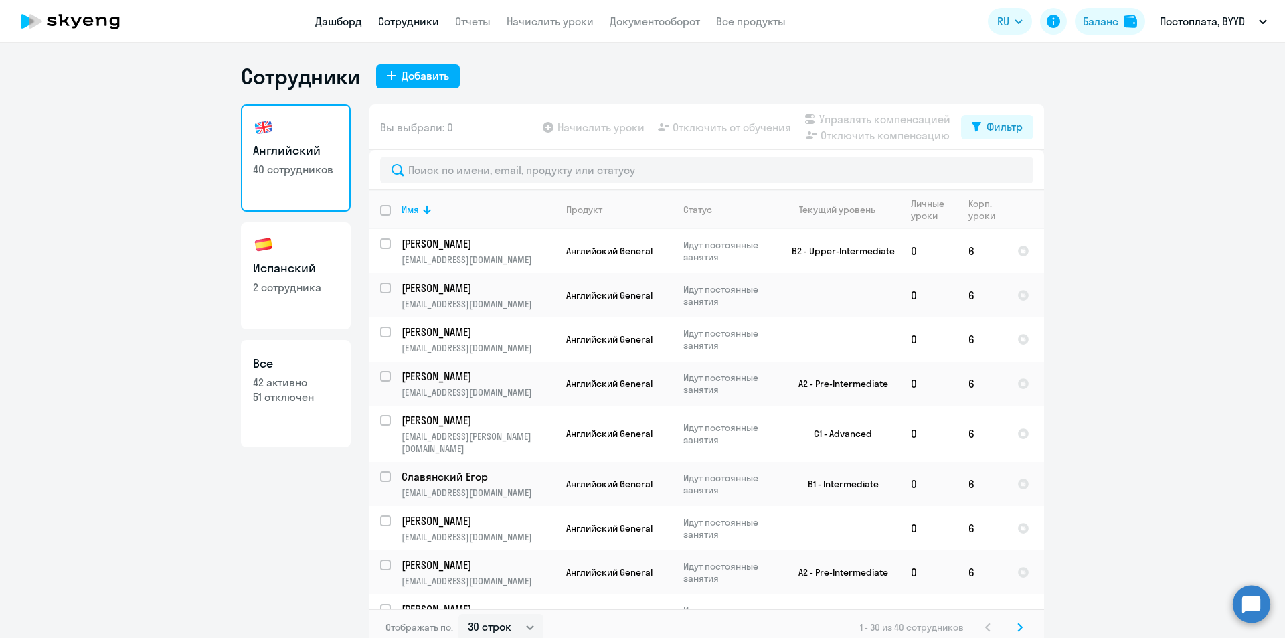
click at [339, 25] on link "Дашборд" at bounding box center [338, 21] width 47 height 13
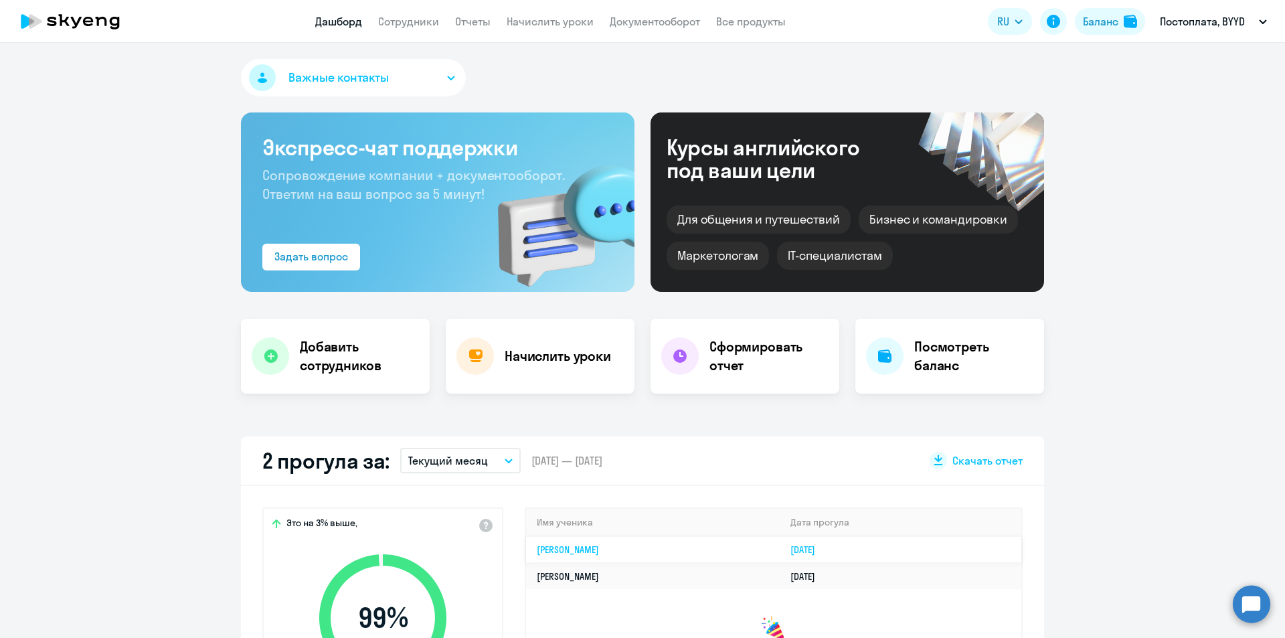
click at [574, 554] on link "[PERSON_NAME]" at bounding box center [568, 549] width 62 height 12
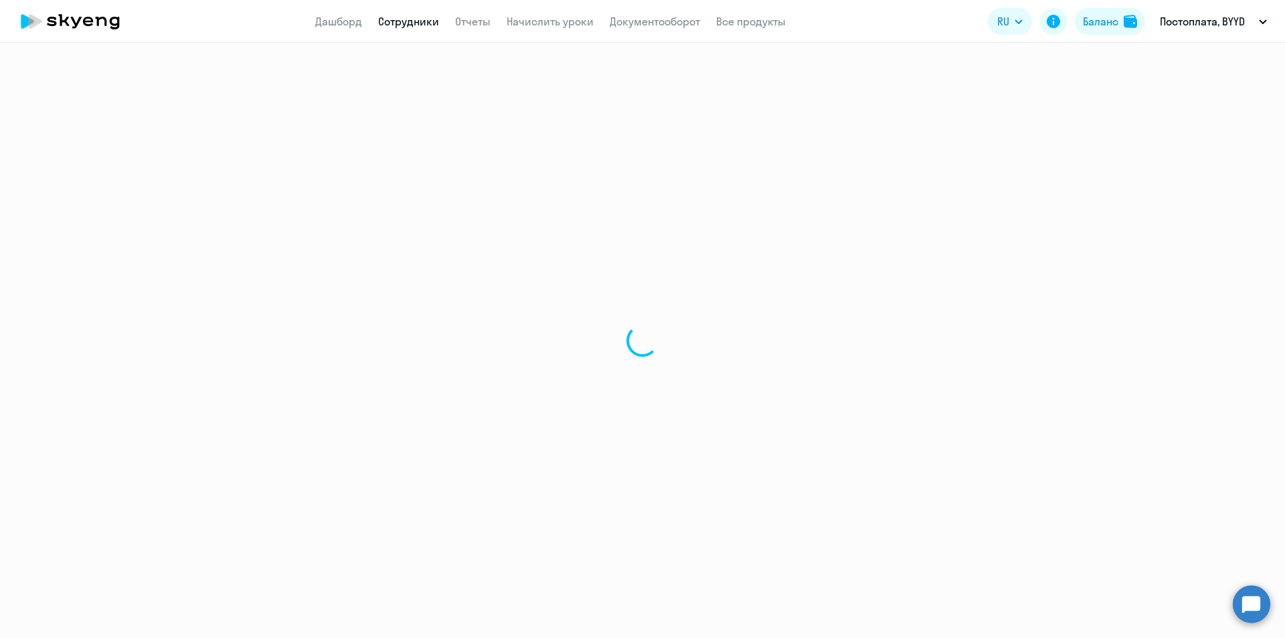
select select "spanish"
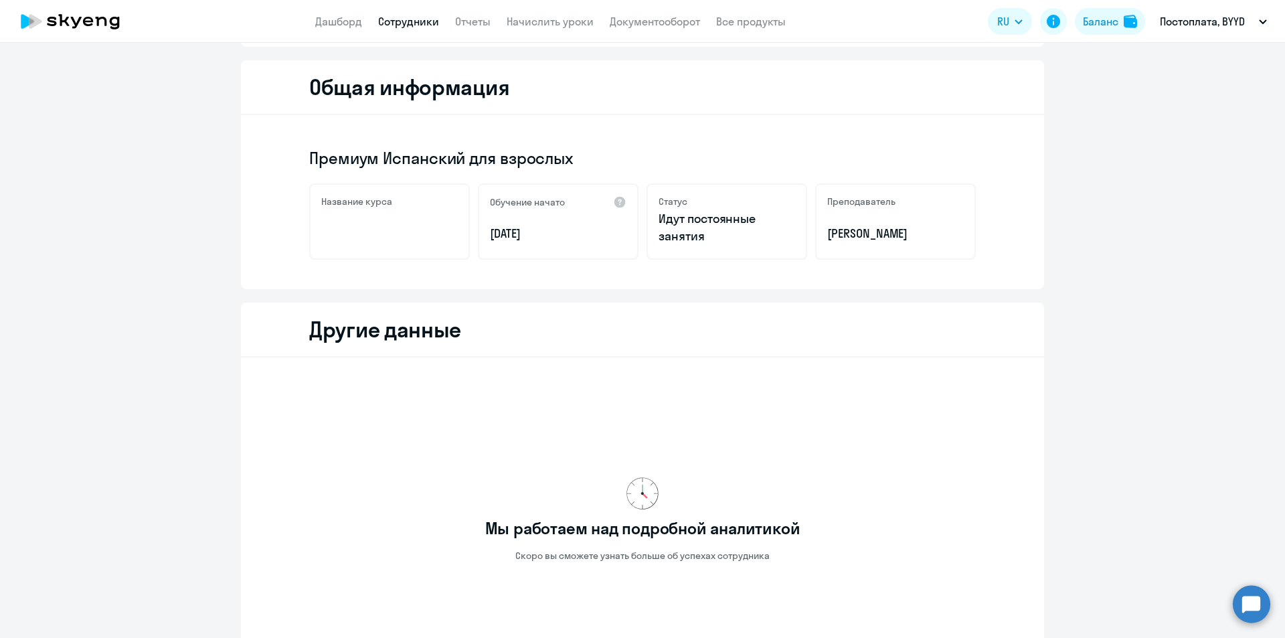
scroll to position [298, 0]
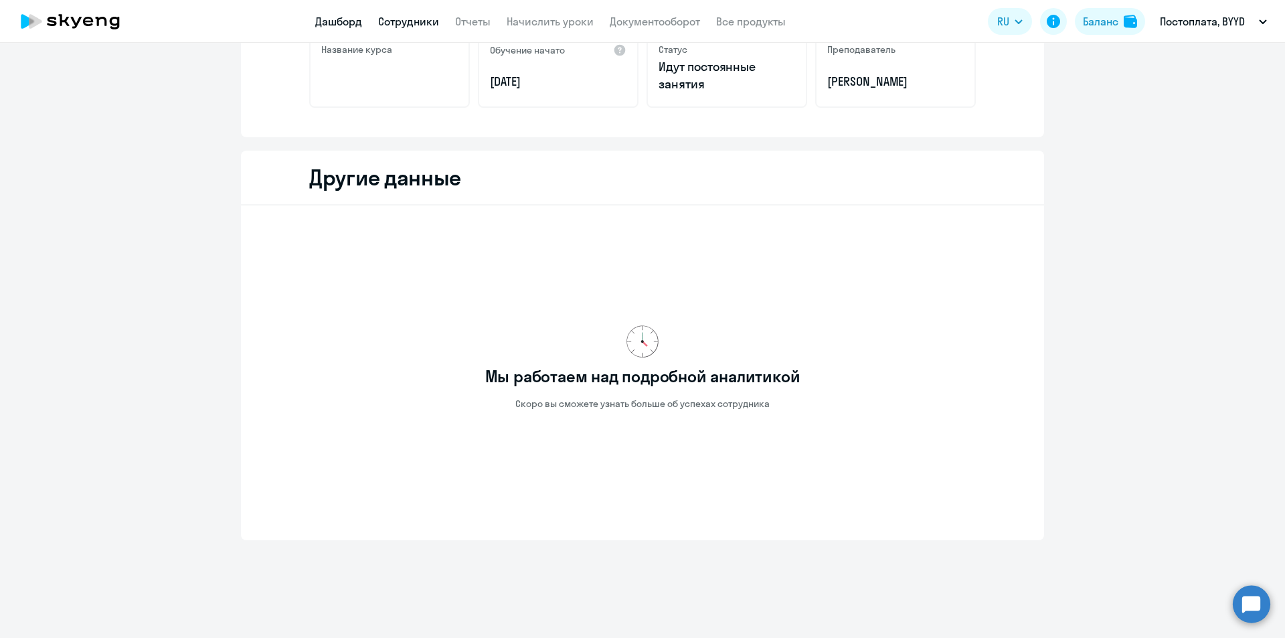
click at [334, 21] on link "Дашборд" at bounding box center [338, 21] width 47 height 13
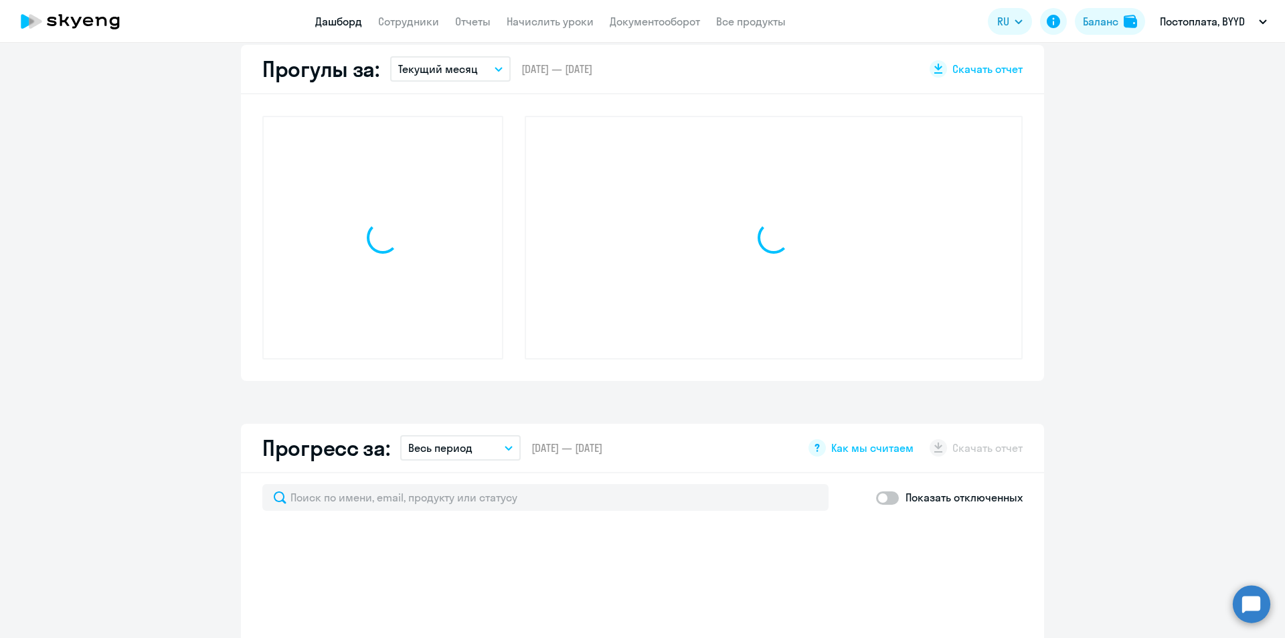
scroll to position [392, 0]
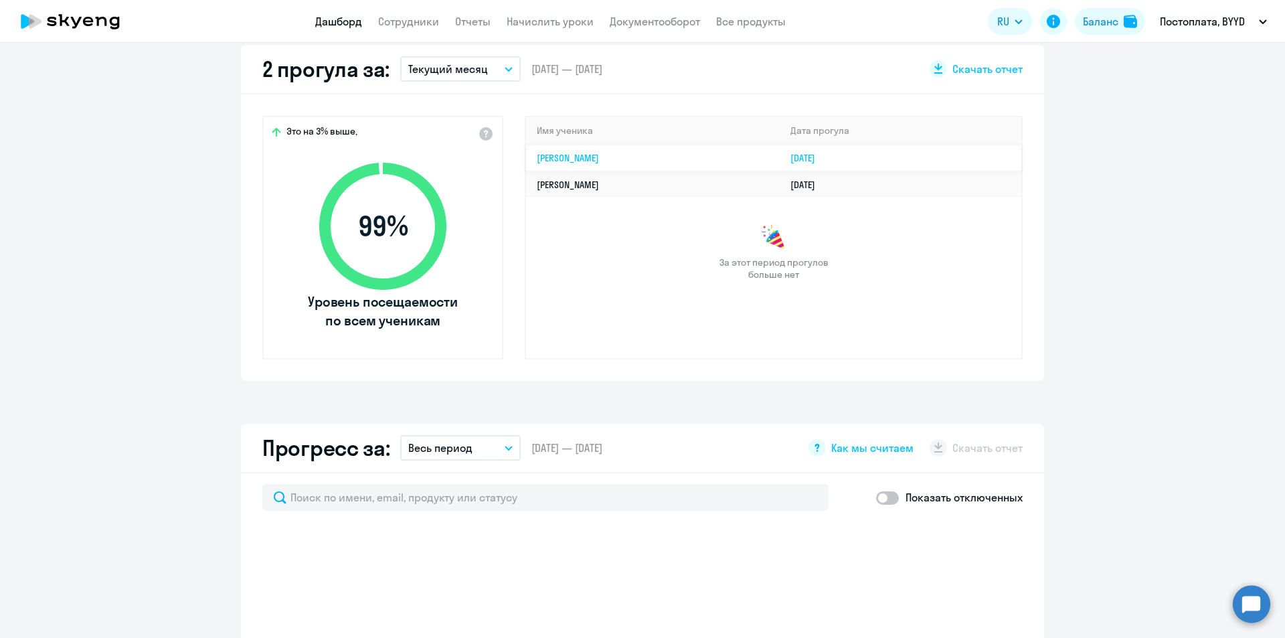
click at [535, 150] on td "[PERSON_NAME]" at bounding box center [653, 158] width 254 height 27
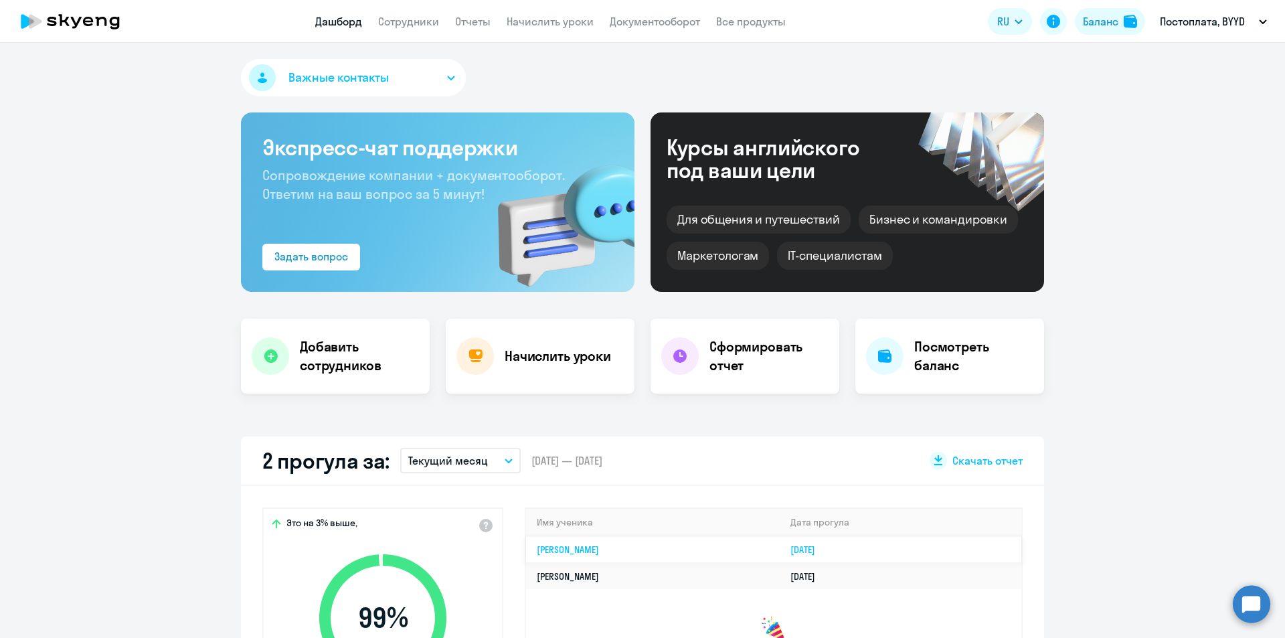
select select "spanish"
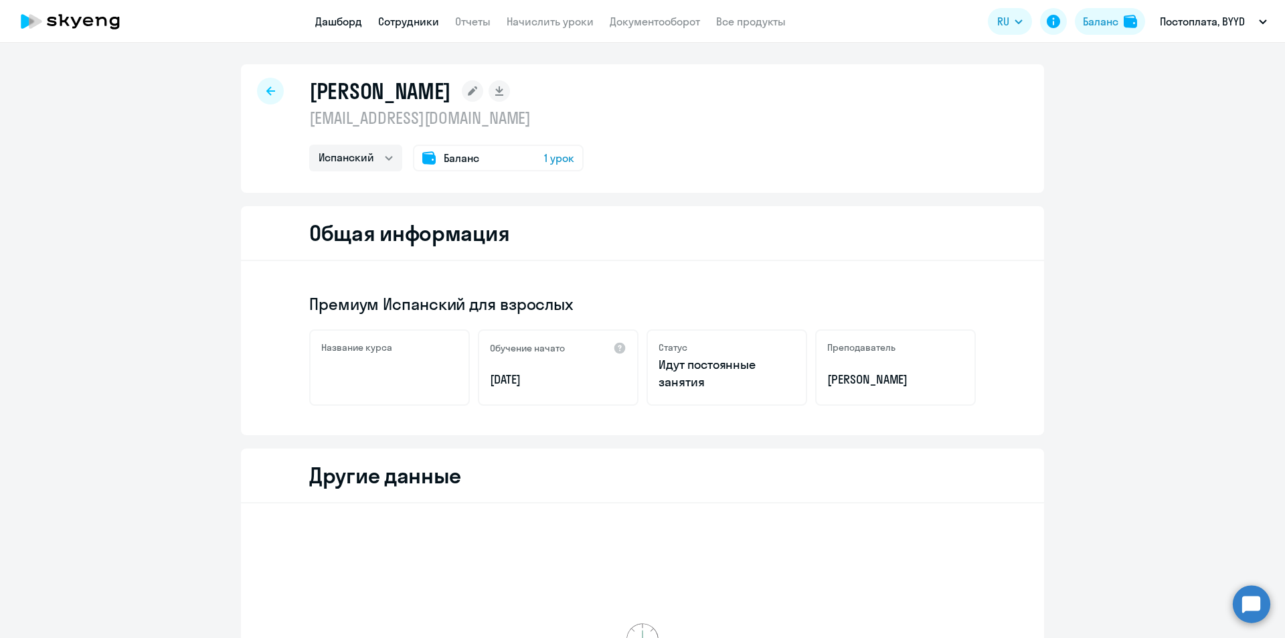
click at [350, 27] on link "Дашборд" at bounding box center [338, 21] width 47 height 13
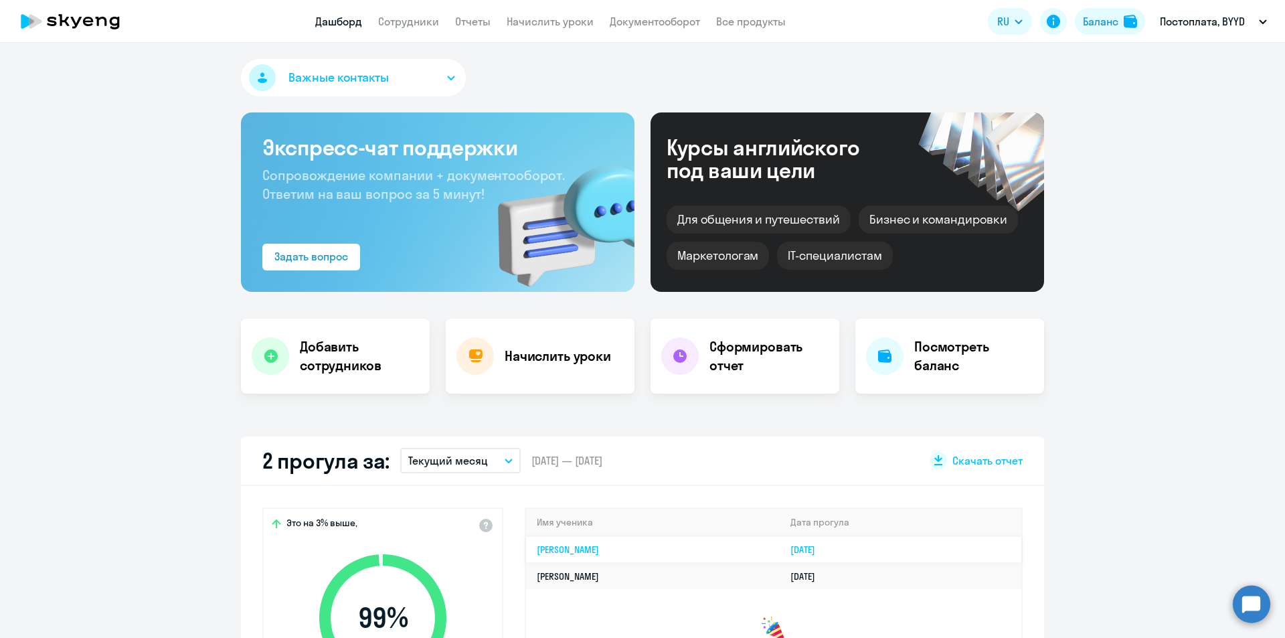
scroll to position [134, 0]
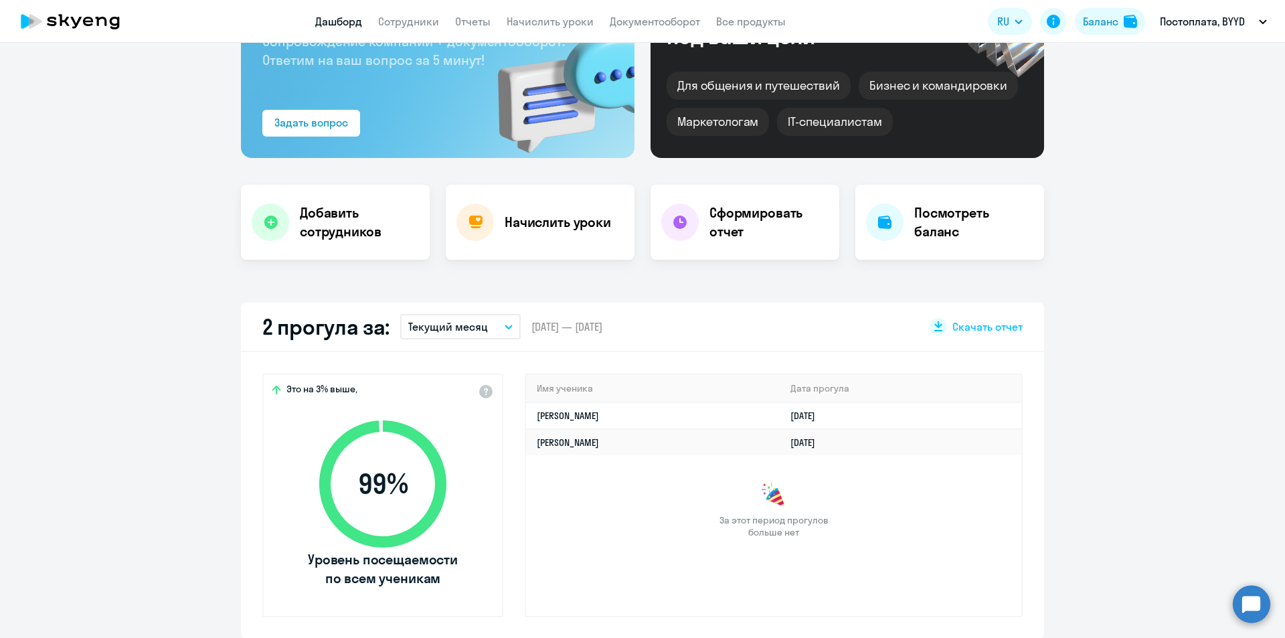
click at [476, 325] on p "Текущий месяц" at bounding box center [448, 327] width 80 height 16
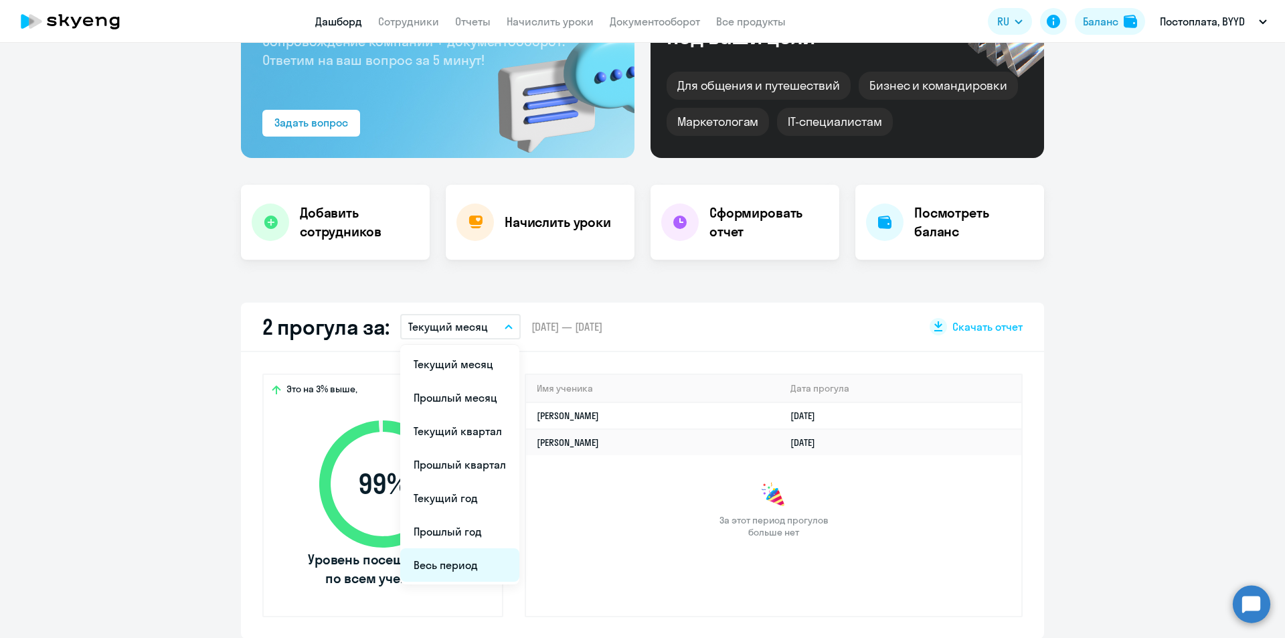
click at [480, 557] on li "Весь период" at bounding box center [459, 564] width 119 height 33
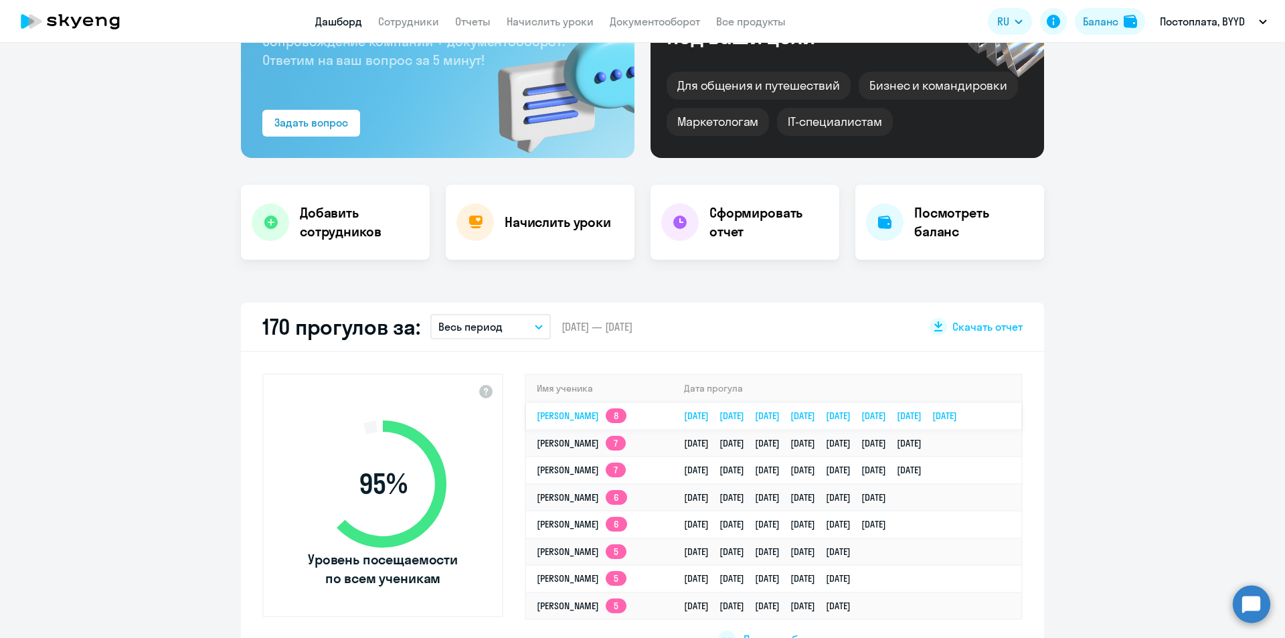
select select "30"
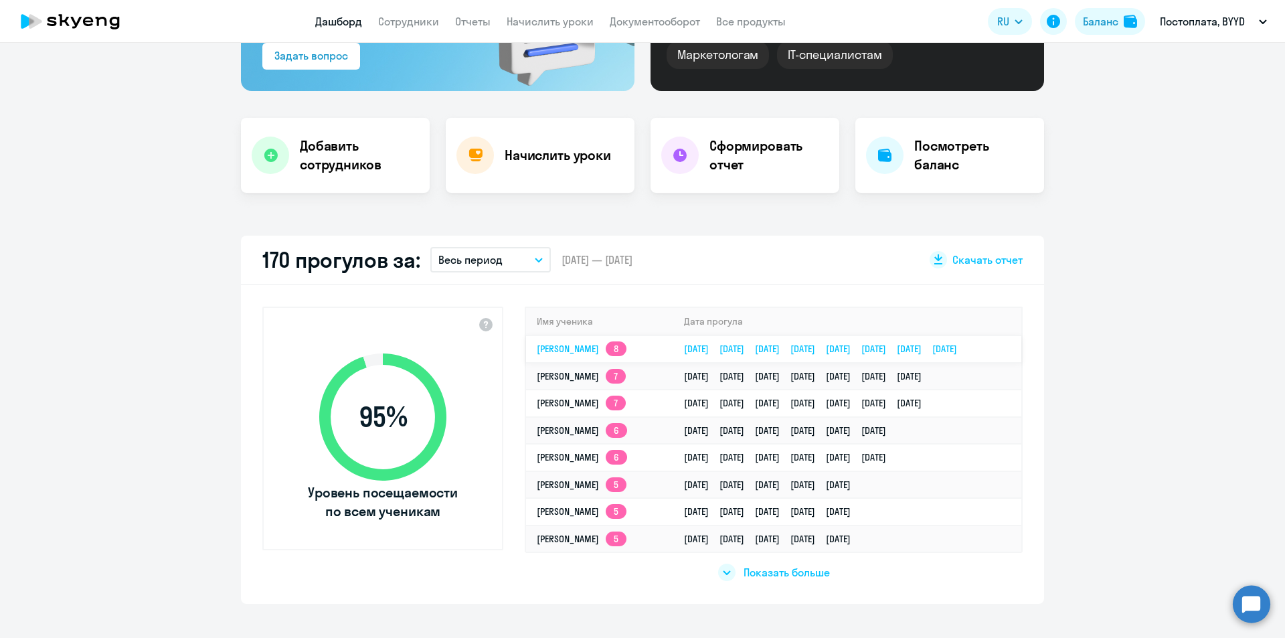
scroll to position [268, 0]
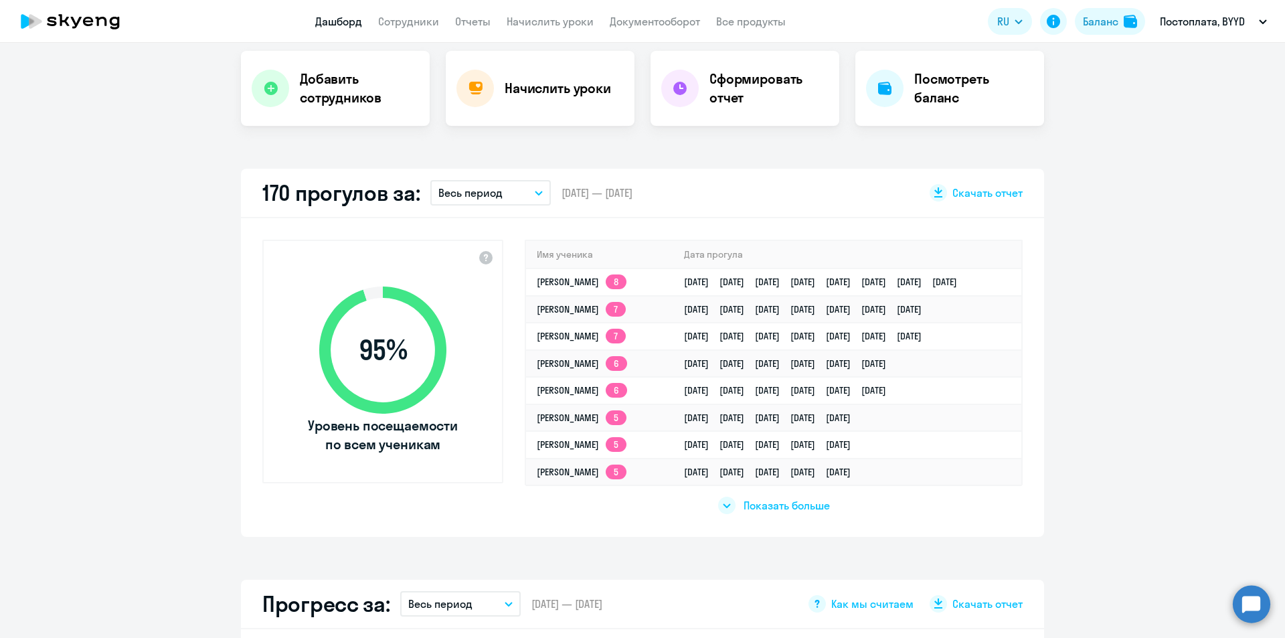
click at [751, 510] on span "Показать больше" at bounding box center [787, 505] width 86 height 15
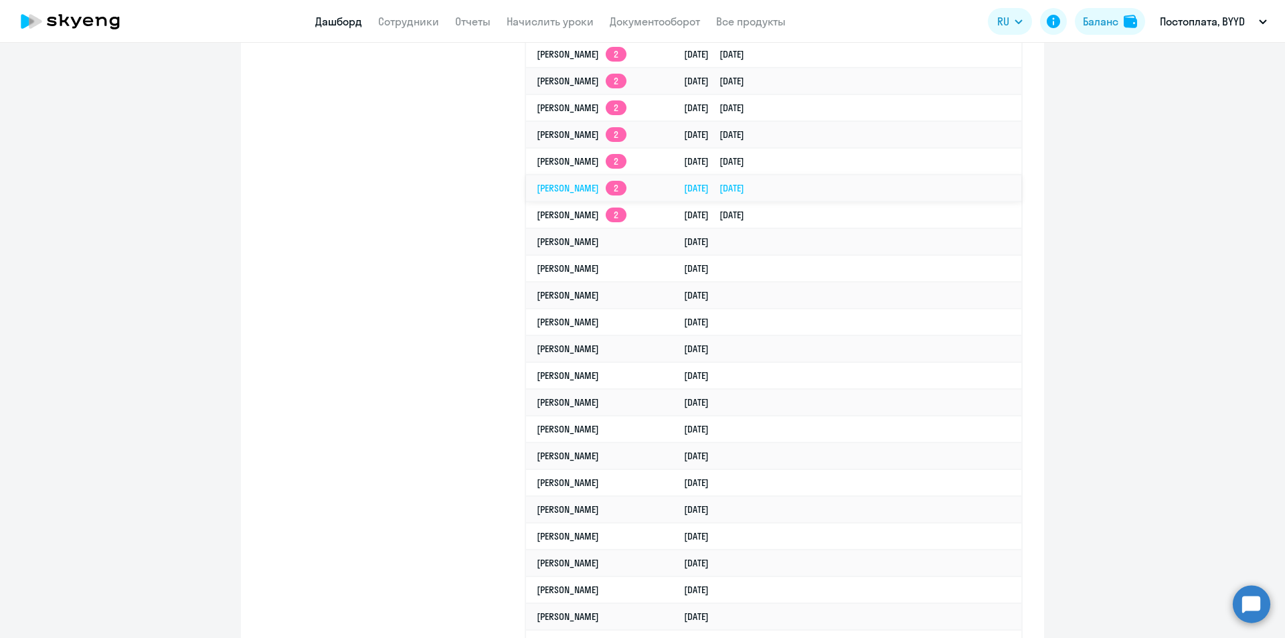
scroll to position [1673, 0]
